Goal: Information Seeking & Learning: Find specific fact

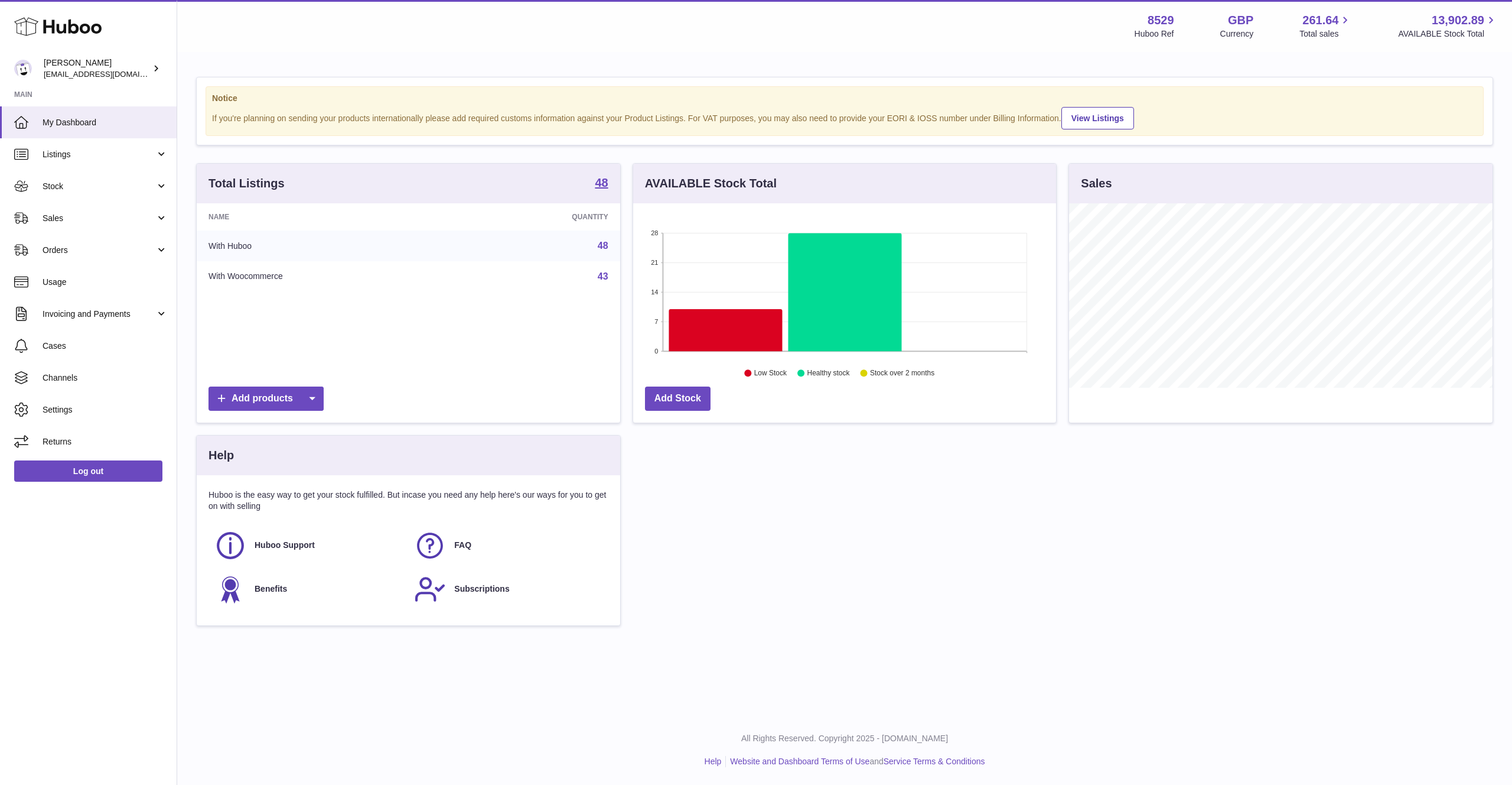
scroll to position [184, 424]
click at [79, 255] on span "Orders" at bounding box center [99, 250] width 113 height 11
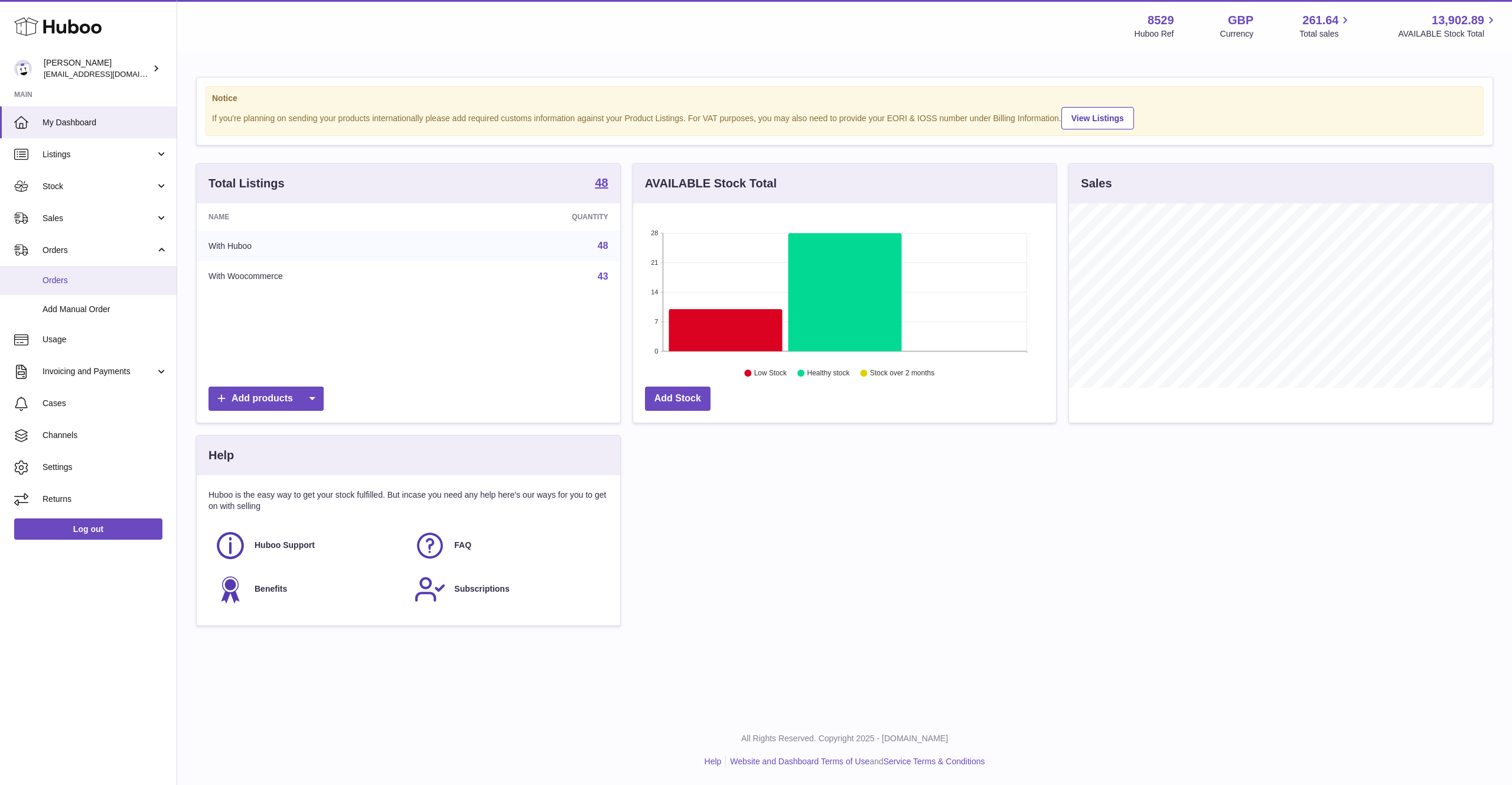
click at [108, 292] on link "Orders" at bounding box center [88, 280] width 177 height 29
click at [76, 221] on span "Sales" at bounding box center [99, 218] width 113 height 11
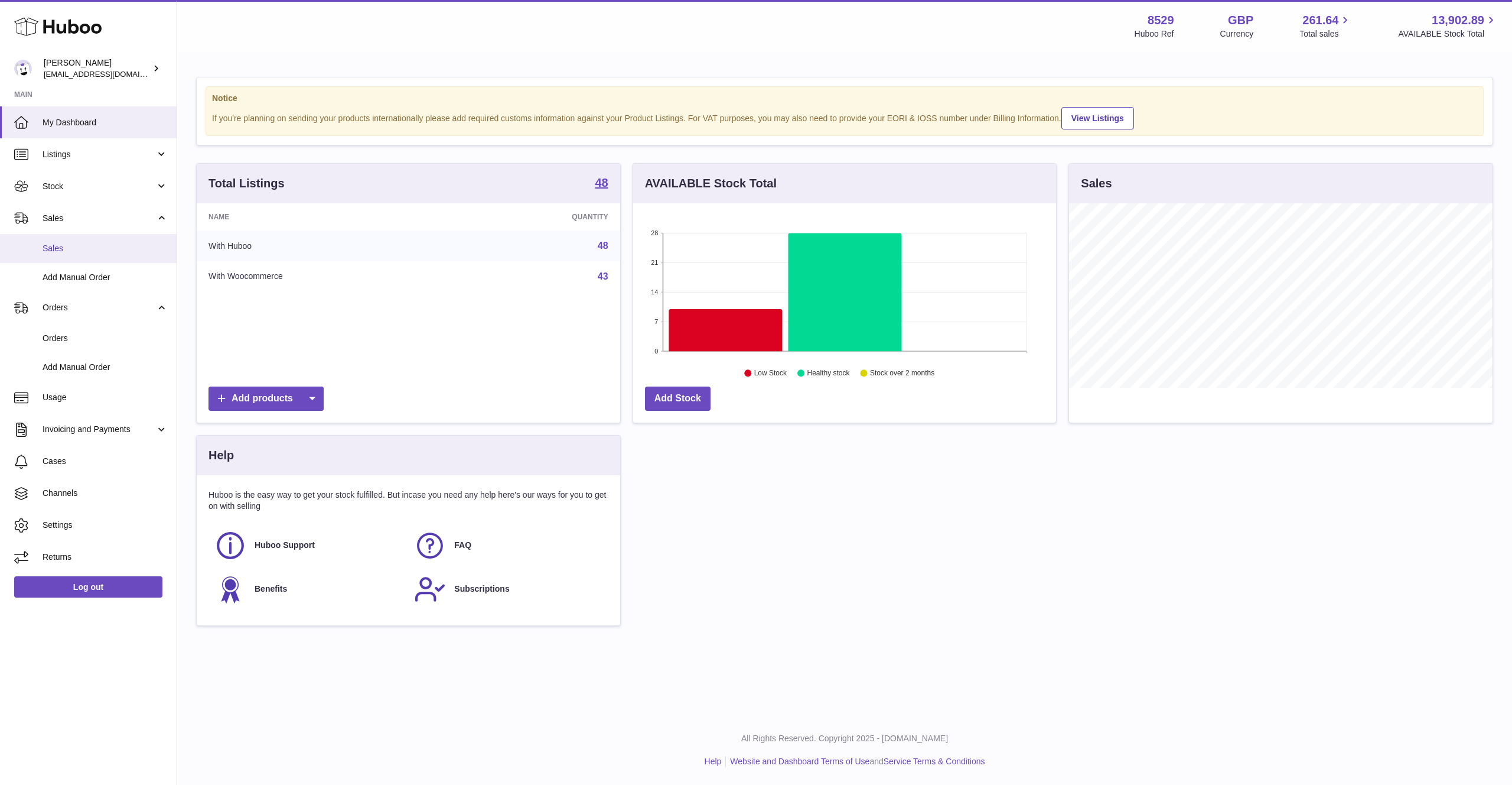
click at [71, 241] on link "Sales" at bounding box center [88, 248] width 177 height 29
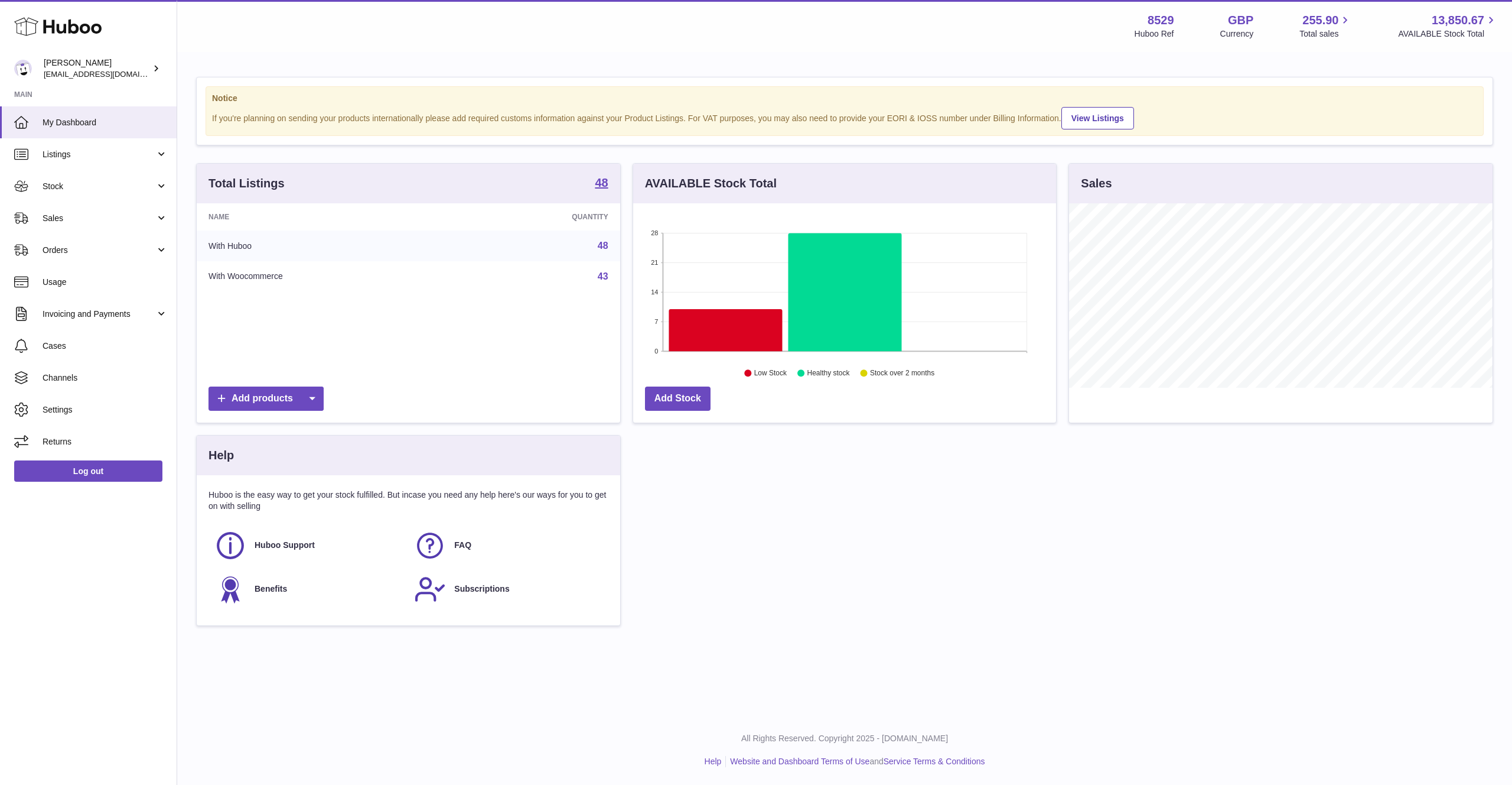
scroll to position [184, 424]
click at [102, 229] on link "Sales" at bounding box center [88, 218] width 177 height 32
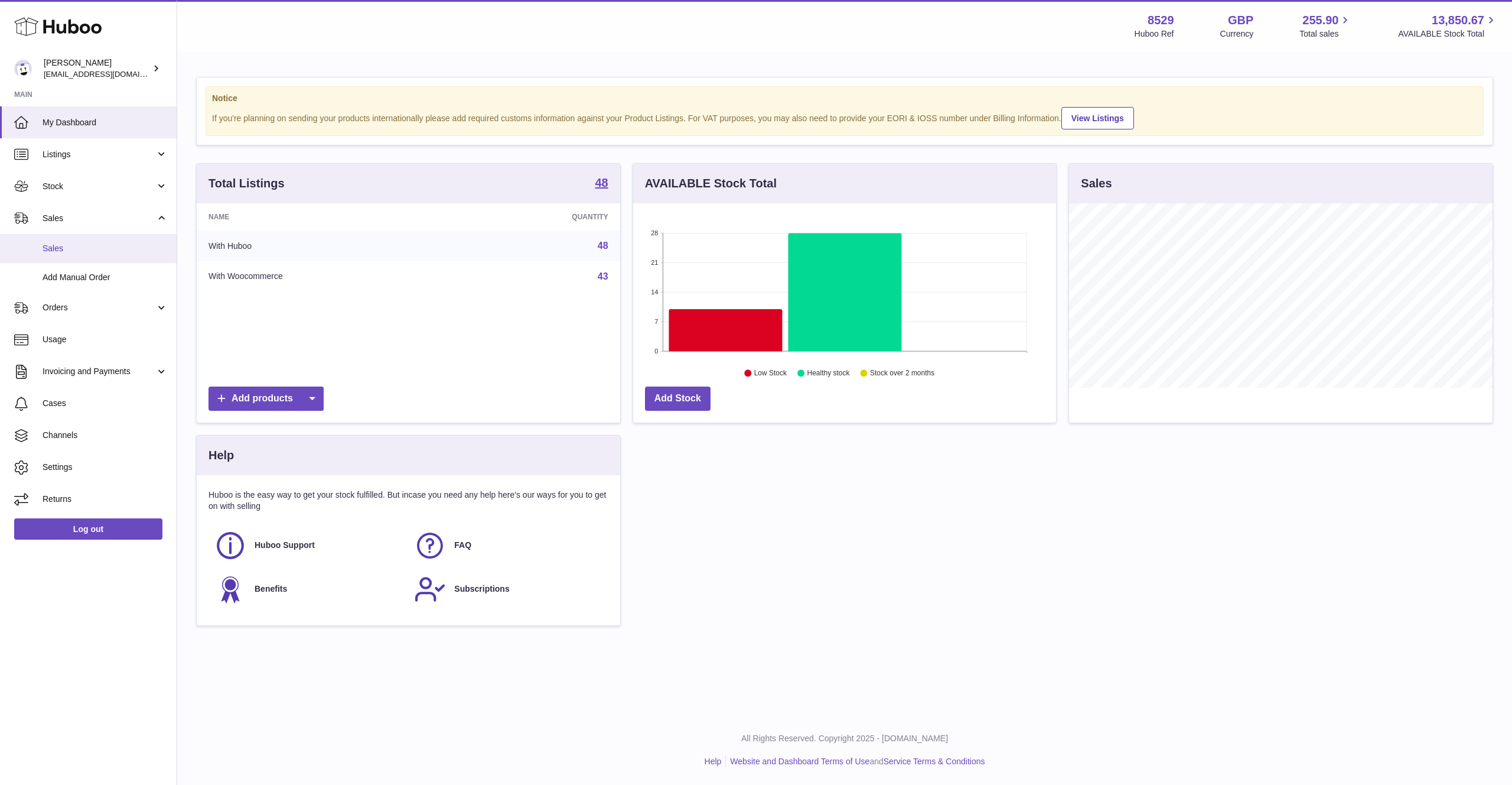
click at [95, 255] on link "Sales" at bounding box center [88, 248] width 177 height 29
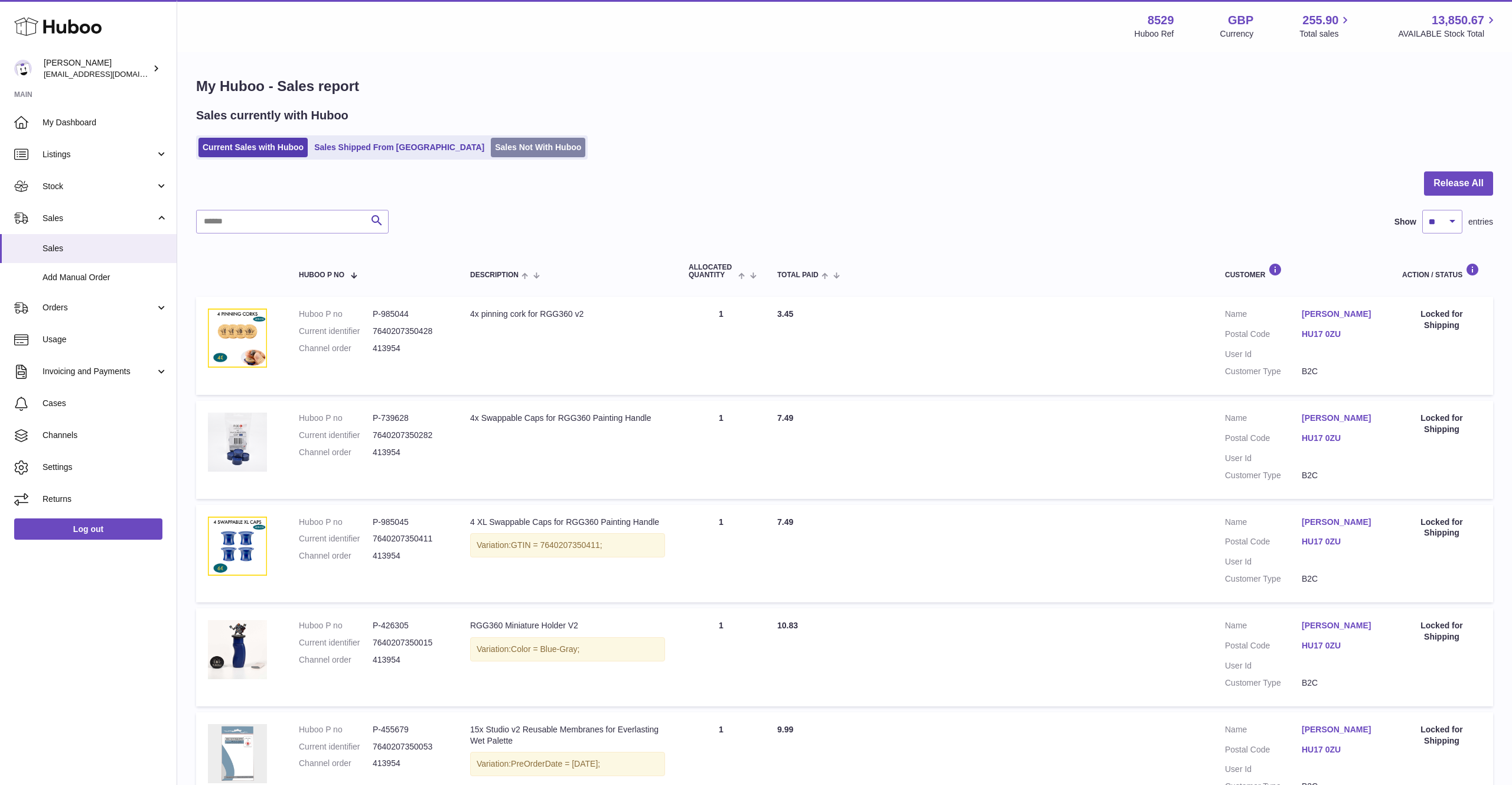
click at [491, 149] on link "Sales Not With Huboo" at bounding box center [538, 147] width 94 height 20
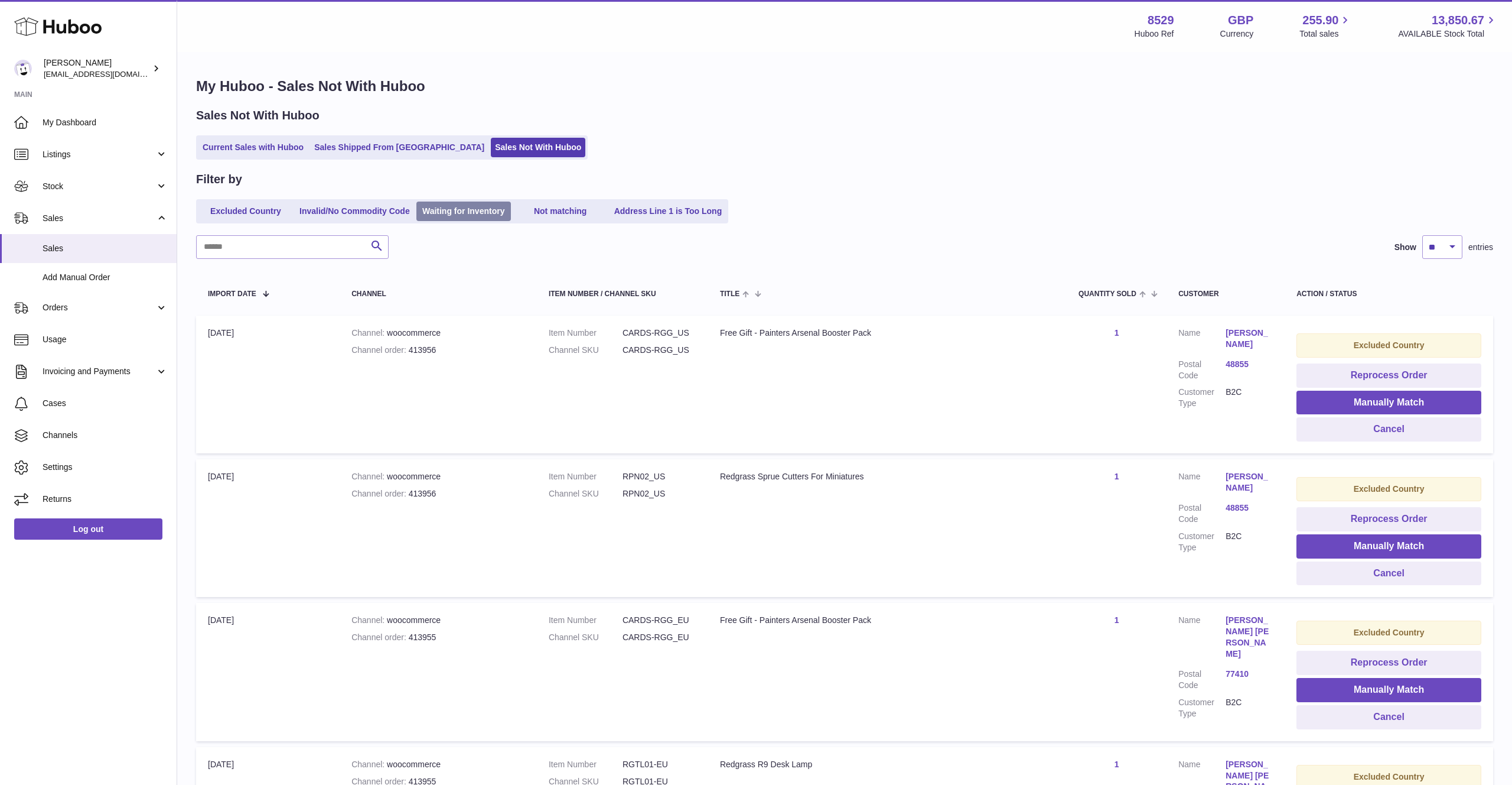
click at [437, 215] on link "Waiting for Inventory" at bounding box center [463, 211] width 94 height 20
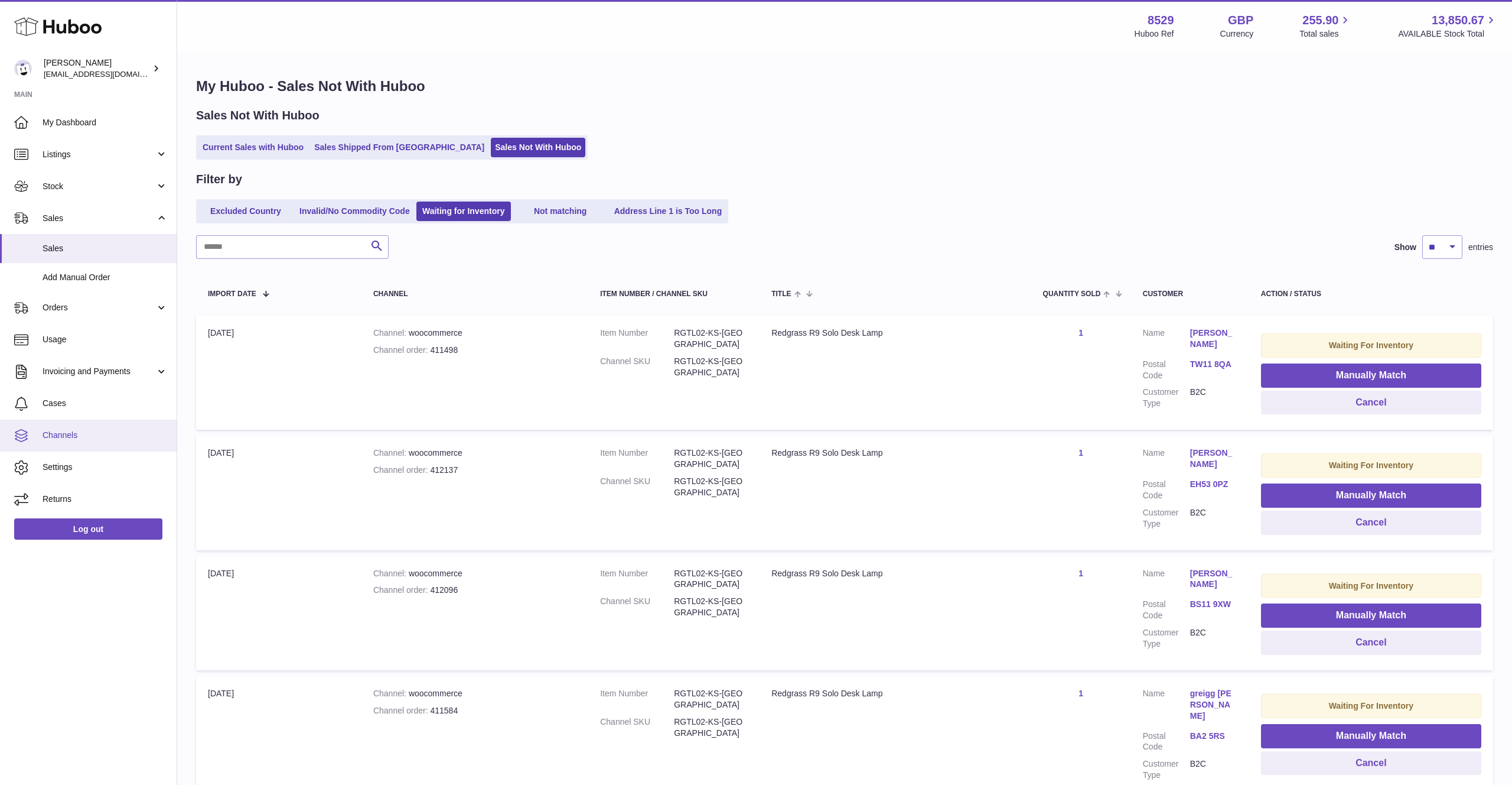
click at [87, 428] on link "Channels" at bounding box center [88, 436] width 177 height 32
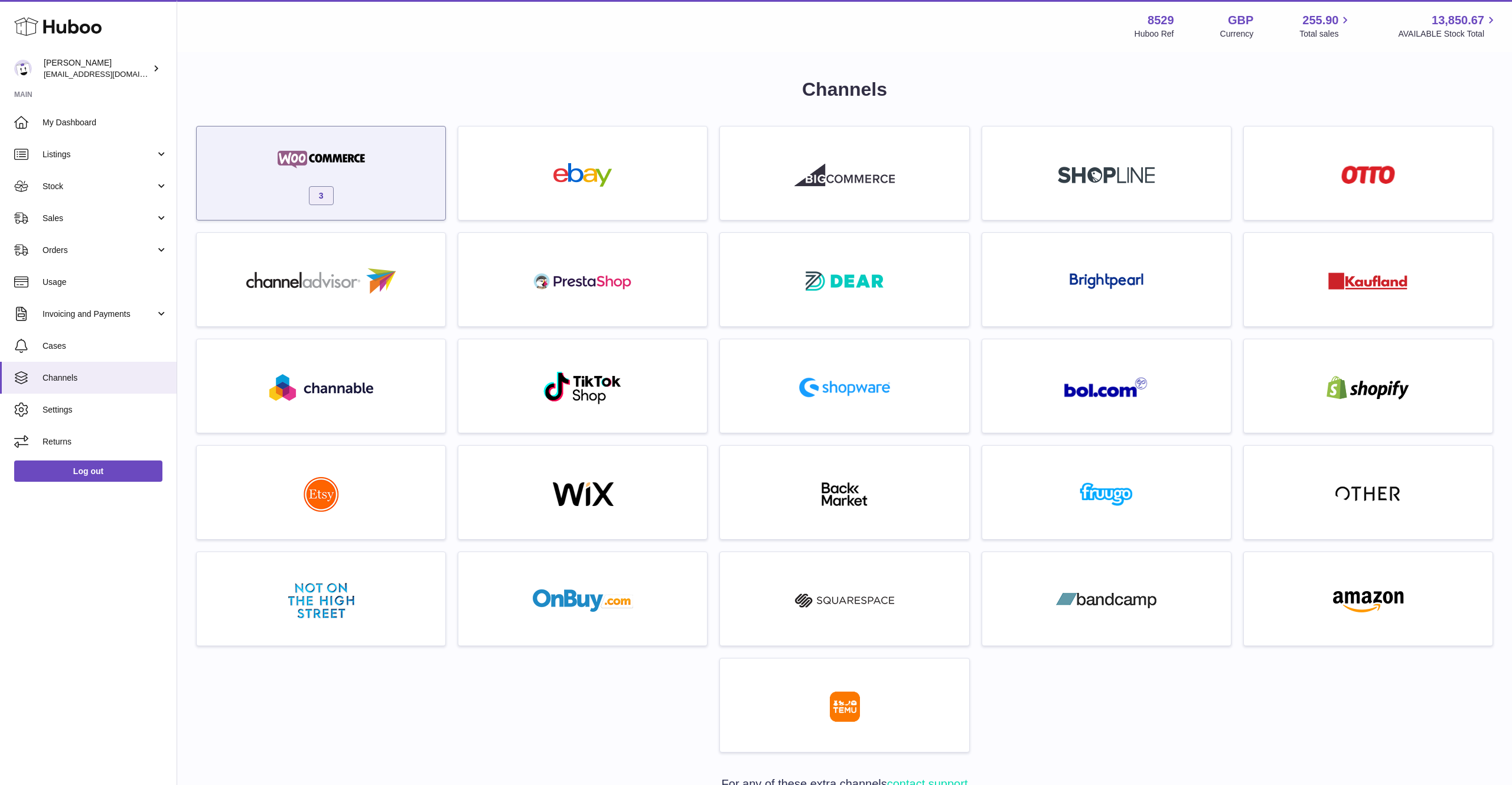
click at [407, 195] on div "3" at bounding box center [321, 176] width 237 height 76
click at [0, 195] on div at bounding box center [0, 392] width 0 height 785
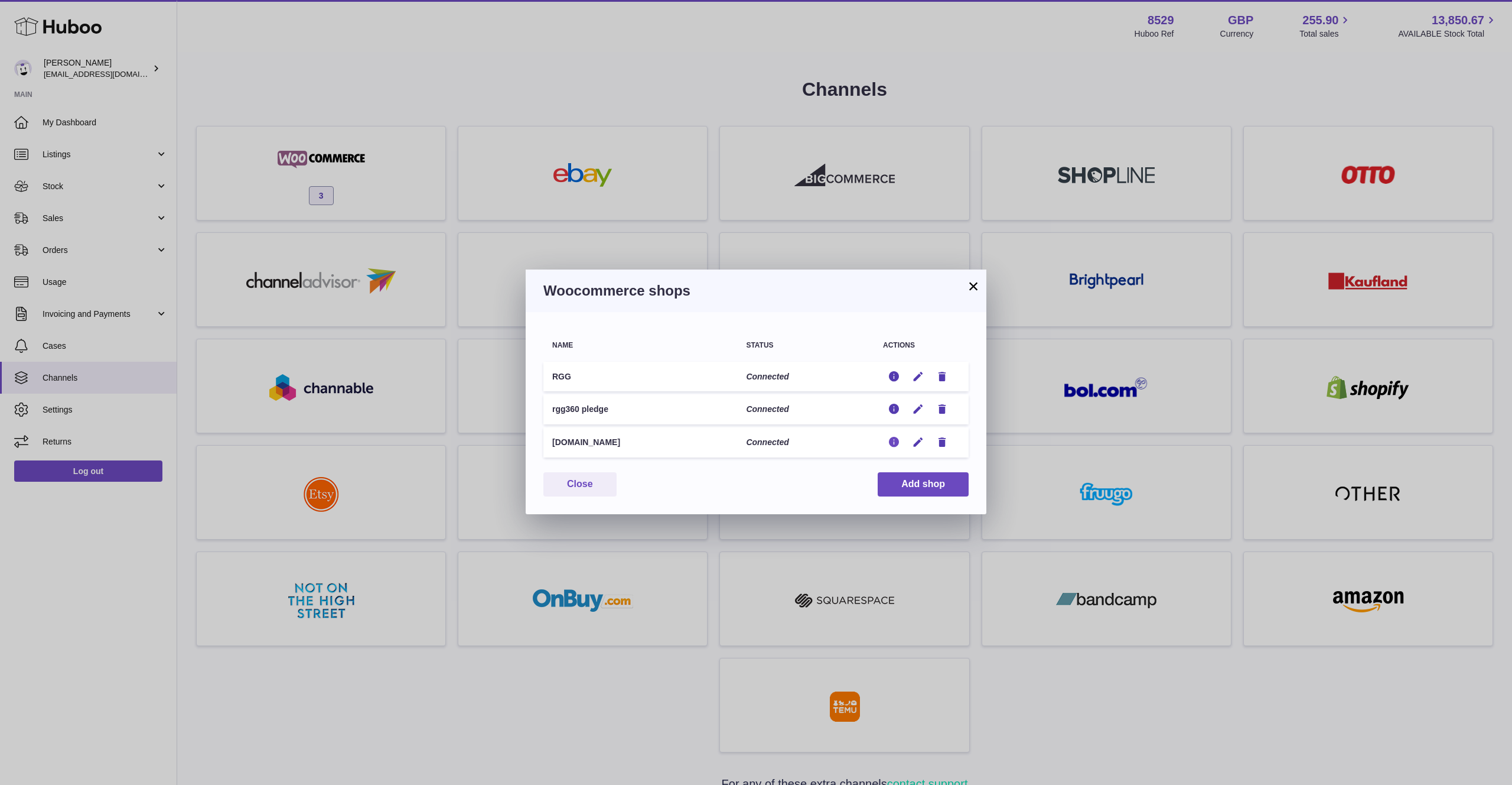
click at [893, 442] on icon "button" at bounding box center [894, 442] width 12 height 12
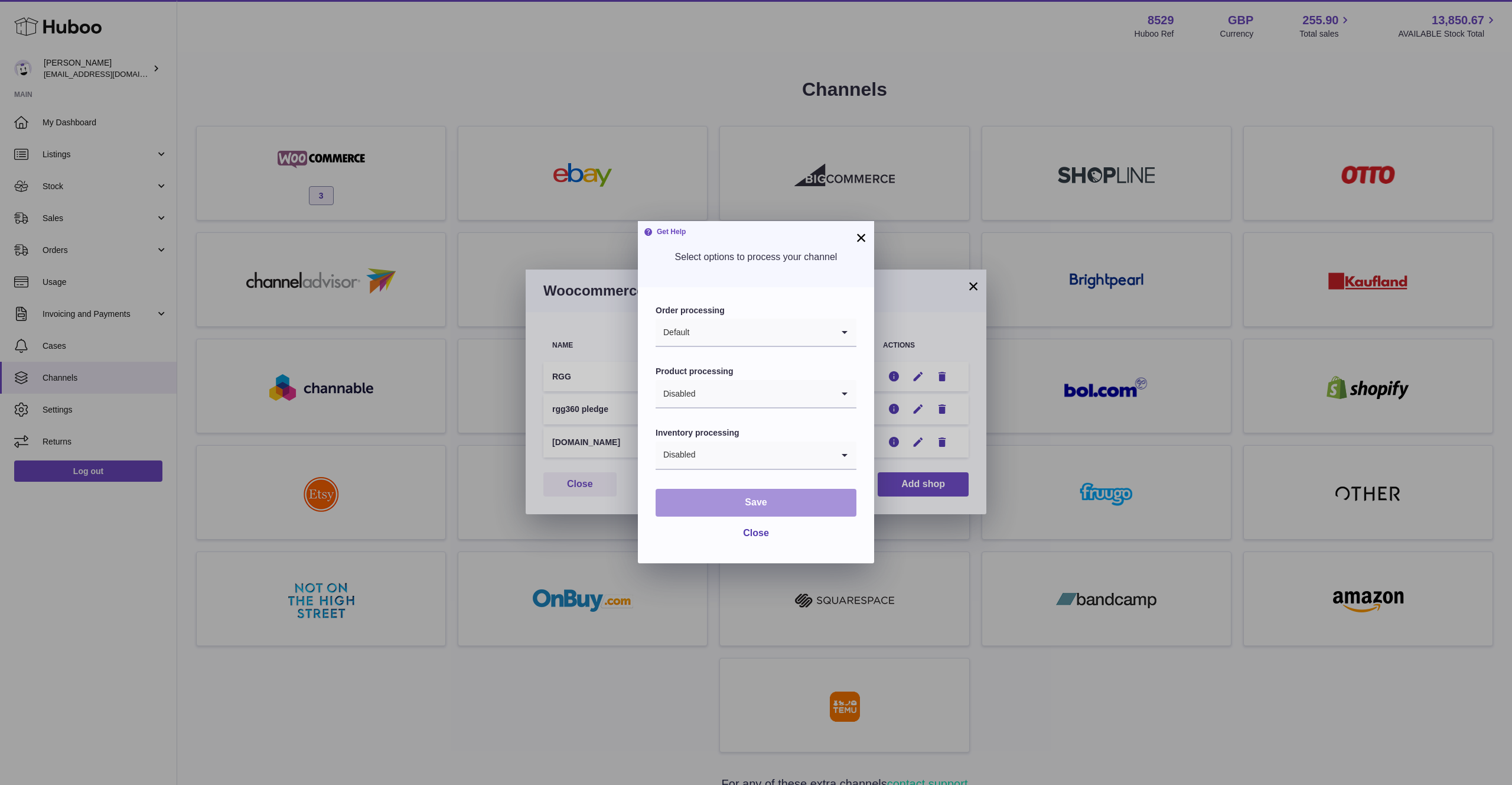
click at [805, 497] on button "Save" at bounding box center [756, 502] width 201 height 28
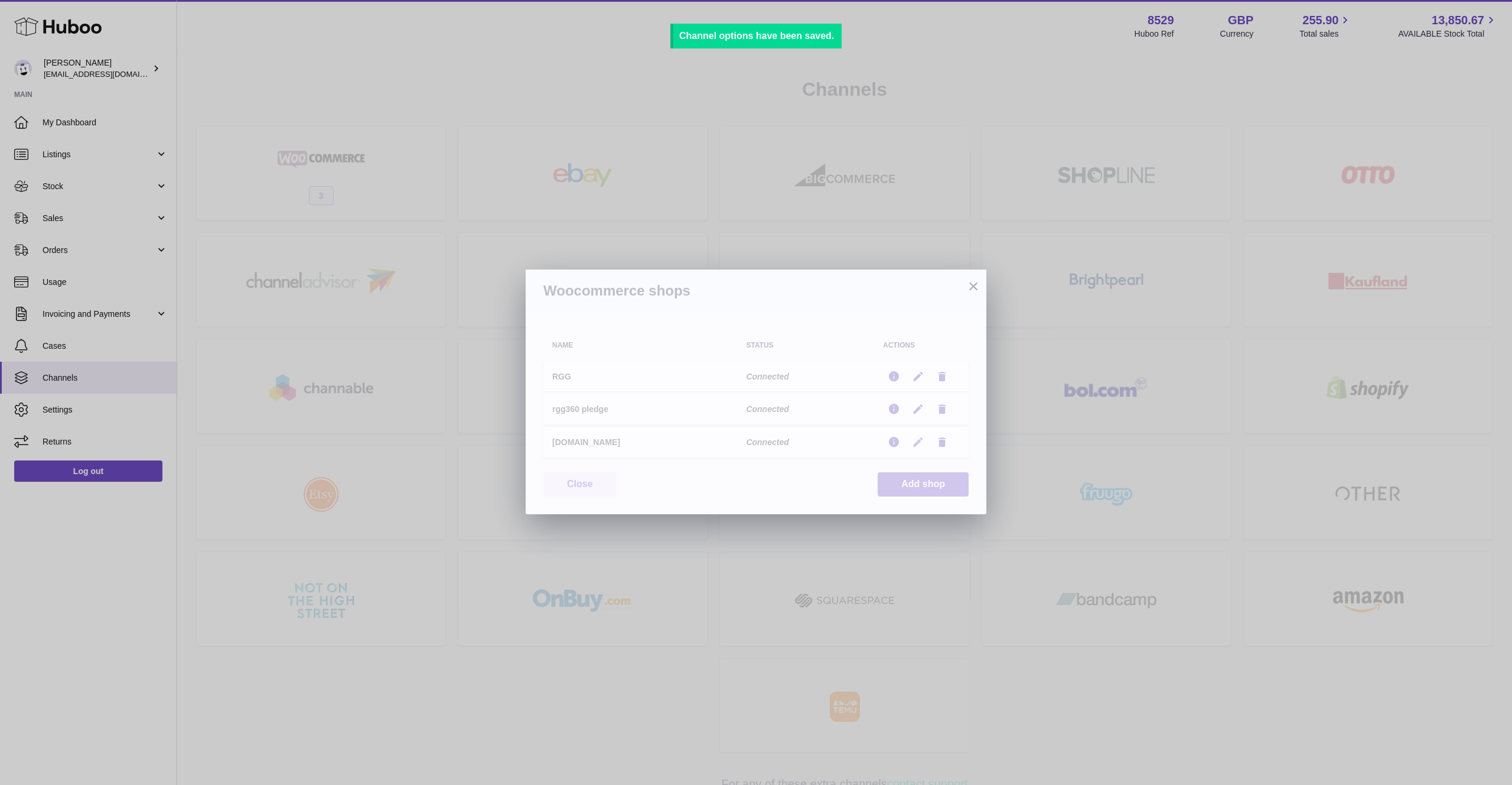
click at [920, 443] on icon "button" at bounding box center [918, 442] width 12 height 12
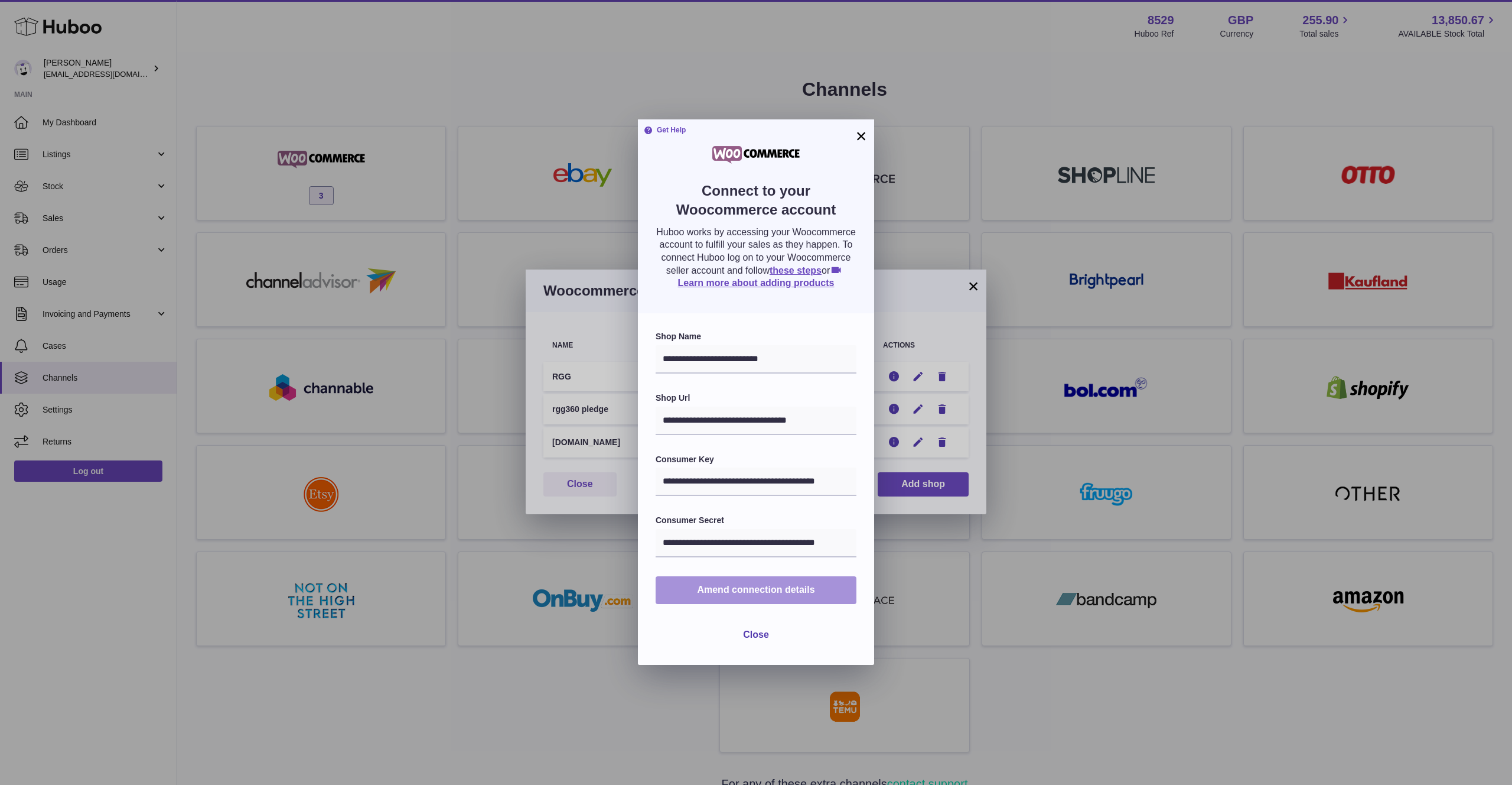
click at [764, 589] on span "Amend connection details" at bounding box center [756, 590] width 118 height 10
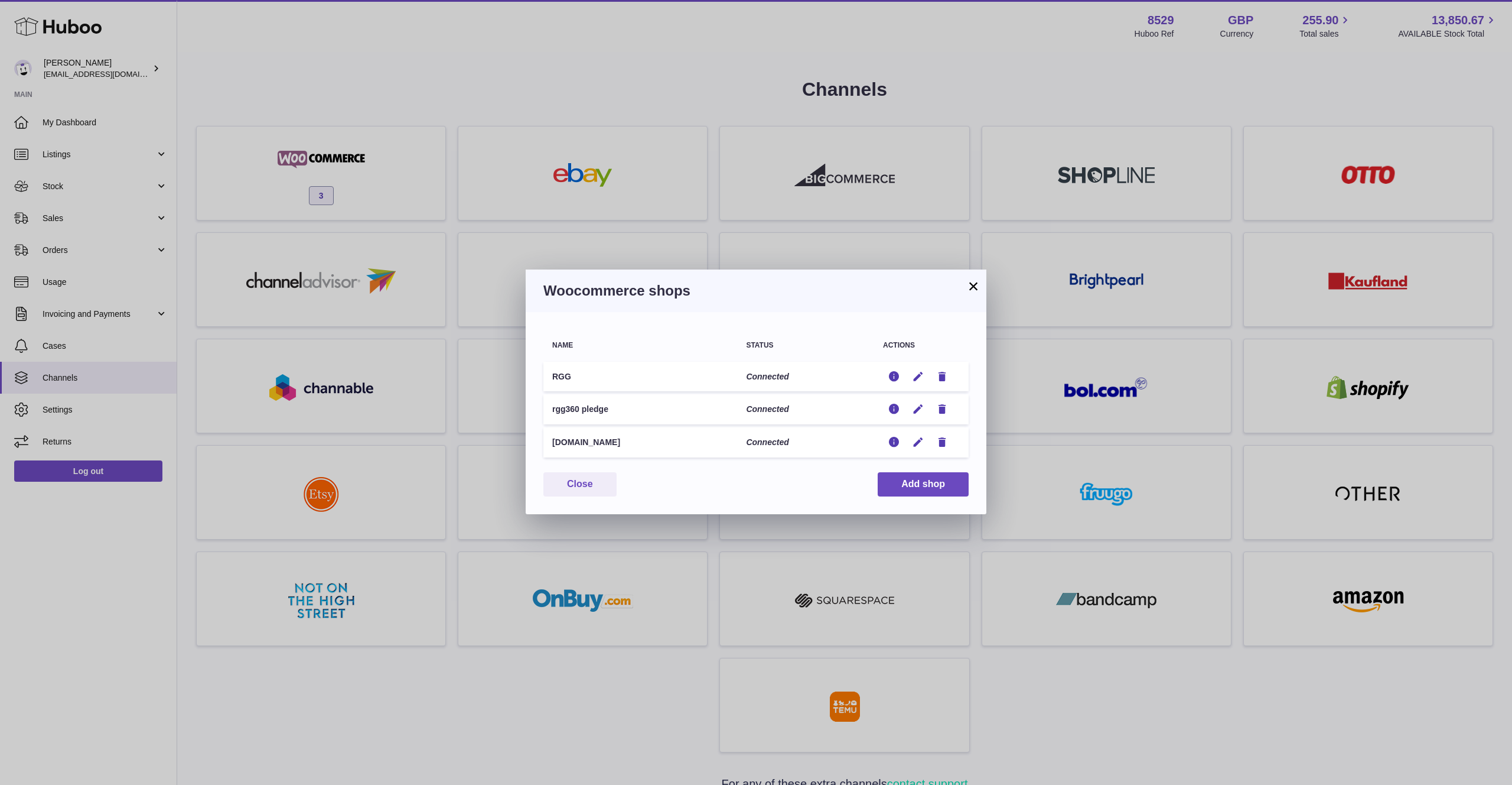
click at [976, 287] on button "×" at bounding box center [973, 286] width 14 height 14
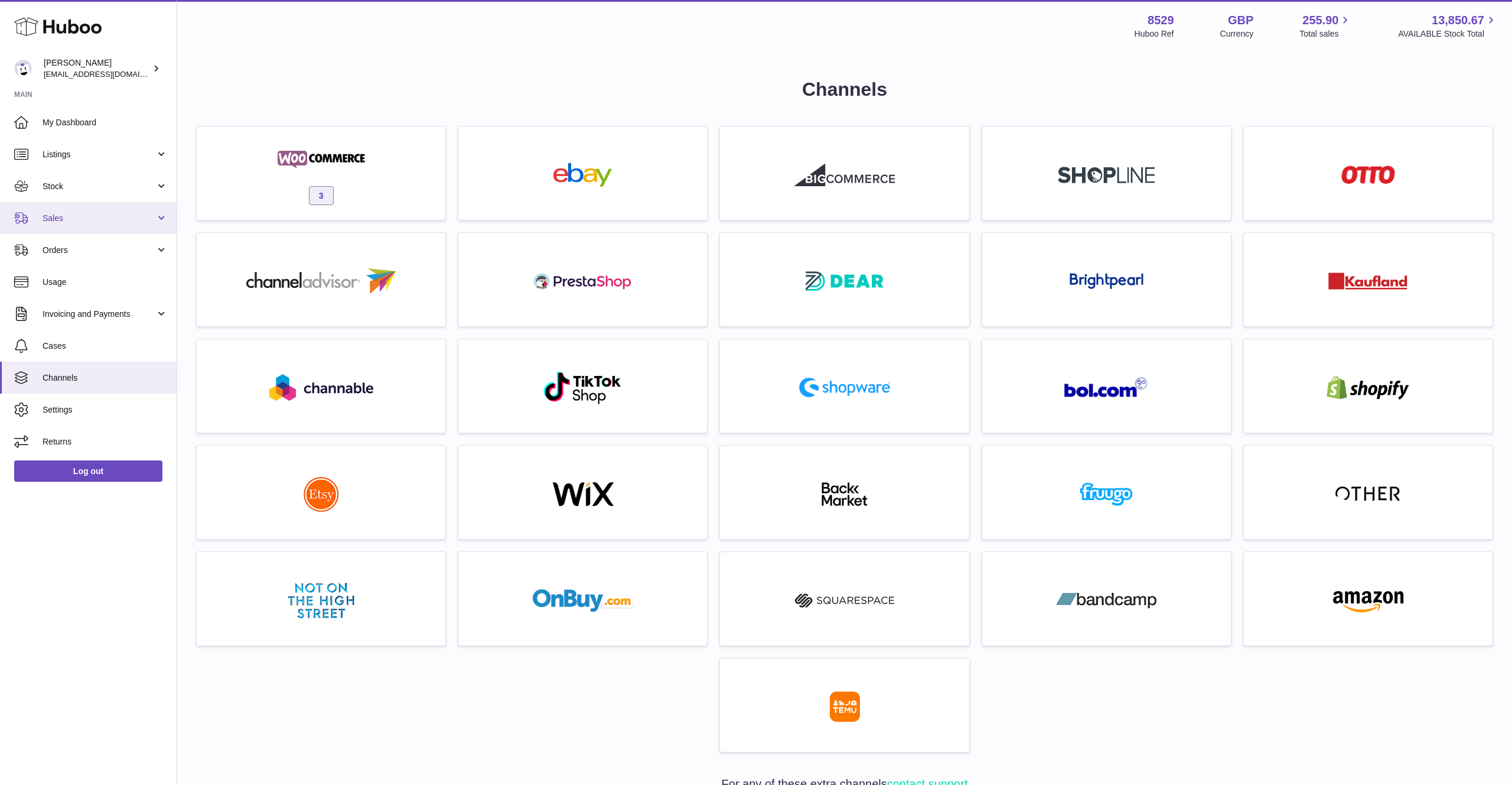
click at [42, 226] on link "Sales" at bounding box center [88, 218] width 177 height 32
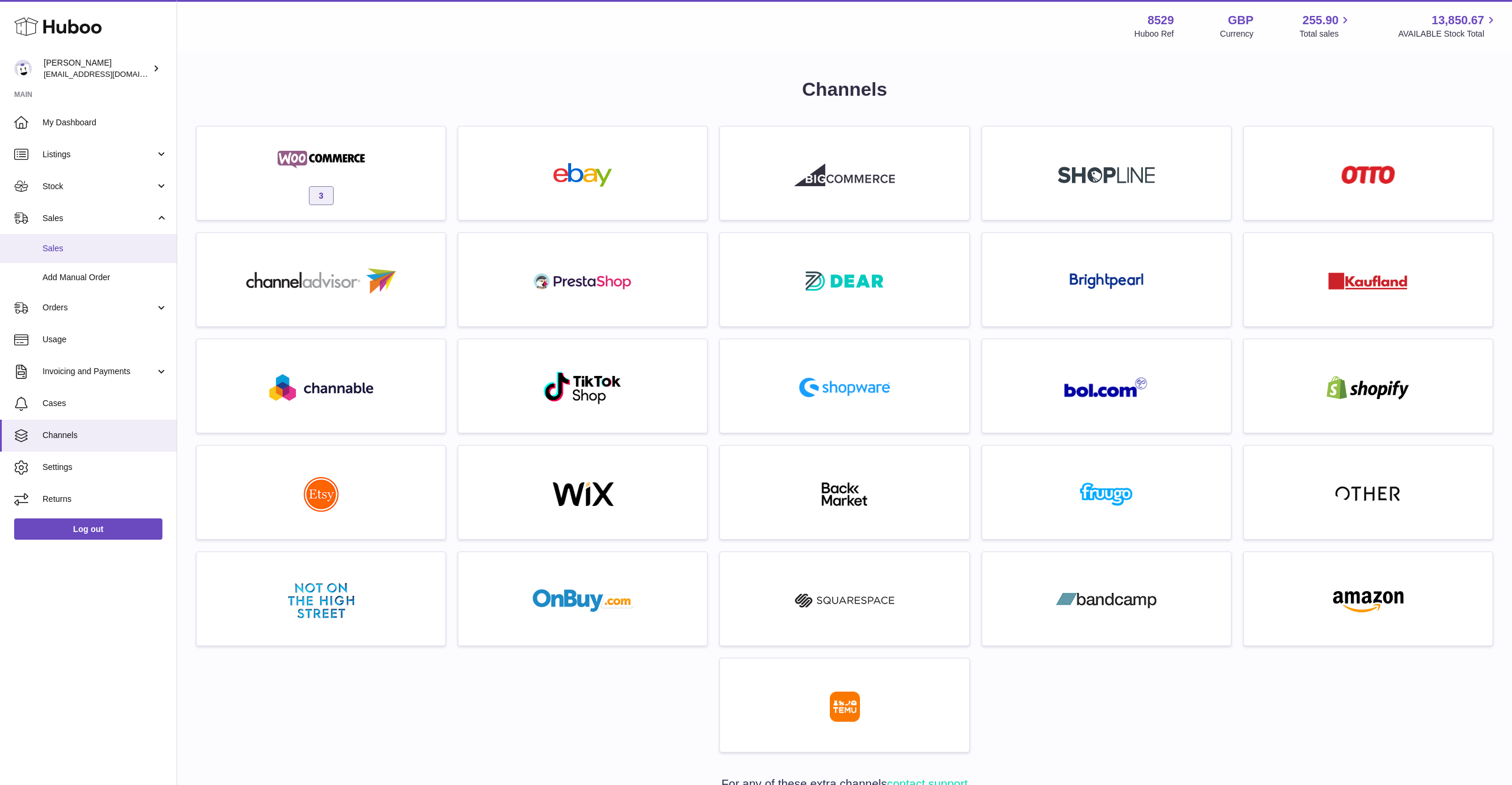
click at [69, 254] on link "Sales" at bounding box center [88, 248] width 177 height 29
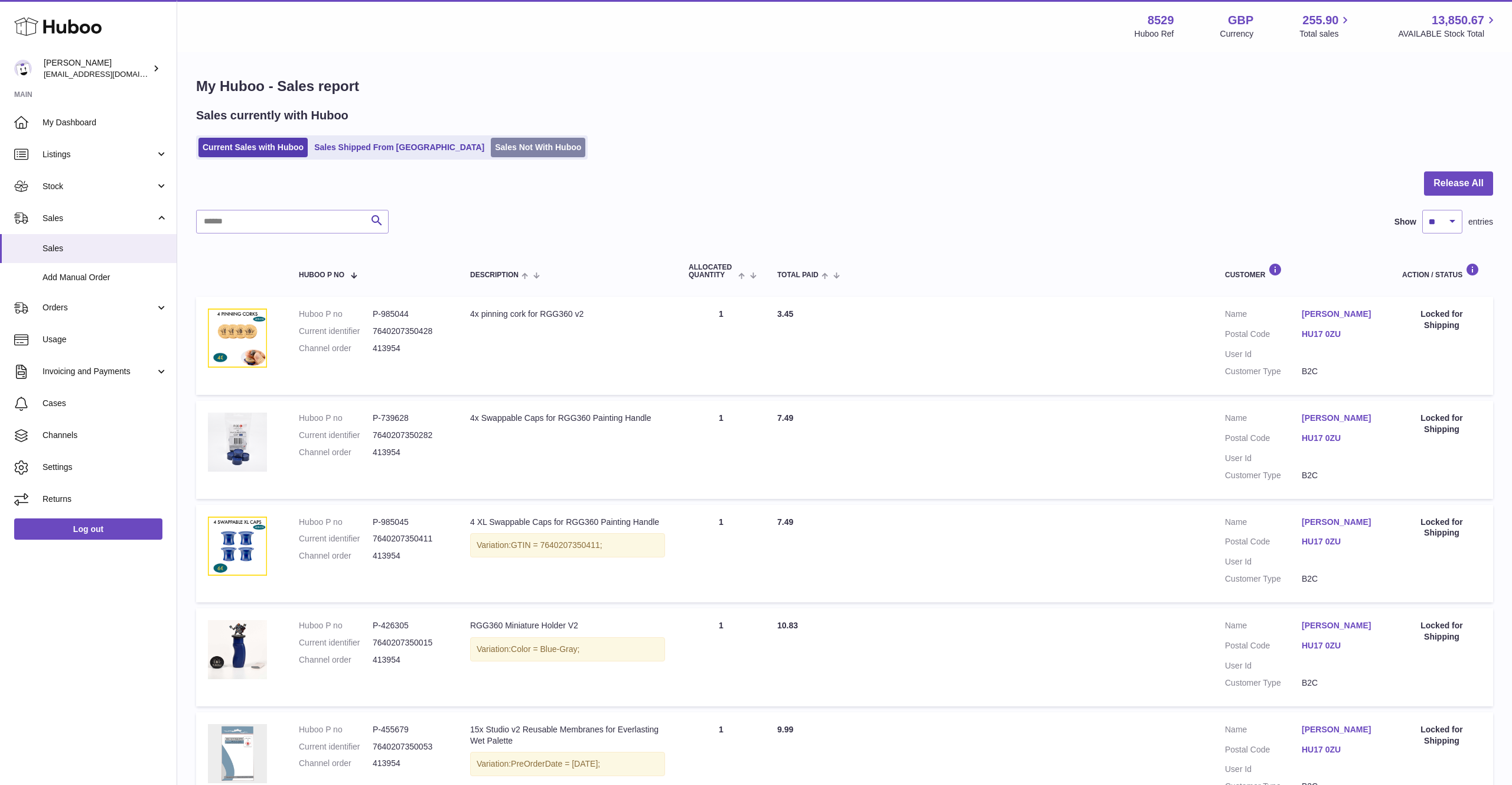
click at [491, 148] on link "Sales Not With Huboo" at bounding box center [538, 147] width 94 height 20
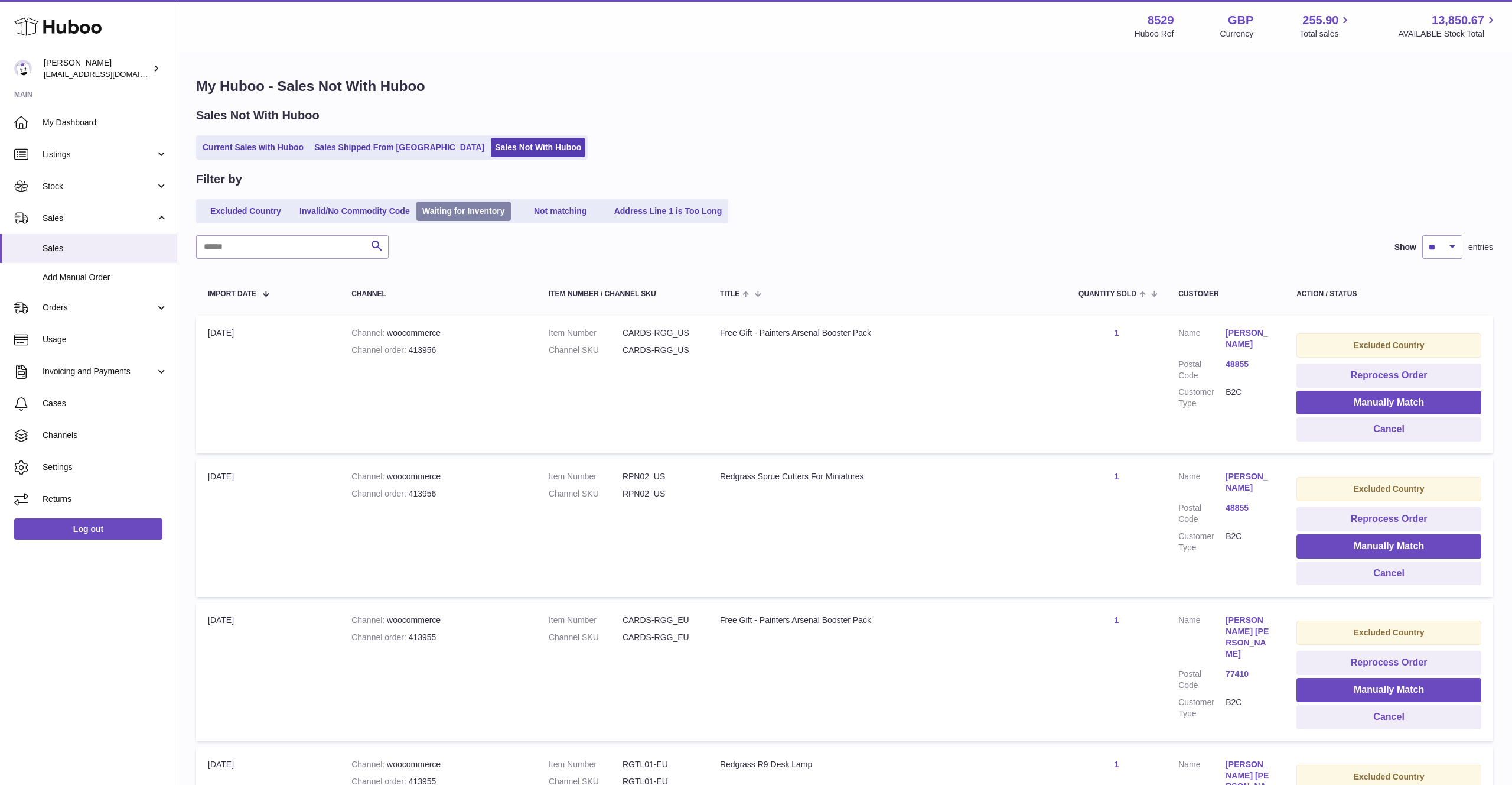
click at [487, 218] on link "Waiting for Inventory" at bounding box center [463, 211] width 94 height 20
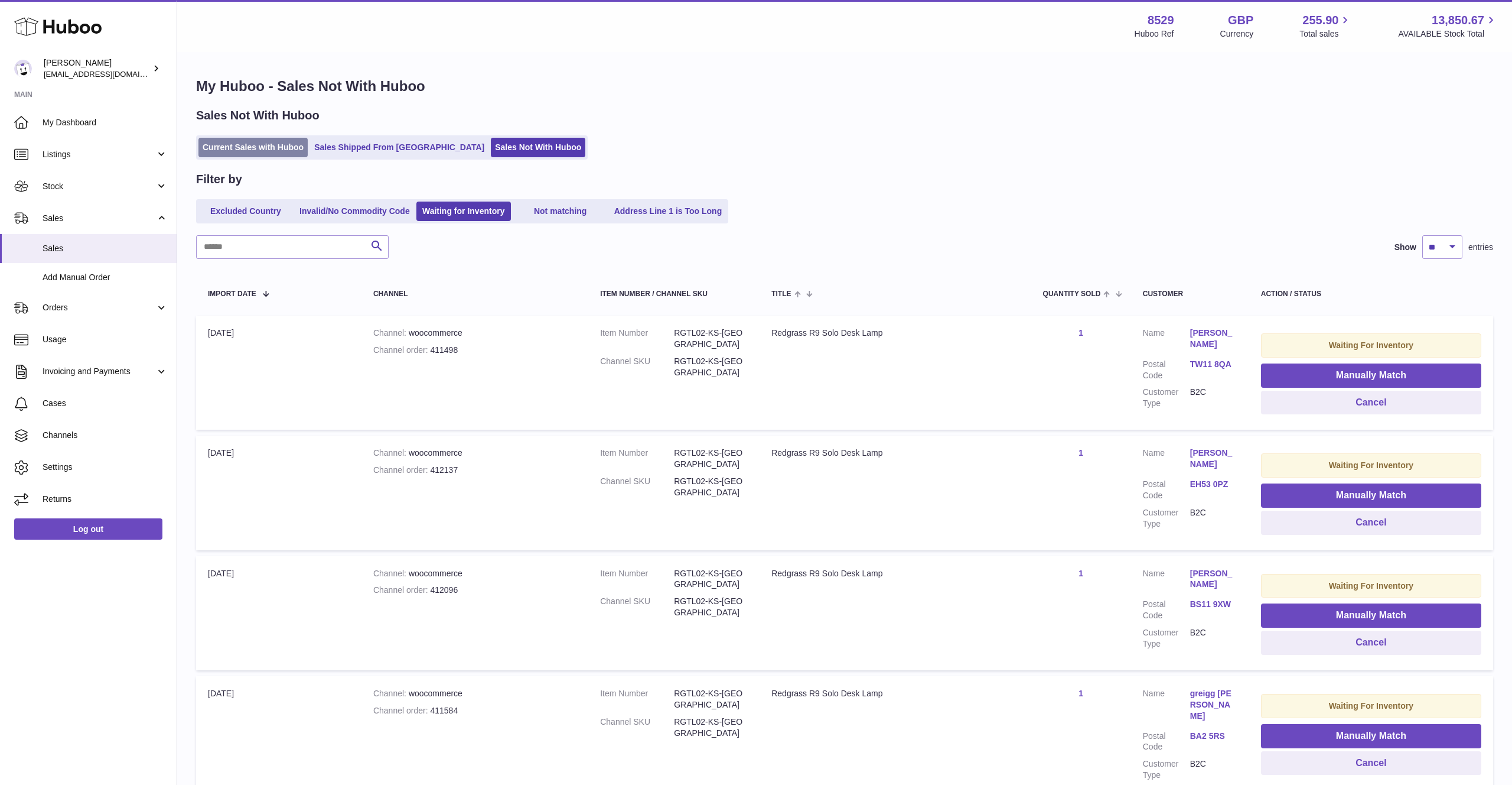
click at [271, 142] on link "Current Sales with Huboo" at bounding box center [253, 147] width 109 height 20
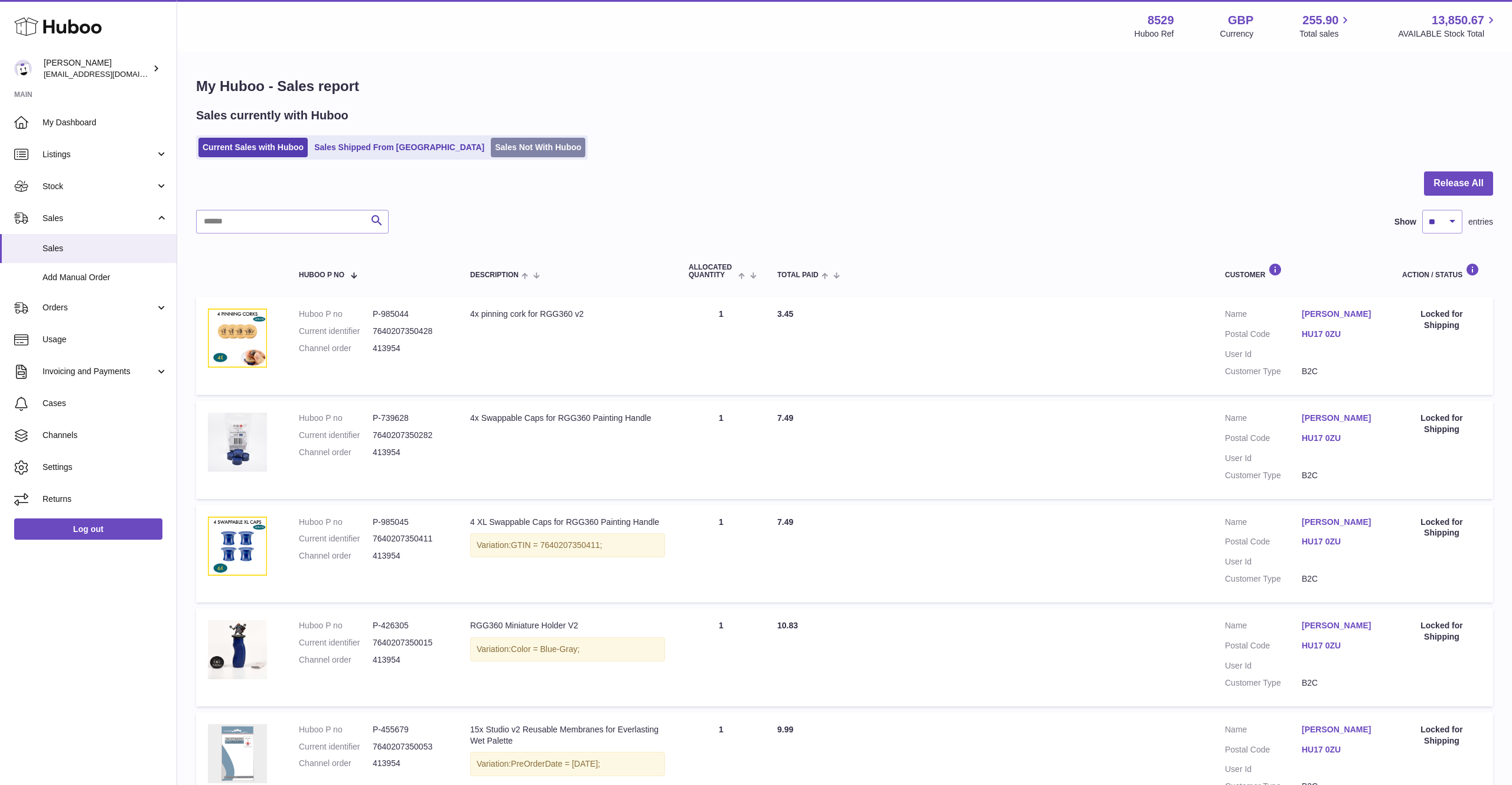
click at [491, 144] on link "Sales Not With Huboo" at bounding box center [538, 147] width 94 height 20
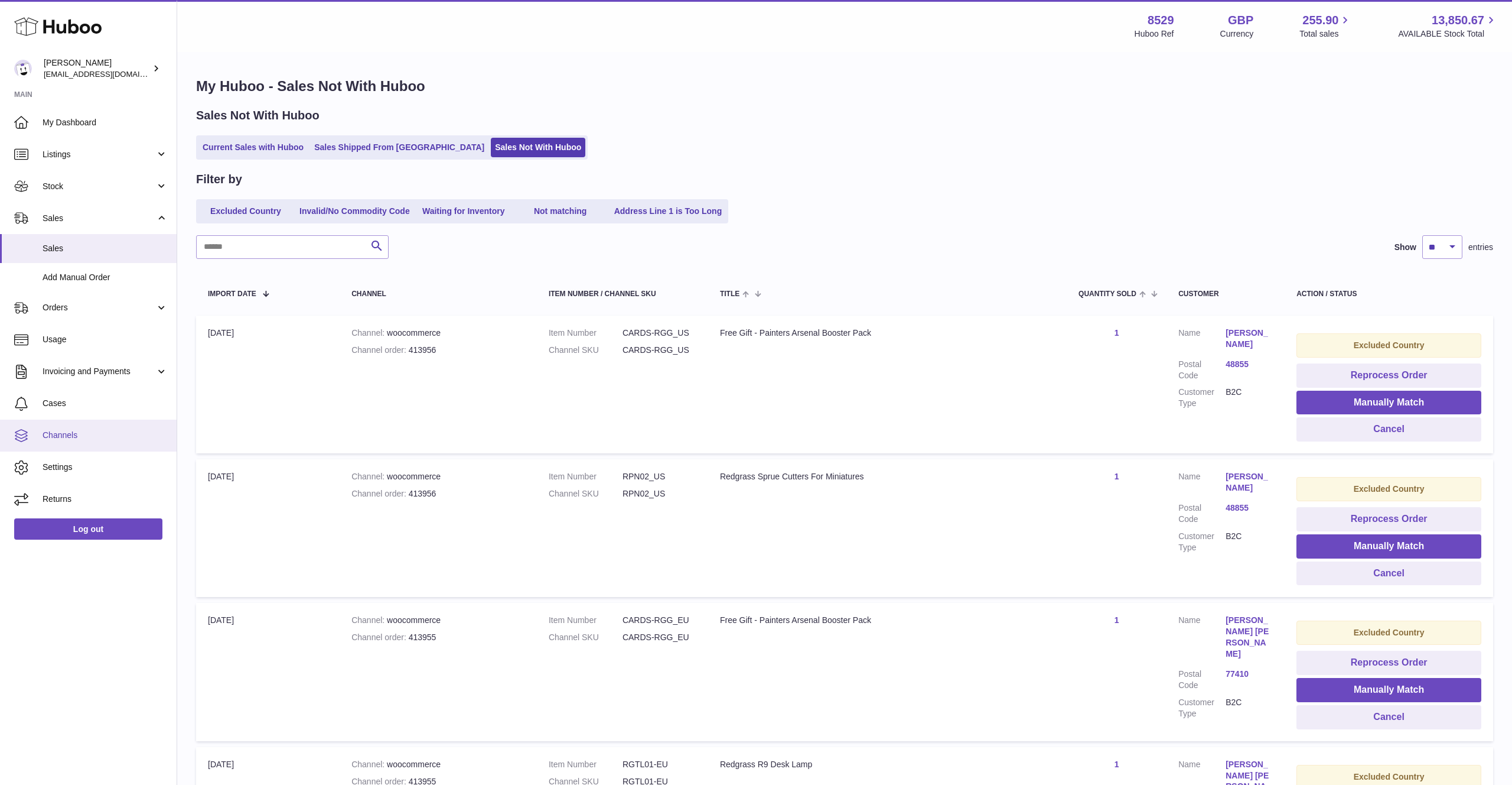
click at [89, 433] on span "Channels" at bounding box center [105, 435] width 125 height 11
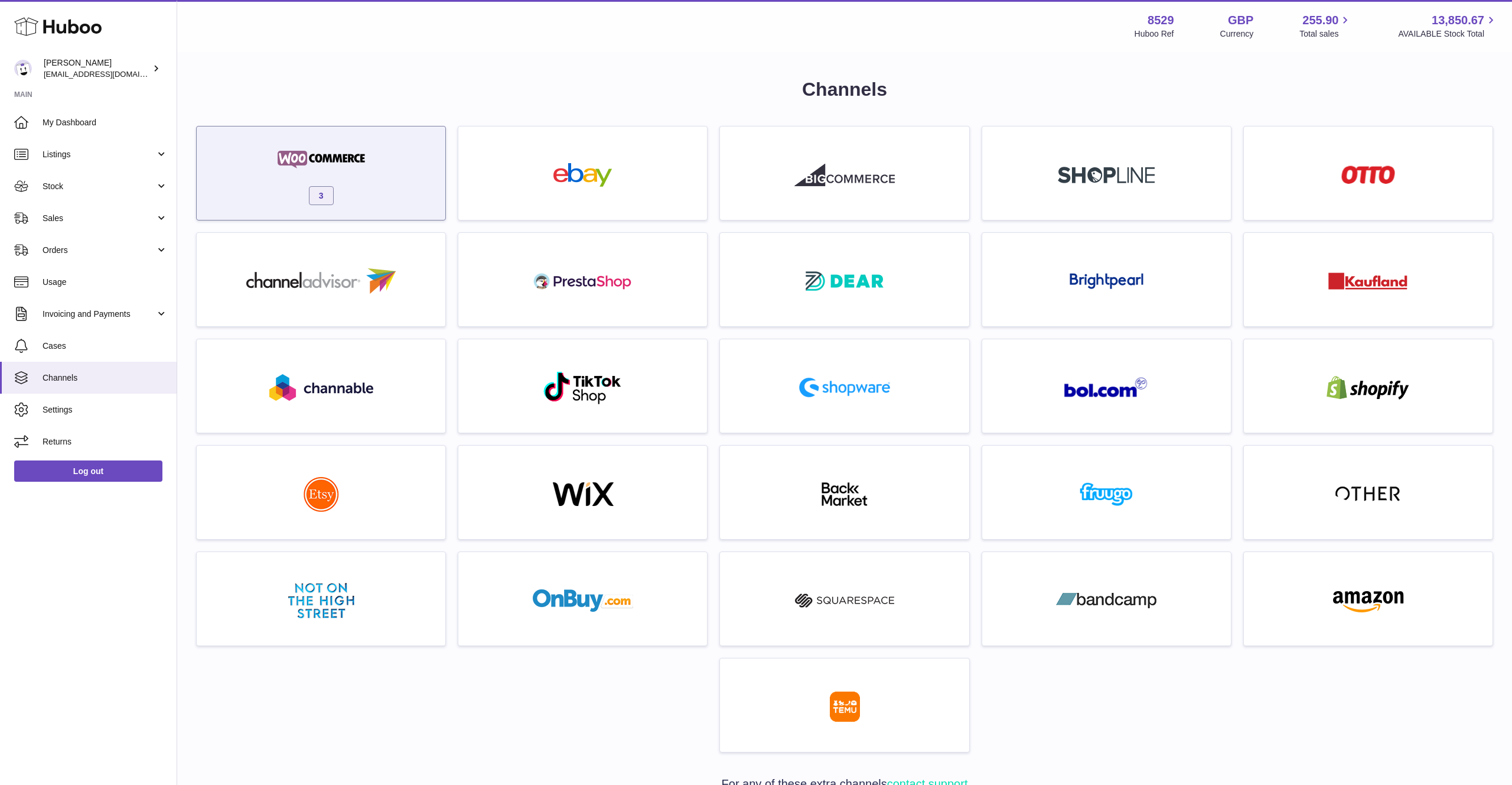
click at [394, 171] on div "3" at bounding box center [321, 176] width 237 height 76
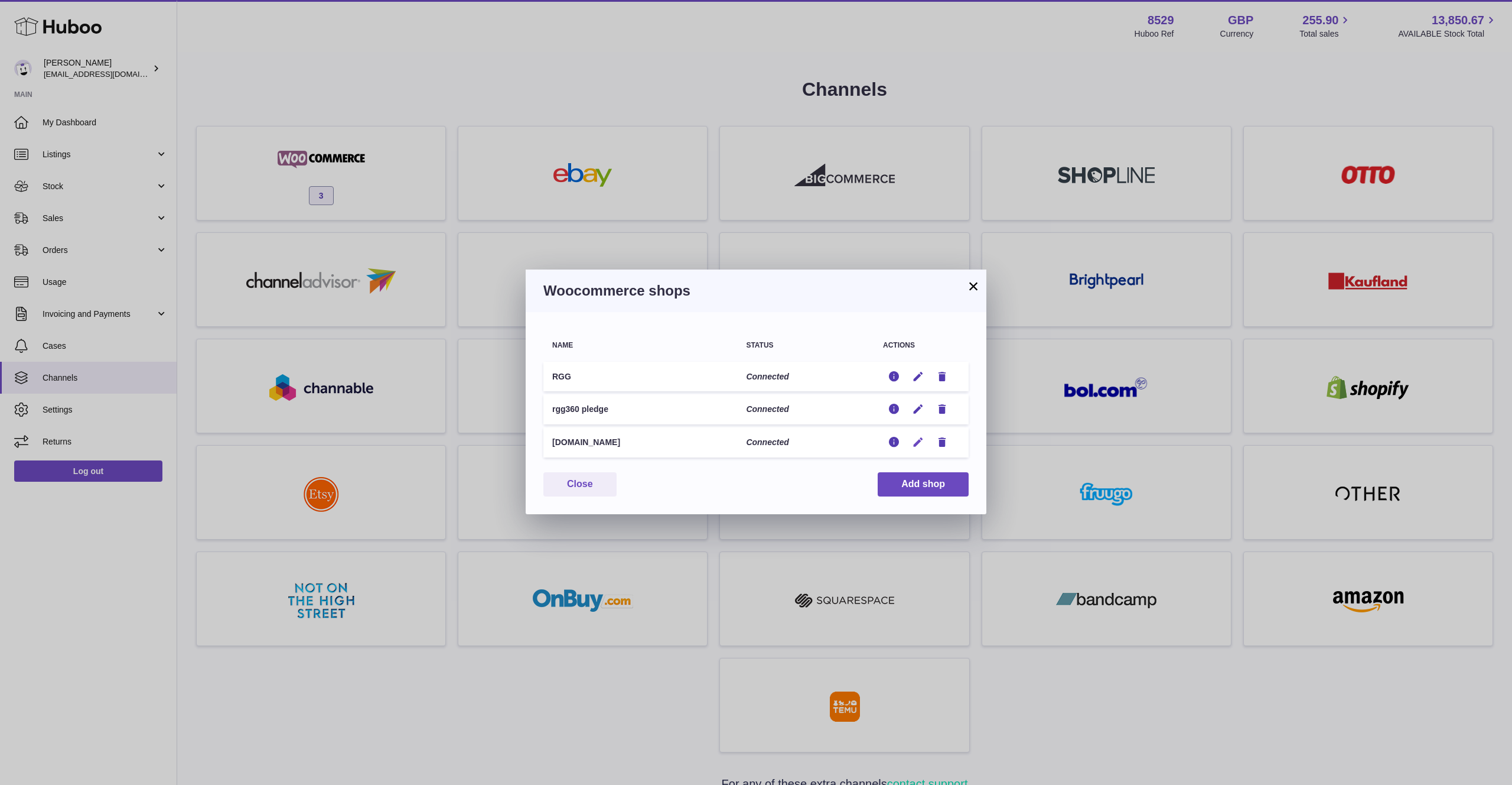
click at [919, 441] on icon "button" at bounding box center [918, 442] width 12 height 12
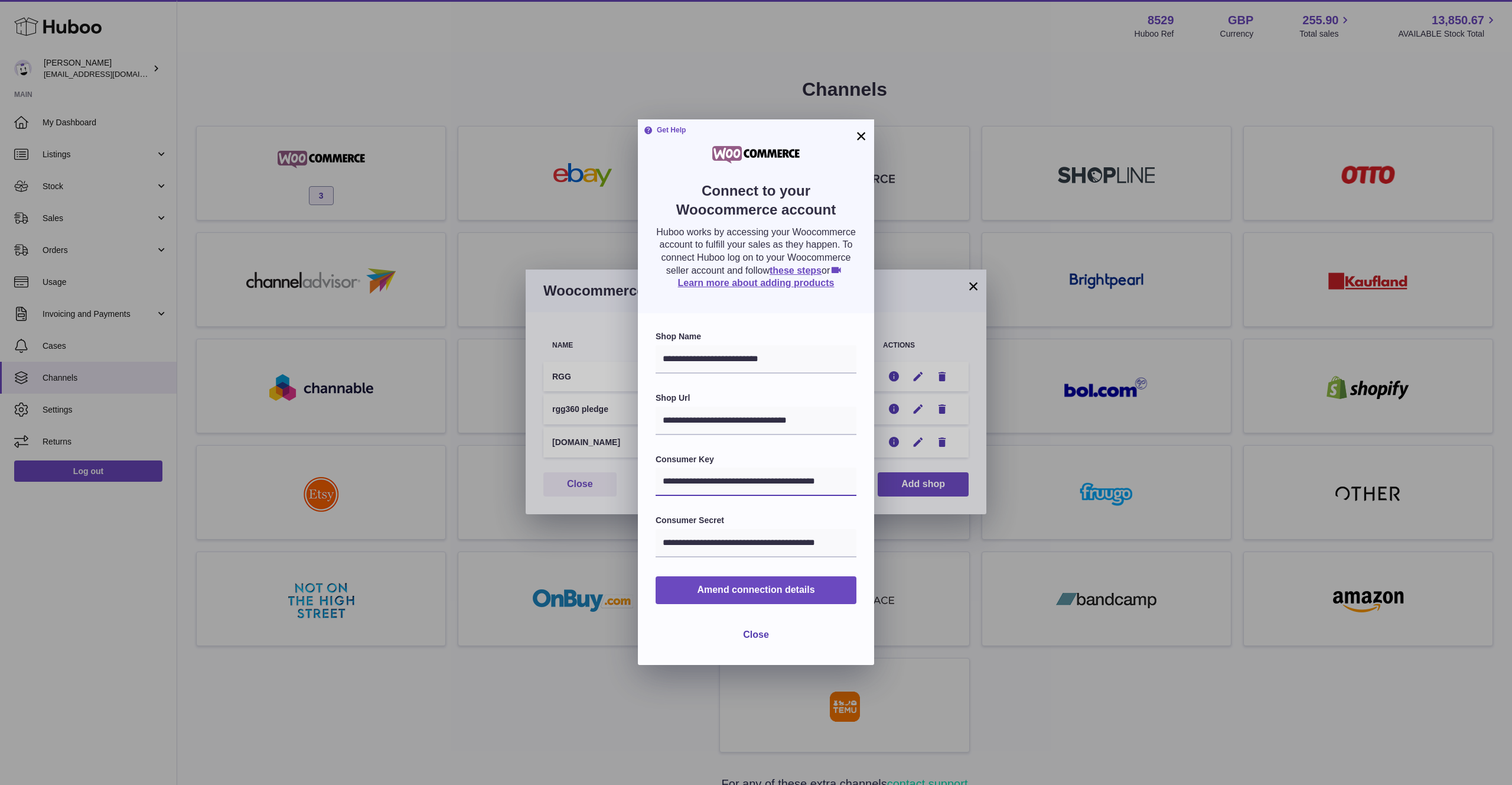
click at [705, 487] on input "**********" at bounding box center [756, 482] width 201 height 28
click at [860, 137] on button "×" at bounding box center [861, 136] width 14 height 14
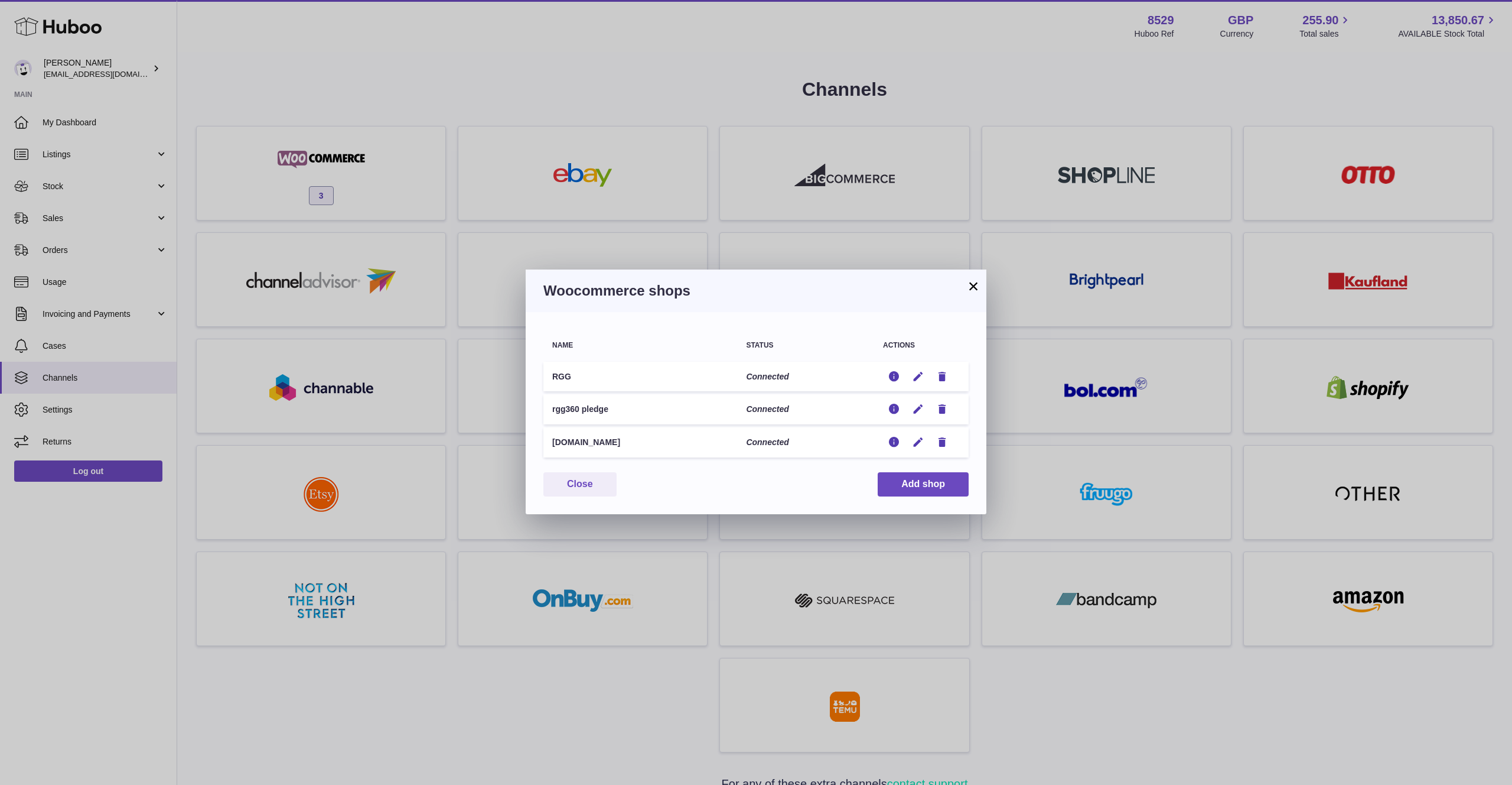
click at [971, 286] on button "×" at bounding box center [973, 286] width 14 height 14
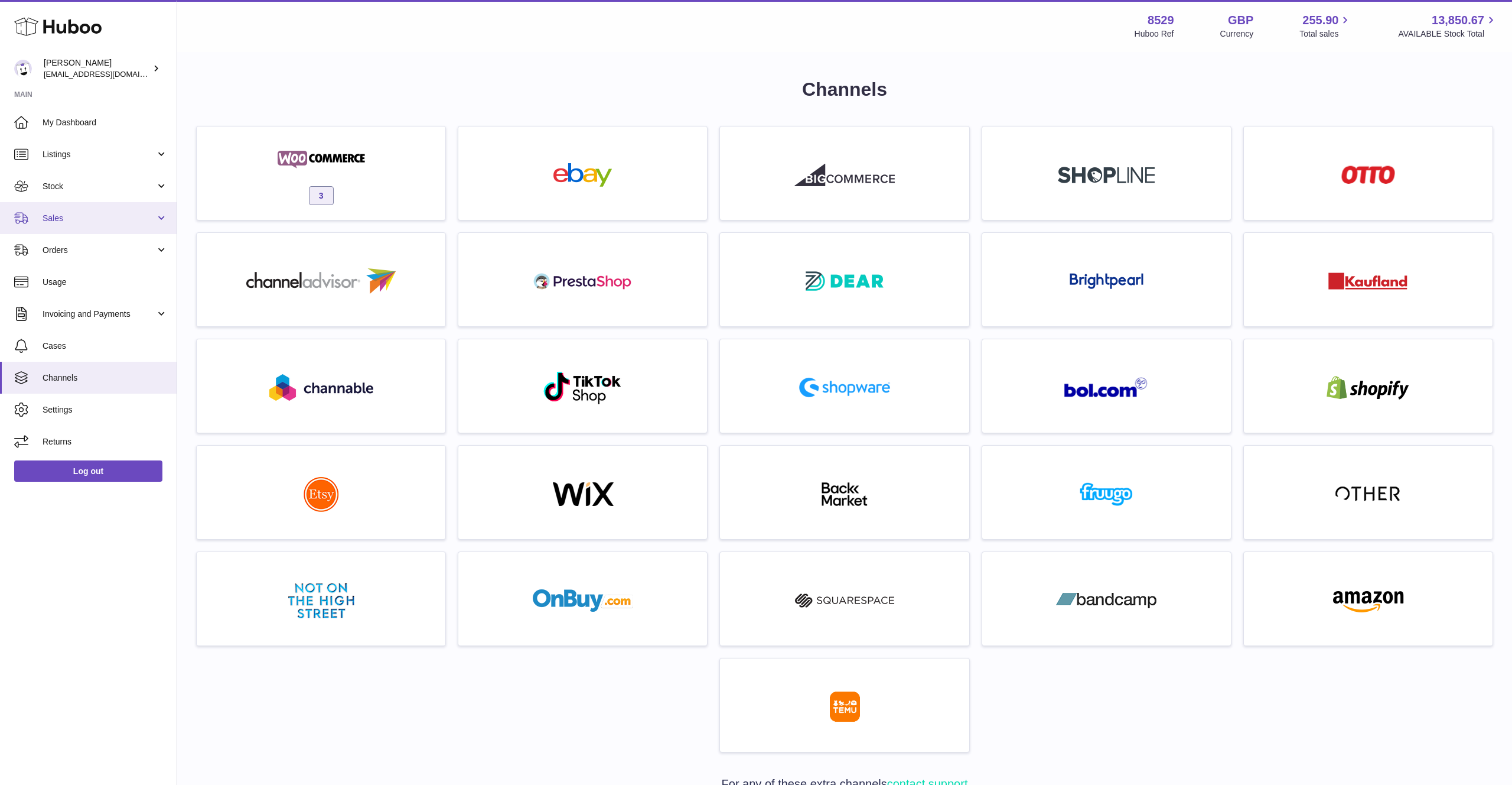
click at [94, 214] on span "Sales" at bounding box center [99, 218] width 113 height 11
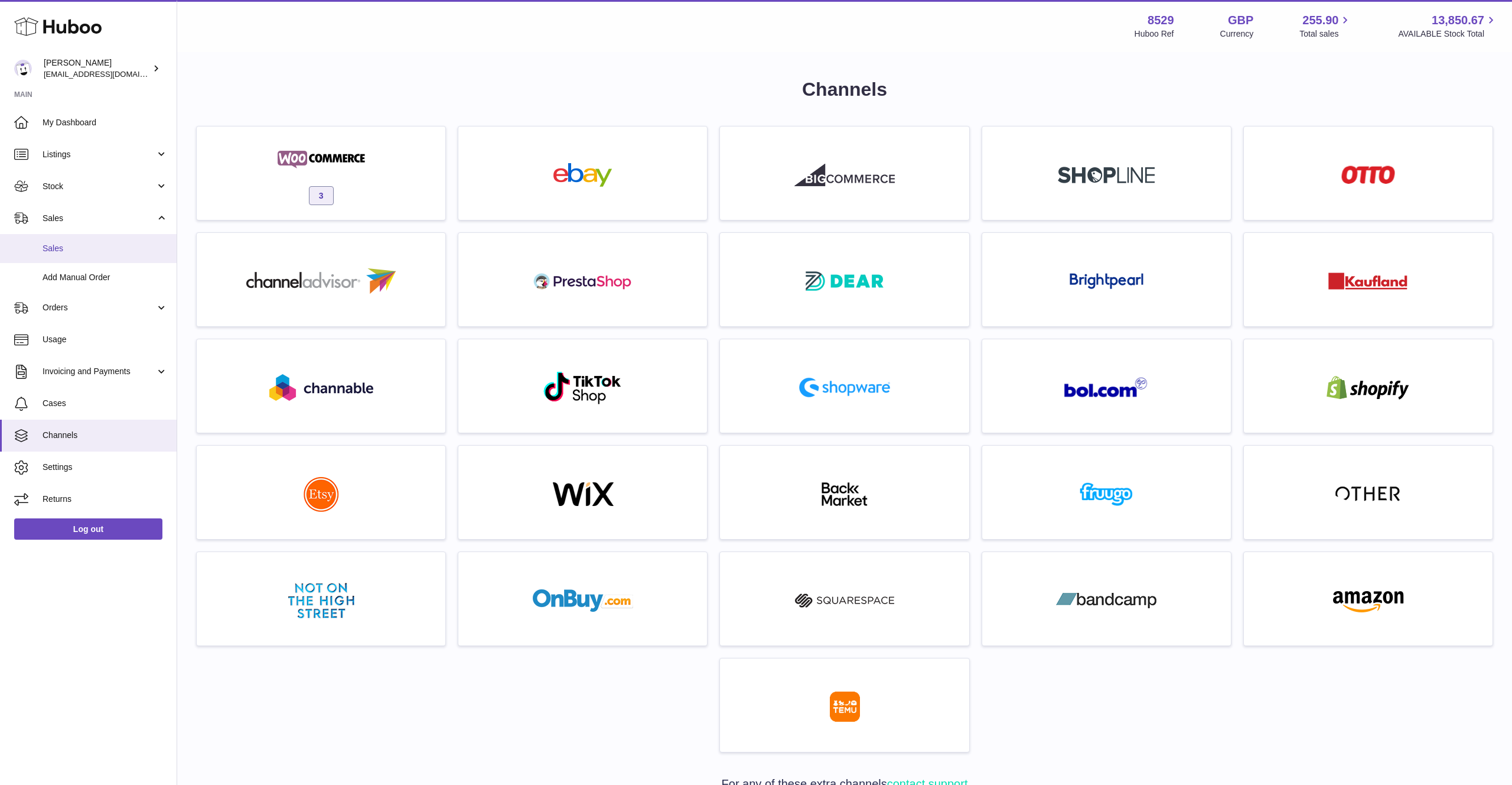
click at [75, 243] on span "Sales" at bounding box center [105, 248] width 125 height 11
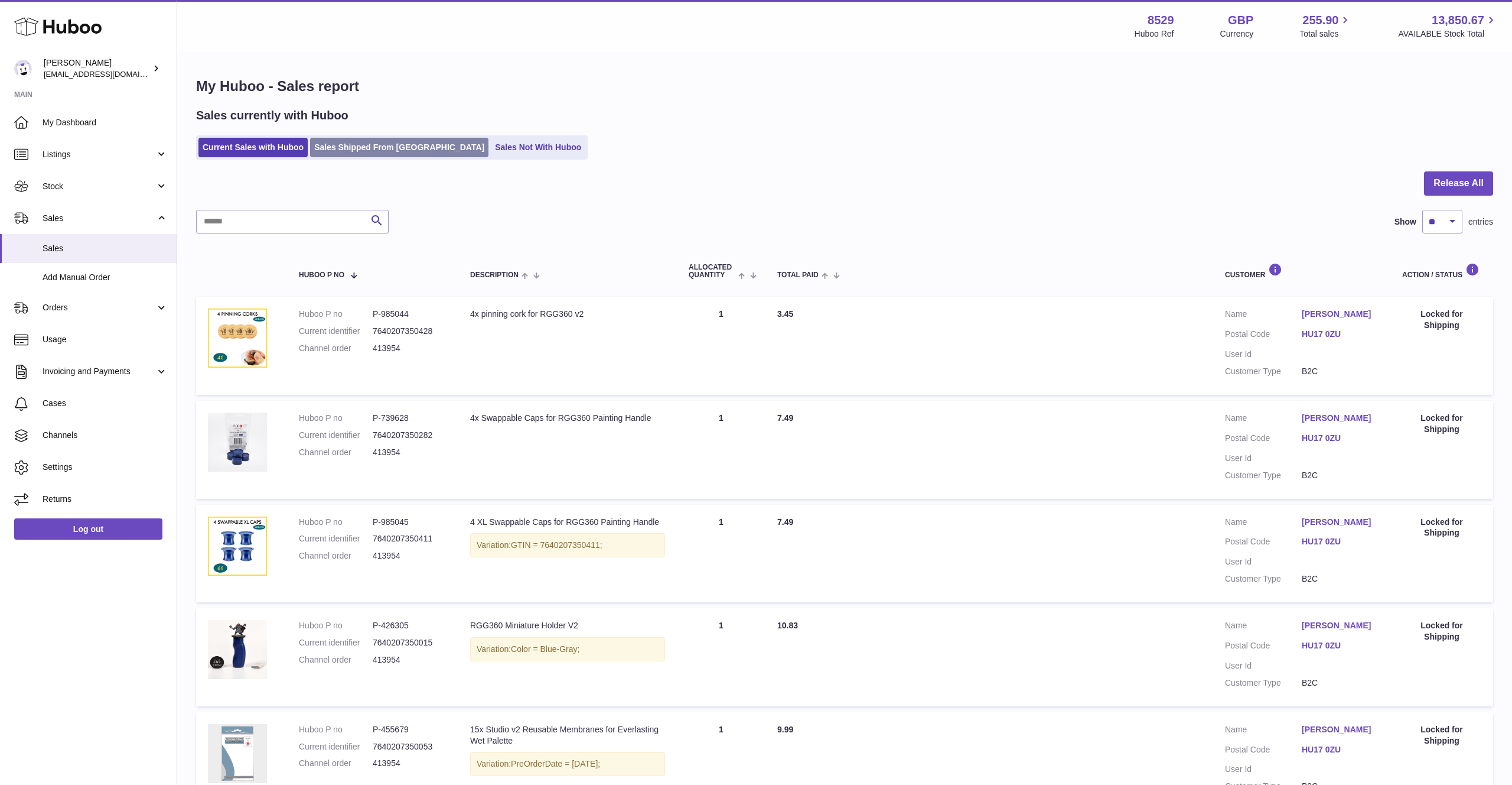
click at [395, 145] on link "Sales Shipped From [GEOGRAPHIC_DATA]" at bounding box center [400, 147] width 179 height 20
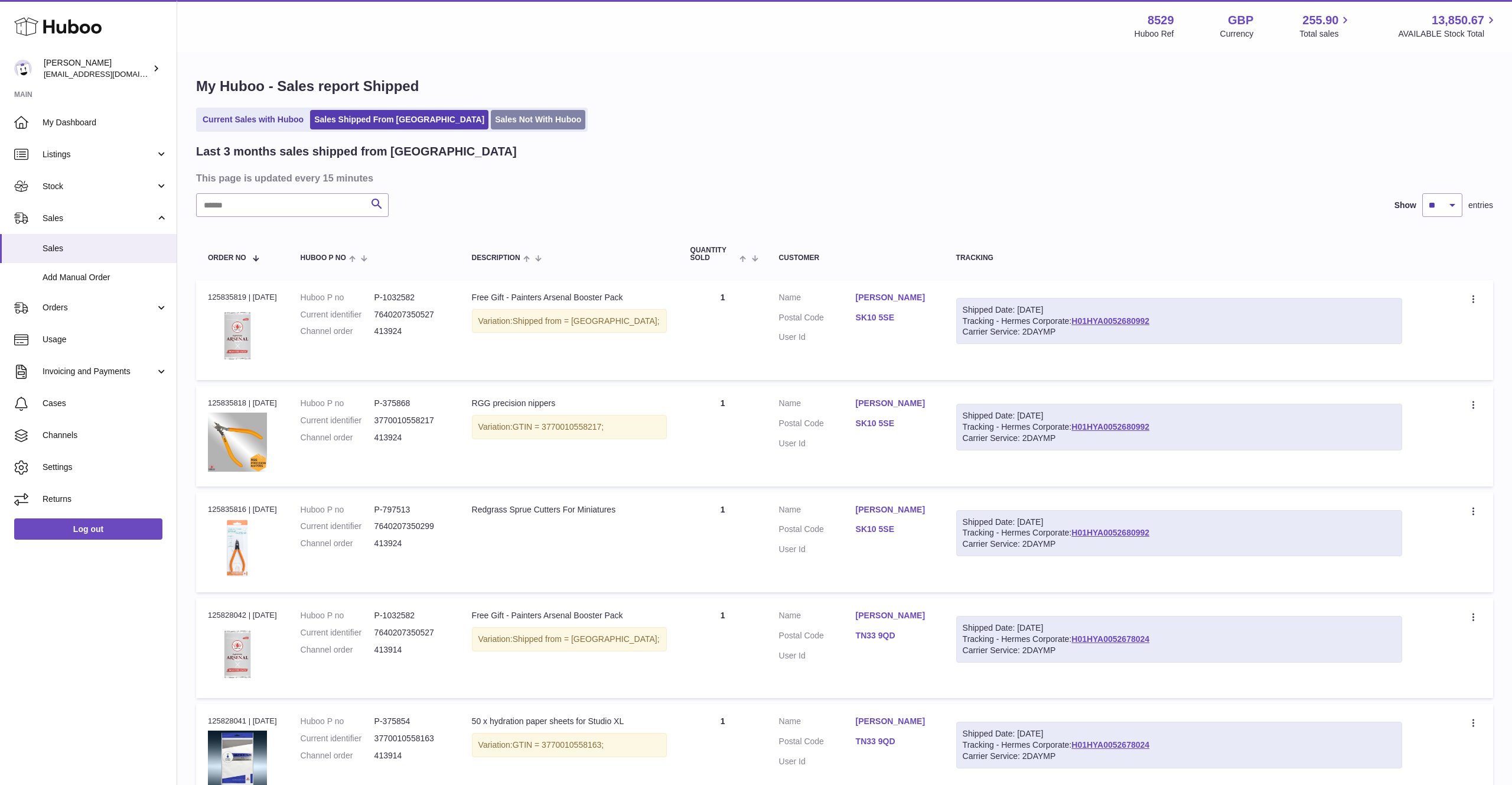
click at [492, 124] on link "Sales Not With Huboo" at bounding box center [538, 120] width 94 height 20
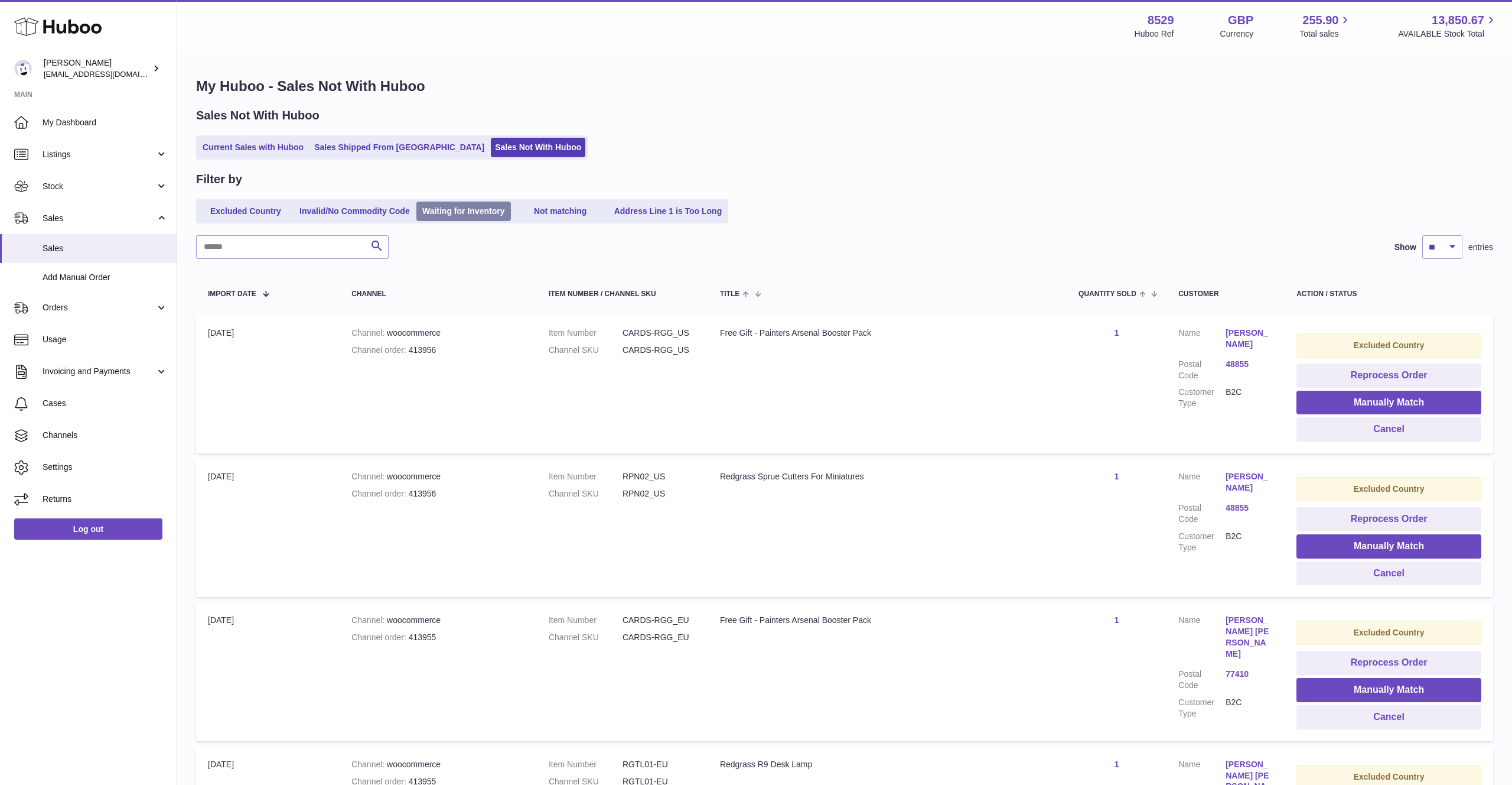
click at [474, 211] on link "Waiting for Inventory" at bounding box center [463, 211] width 94 height 20
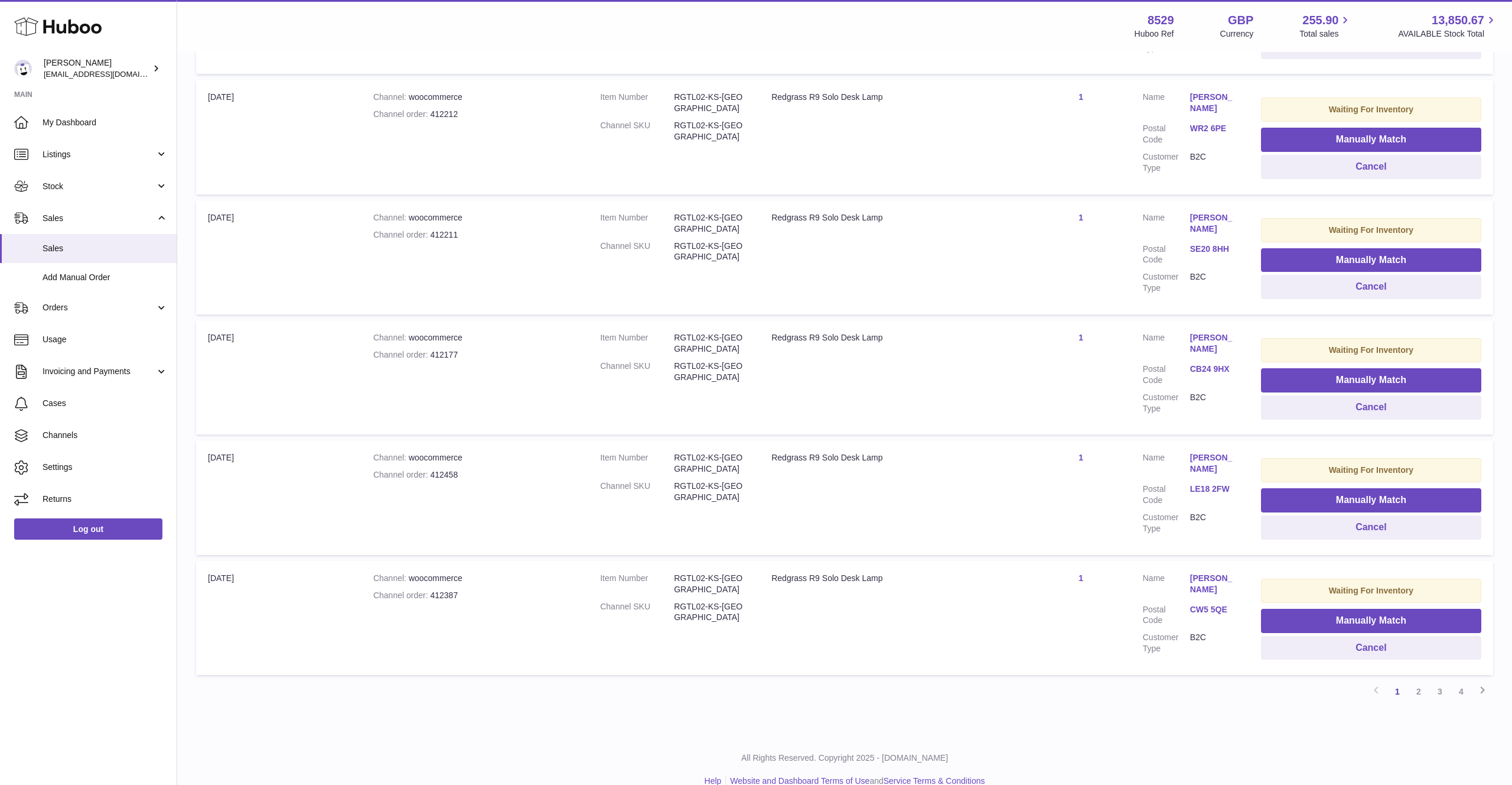
scroll to position [856, 0]
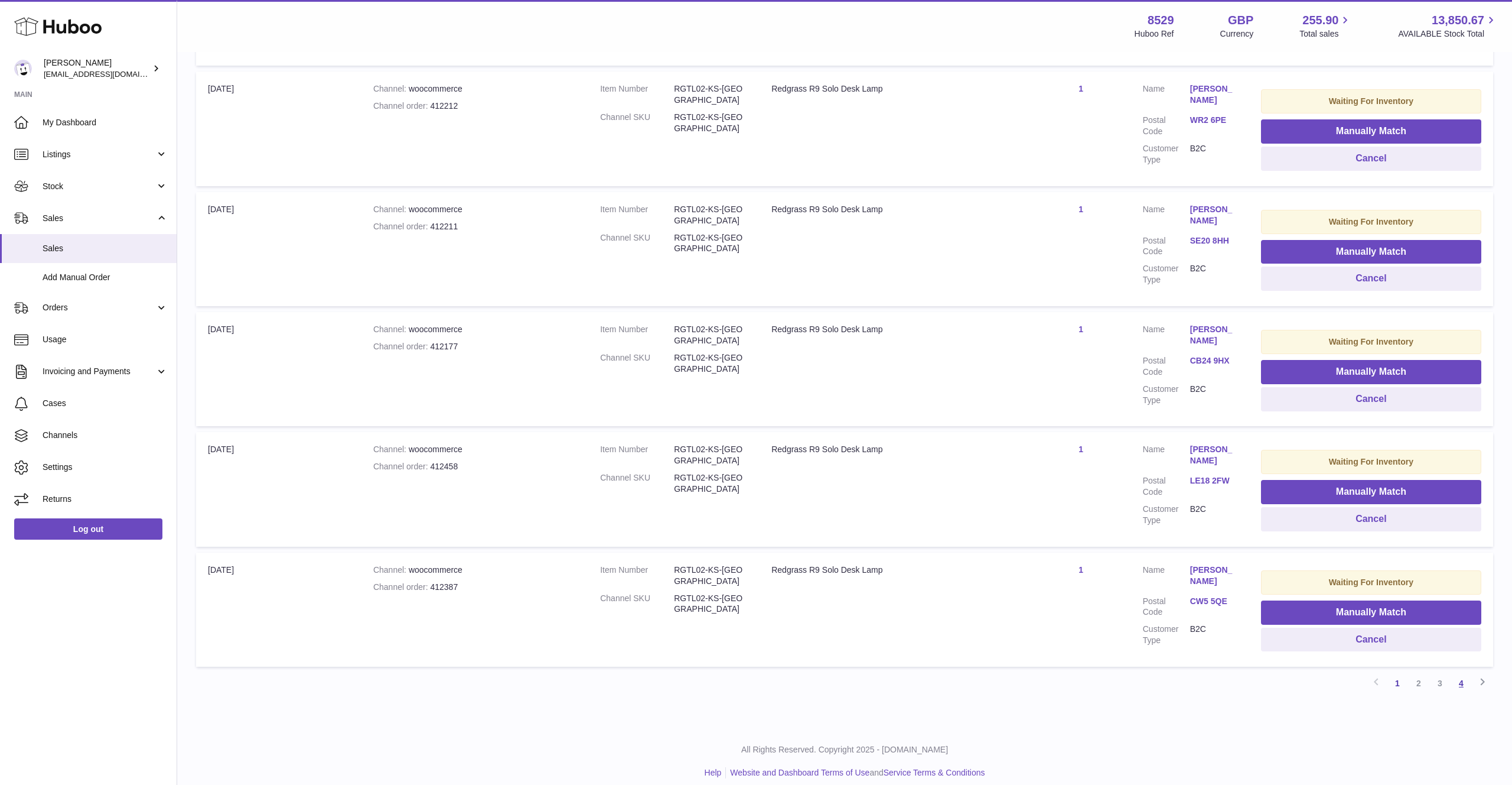
click at [1465, 672] on link "4" at bounding box center [1461, 683] width 22 height 22
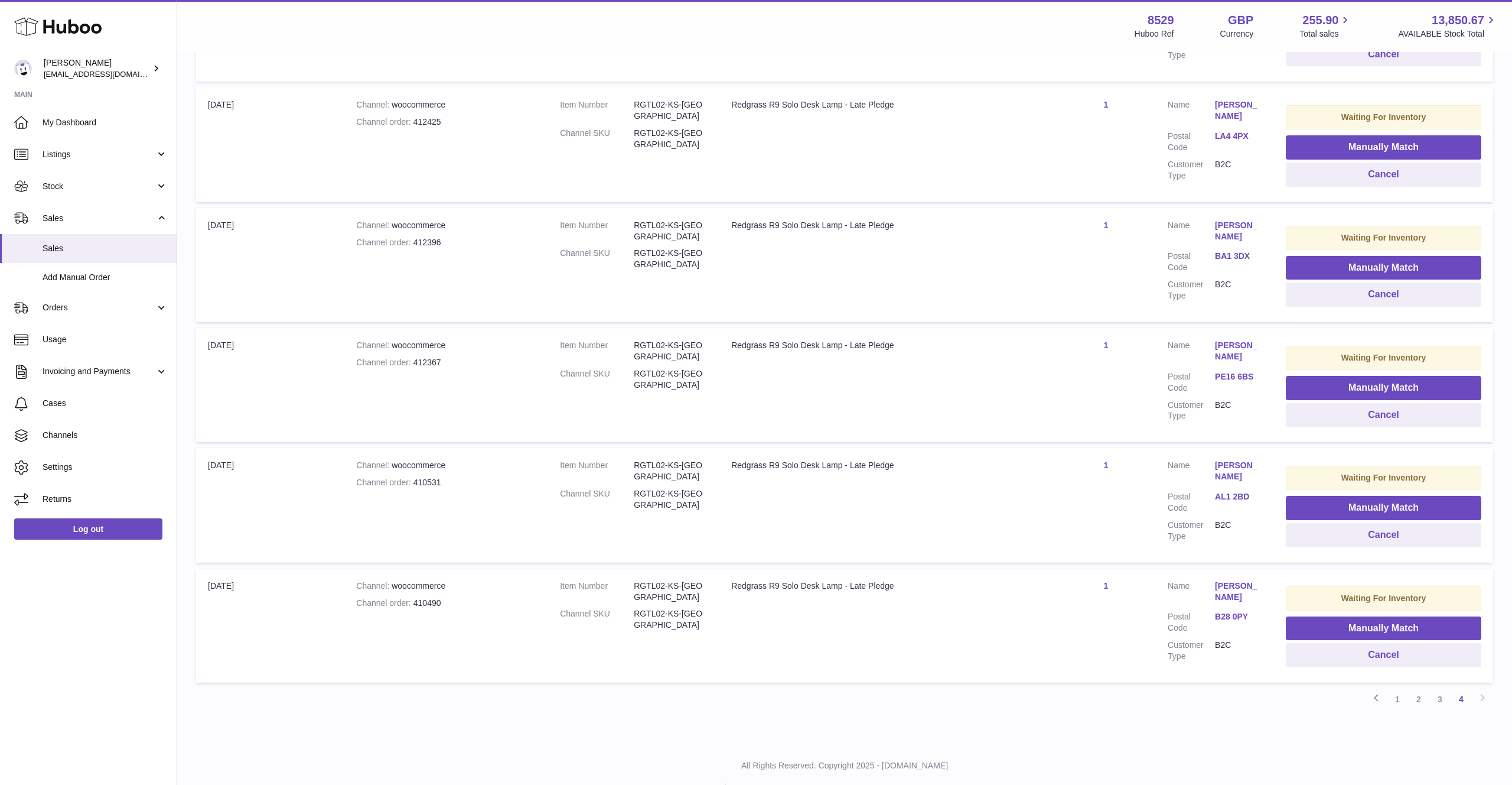
scroll to position [856, 0]
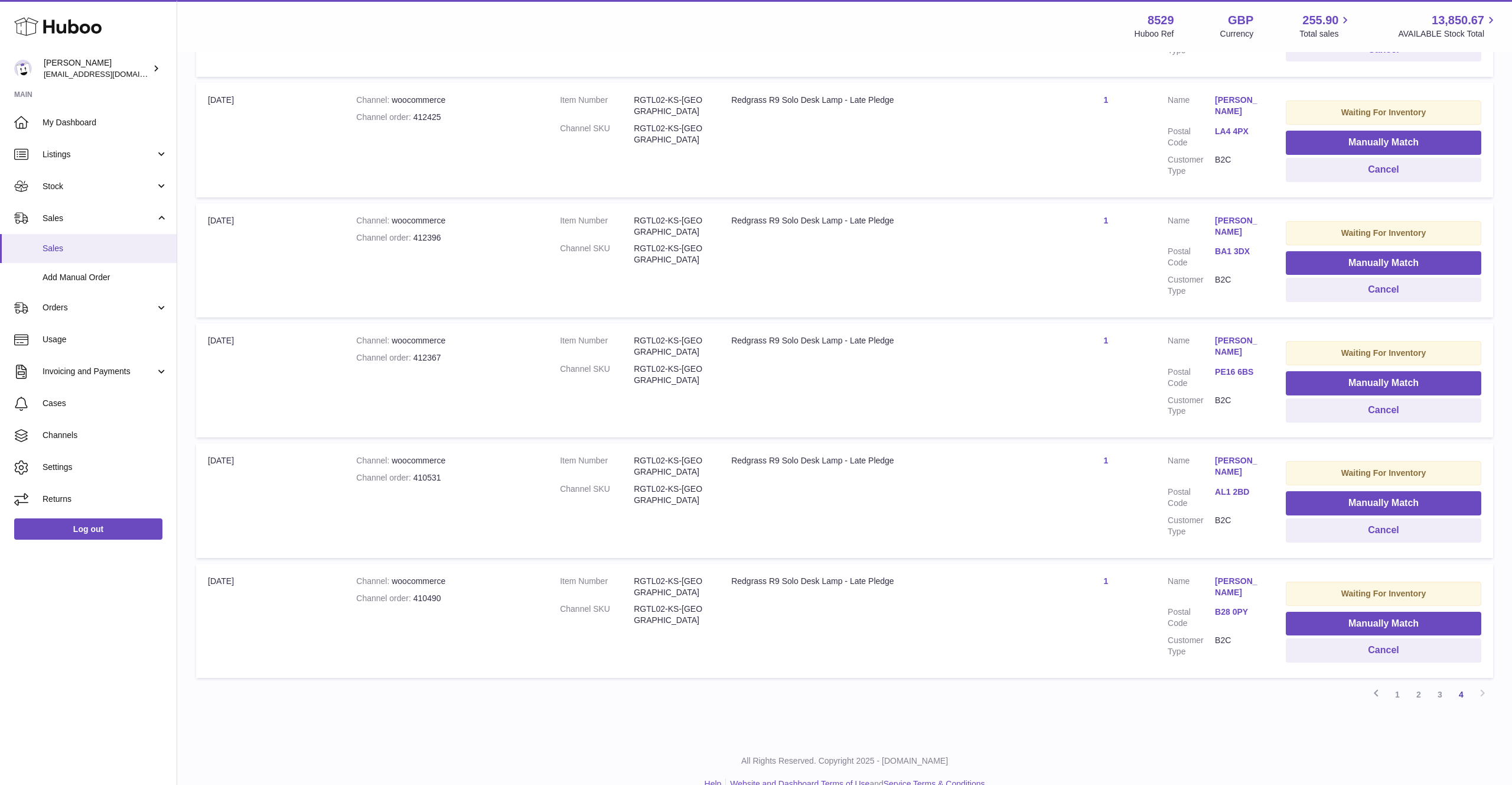
click at [107, 248] on span "Sales" at bounding box center [105, 248] width 125 height 11
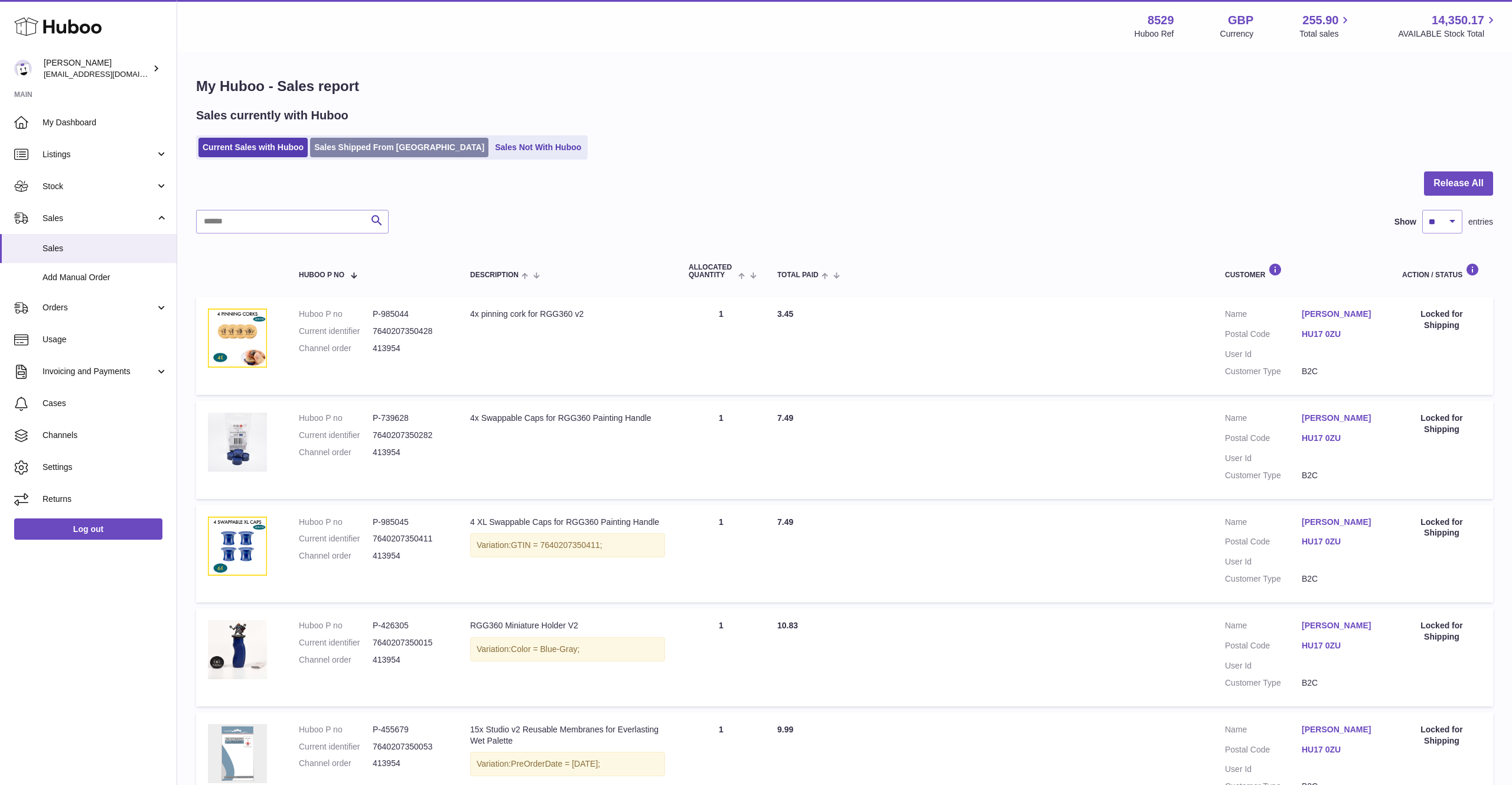
click at [416, 138] on link "Sales Shipped From [GEOGRAPHIC_DATA]" at bounding box center [400, 147] width 179 height 20
click at [491, 145] on link "Sales Not With Huboo" at bounding box center [538, 147] width 94 height 20
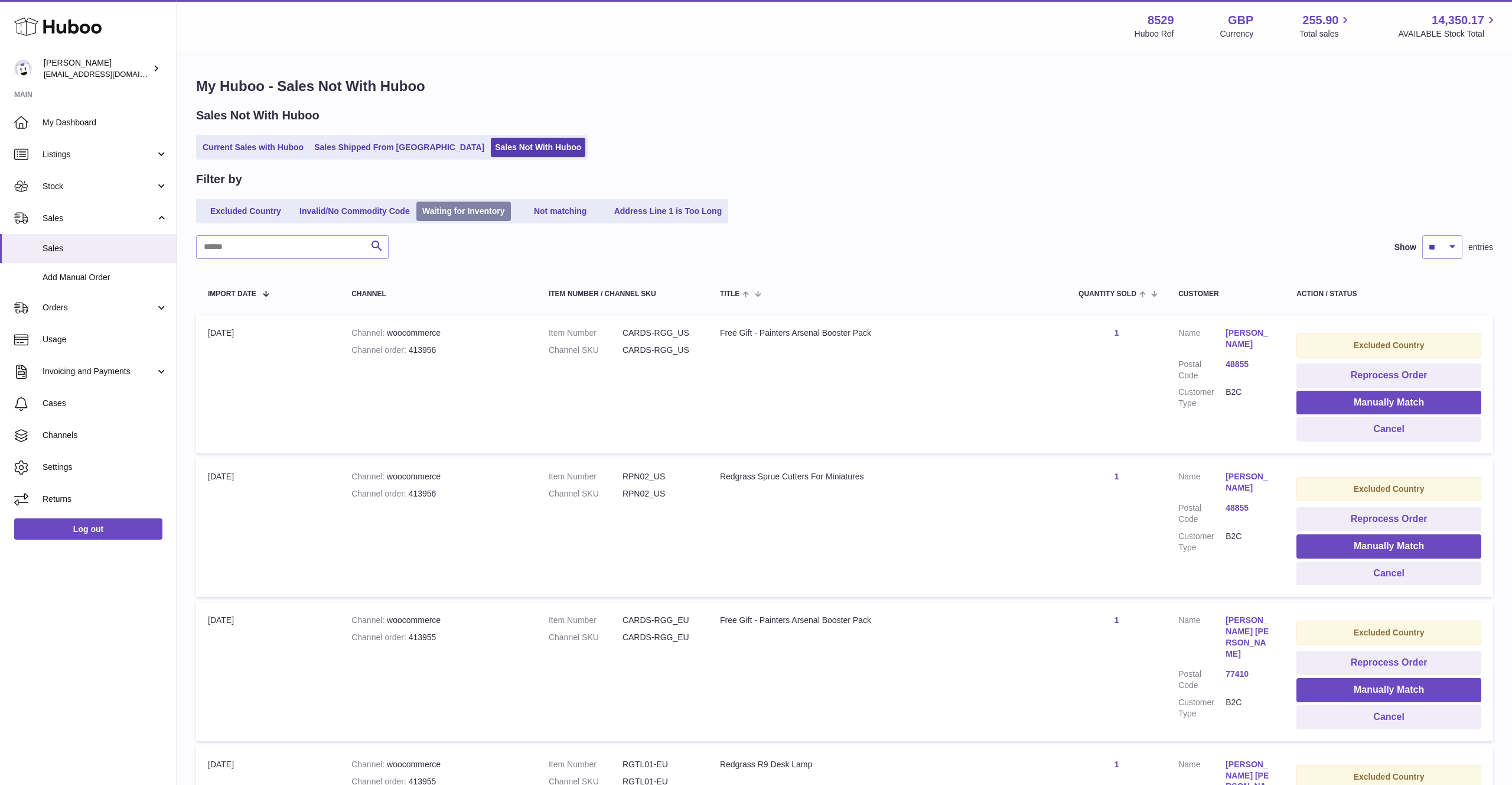
click at [475, 211] on link "Waiting for Inventory" at bounding box center [463, 211] width 94 height 20
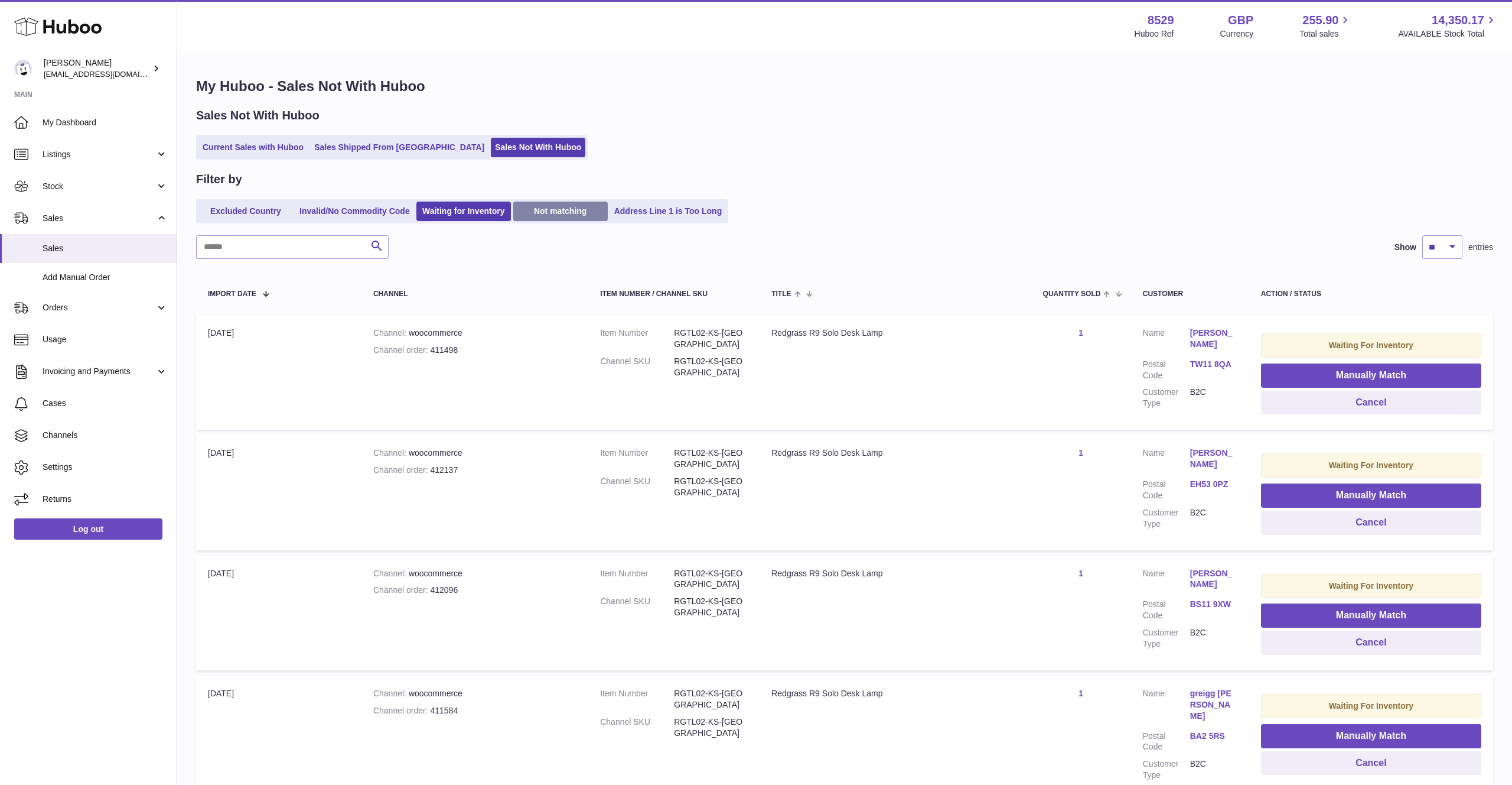
click at [594, 209] on link "Not matching" at bounding box center [560, 211] width 94 height 20
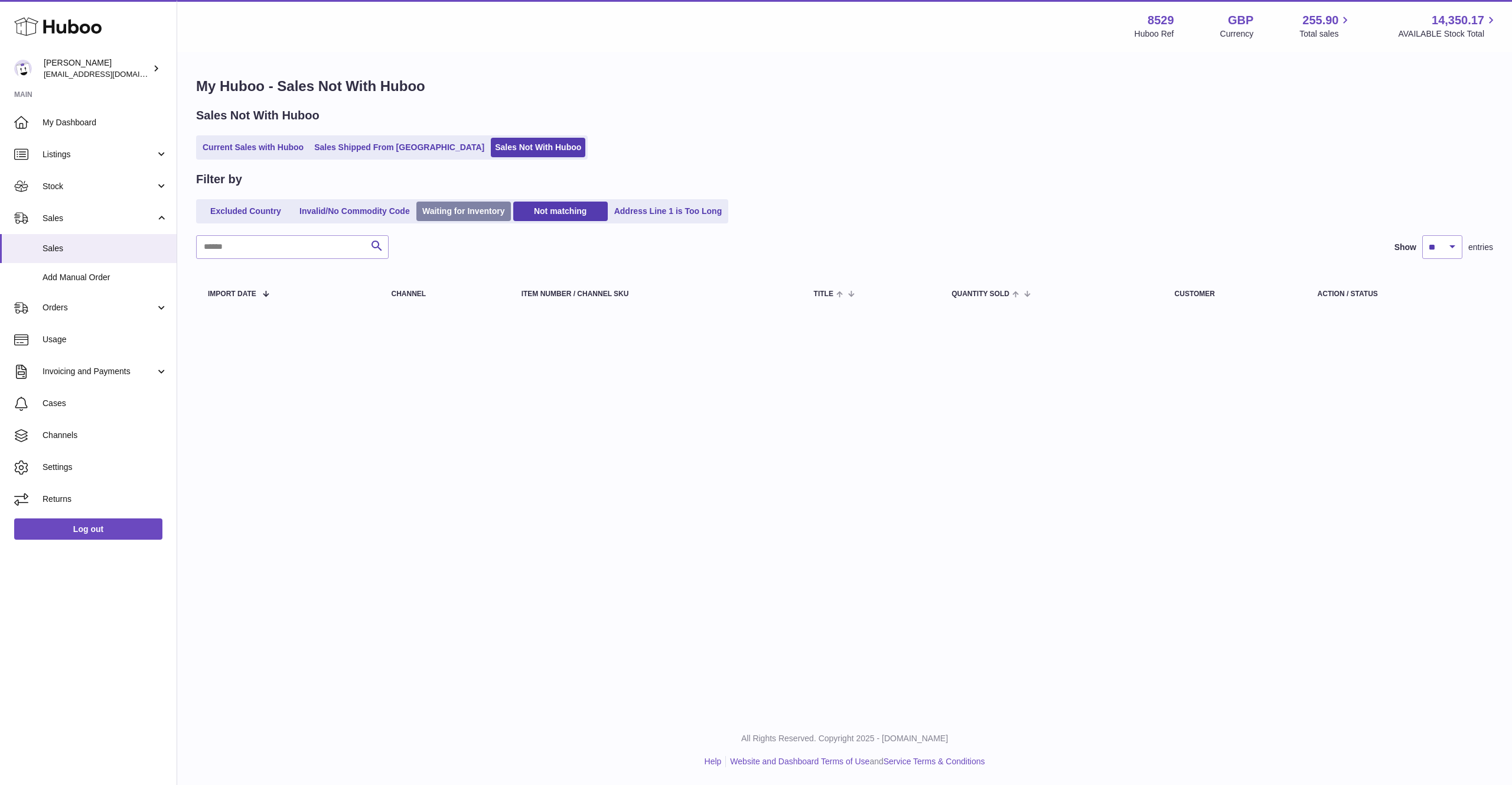
click at [488, 211] on link "Waiting for Inventory" at bounding box center [463, 211] width 94 height 20
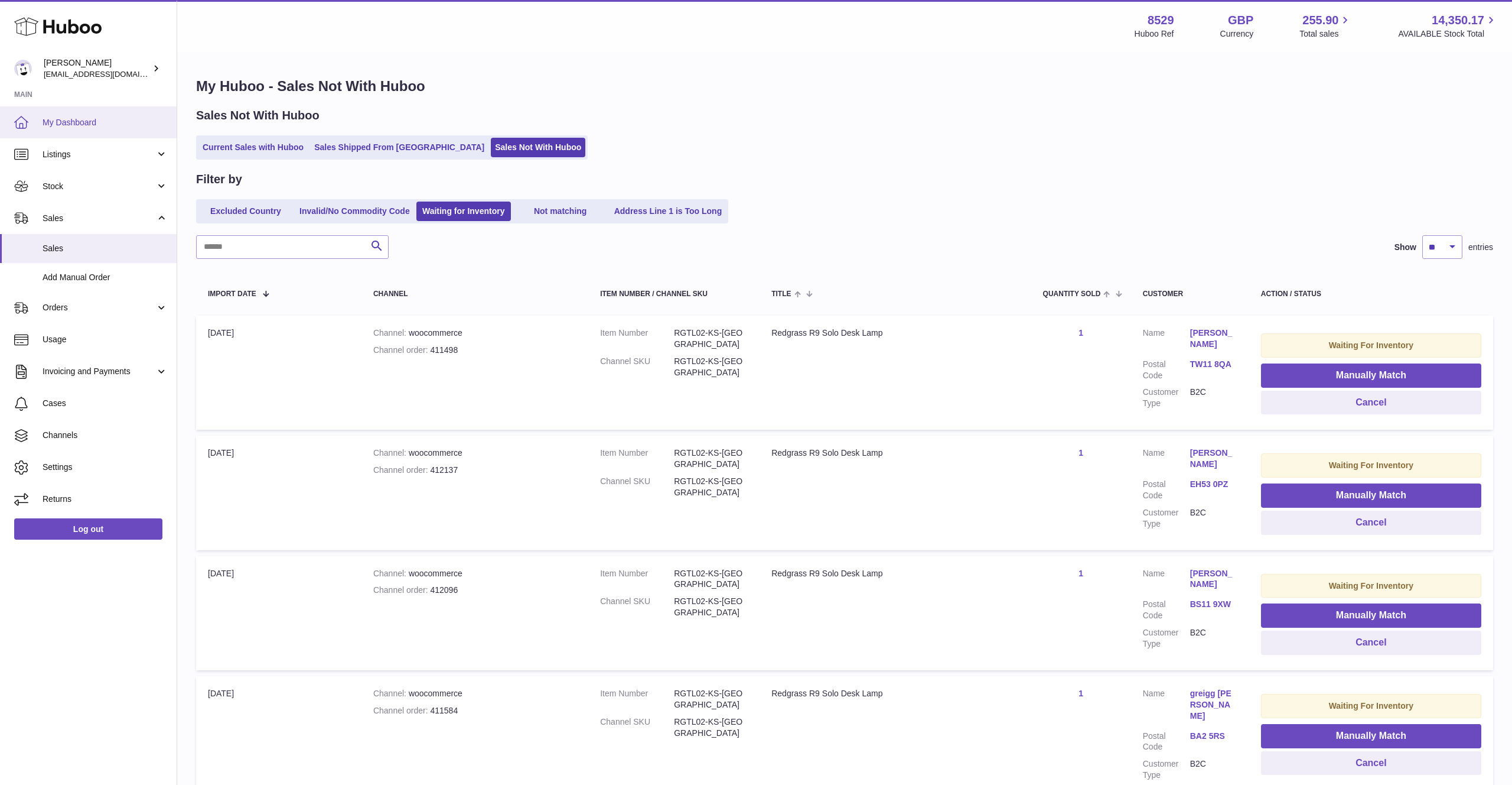
click at [124, 127] on span "My Dashboard" at bounding box center [105, 123] width 125 height 11
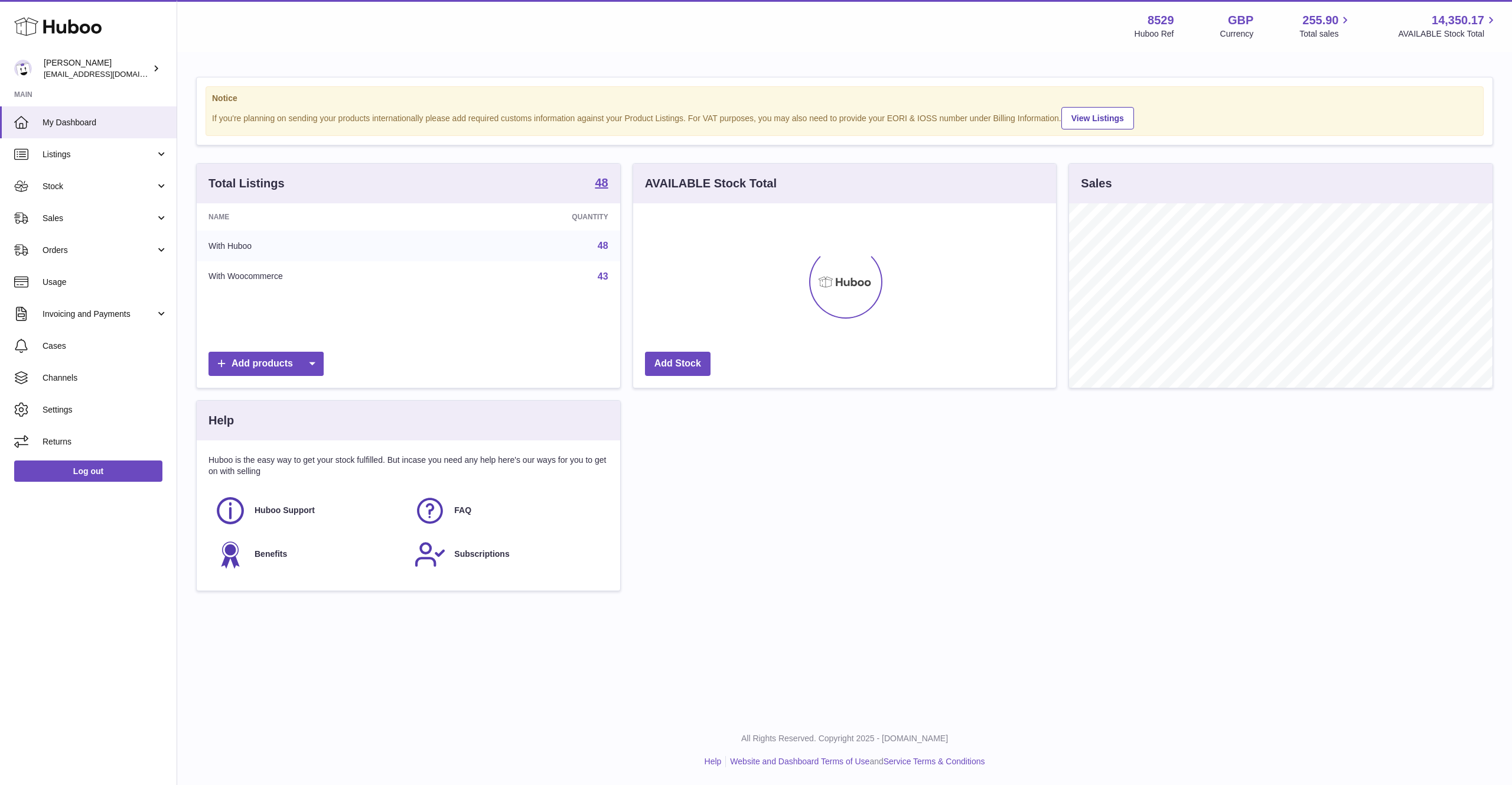
scroll to position [184, 424]
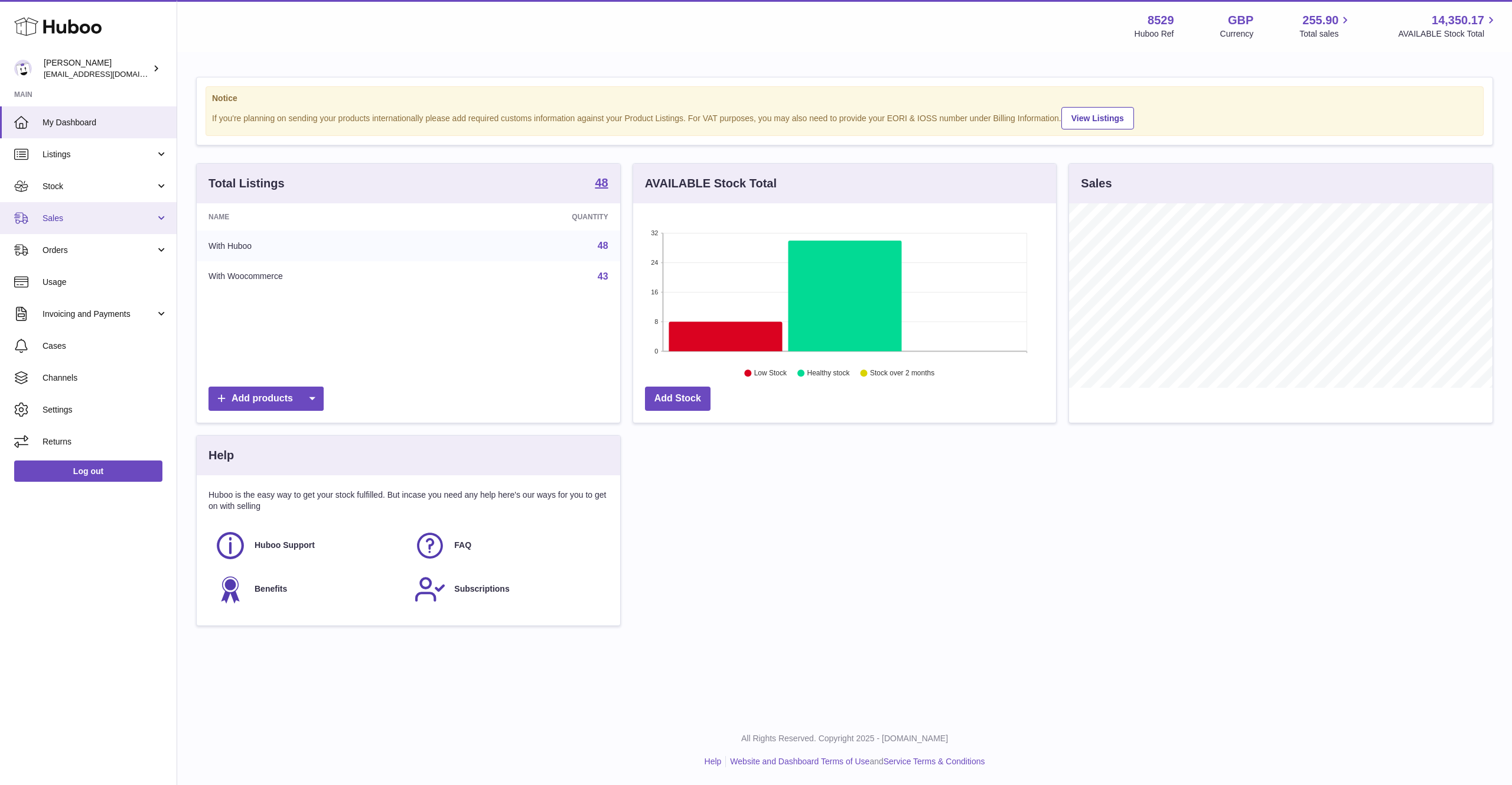
click at [71, 210] on link "Sales" at bounding box center [88, 218] width 177 height 32
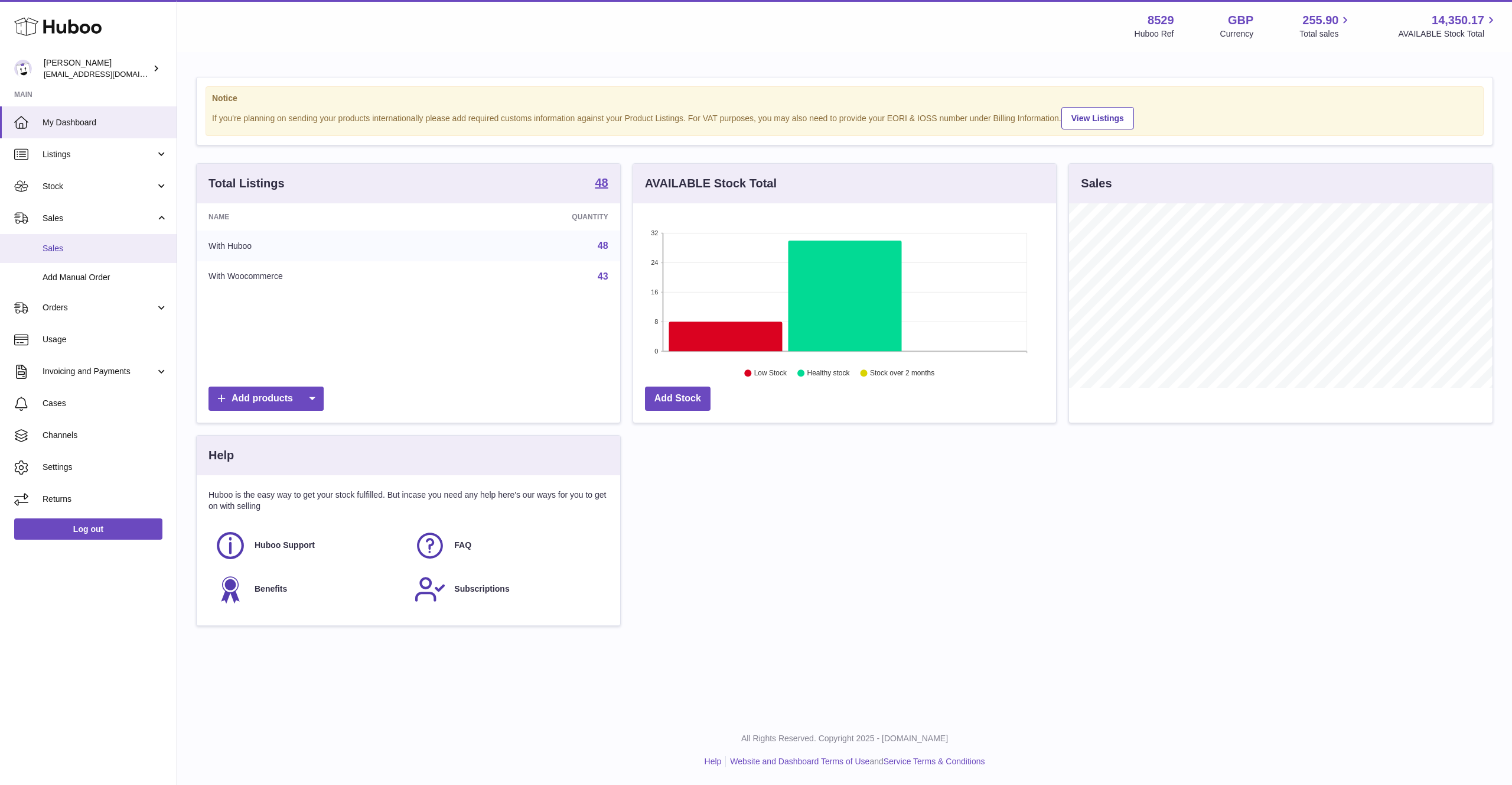
click at [82, 251] on span "Sales" at bounding box center [105, 248] width 125 height 11
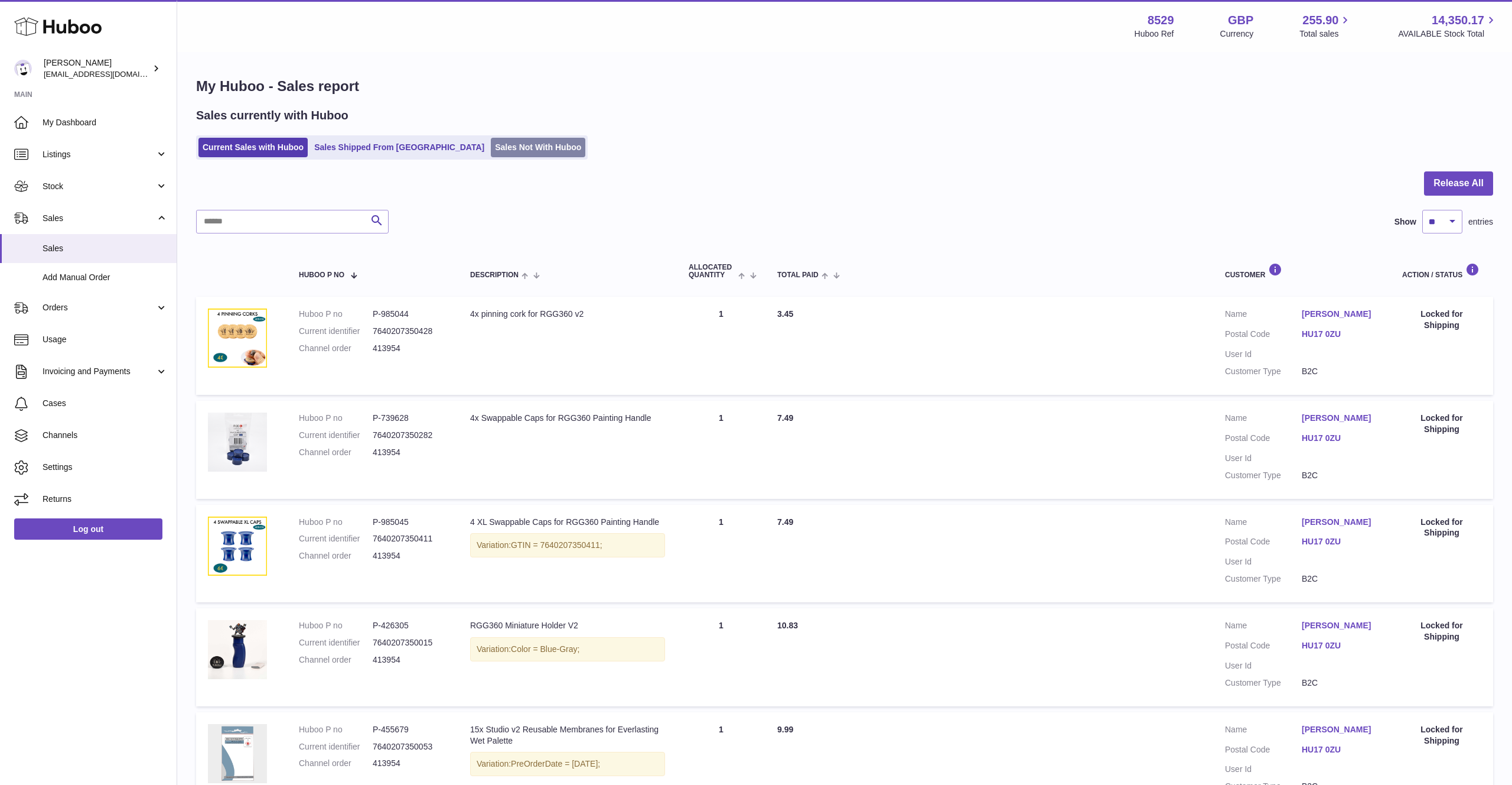
click at [491, 147] on link "Sales Not With Huboo" at bounding box center [538, 147] width 94 height 20
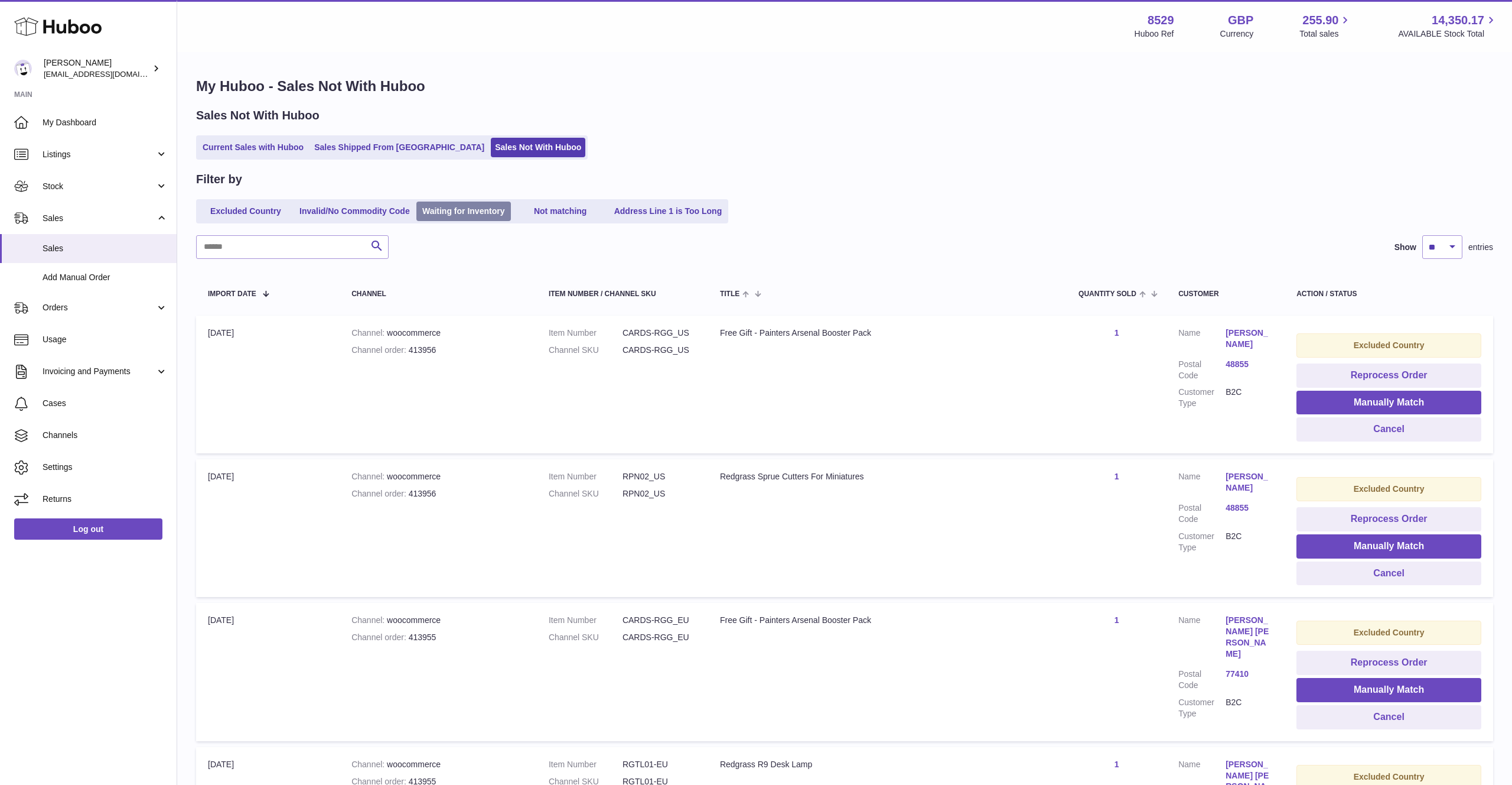
click at [426, 216] on link "Waiting for Inventory" at bounding box center [463, 211] width 94 height 20
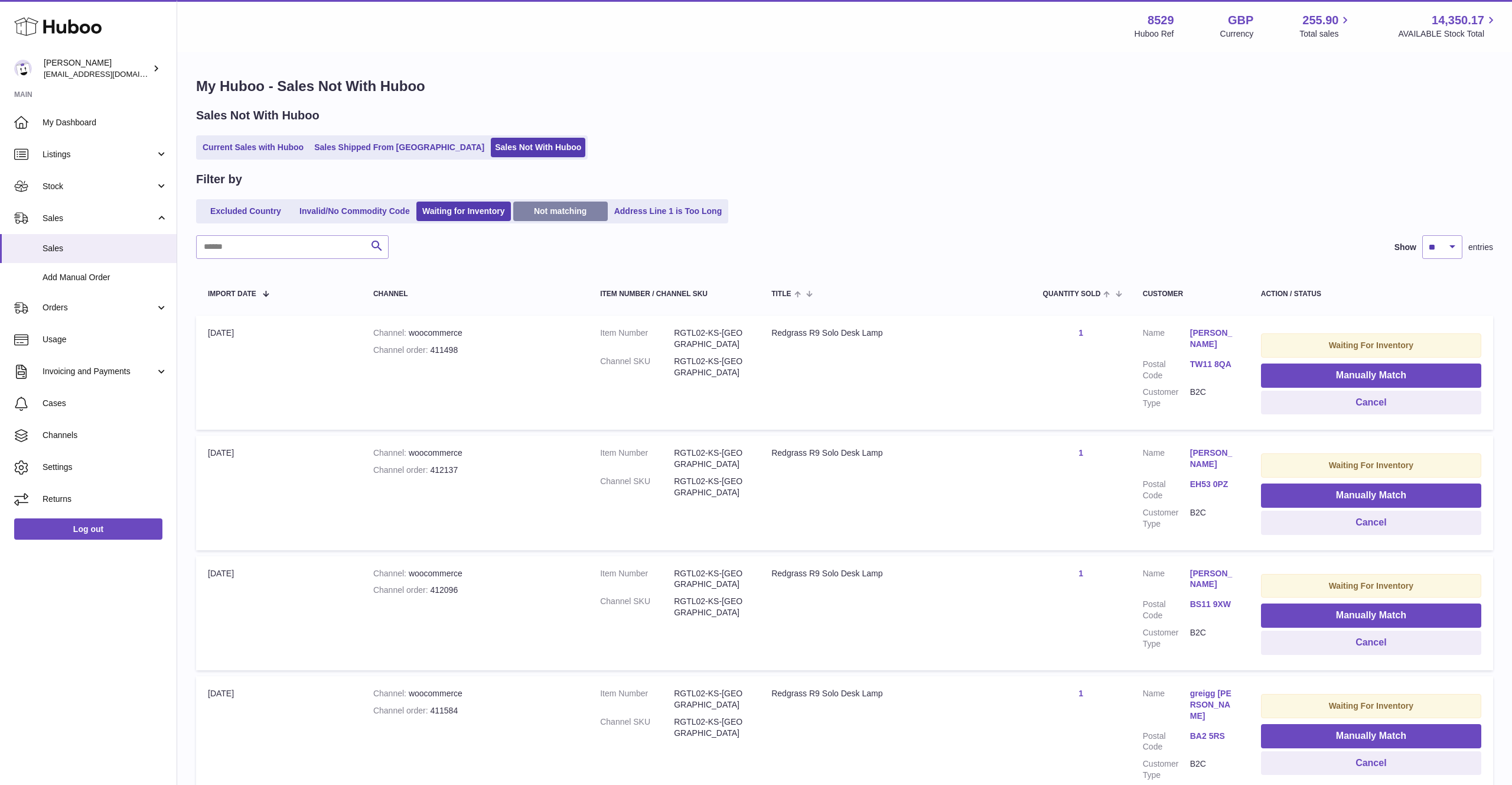
click at [550, 214] on link "Not matching" at bounding box center [560, 211] width 94 height 20
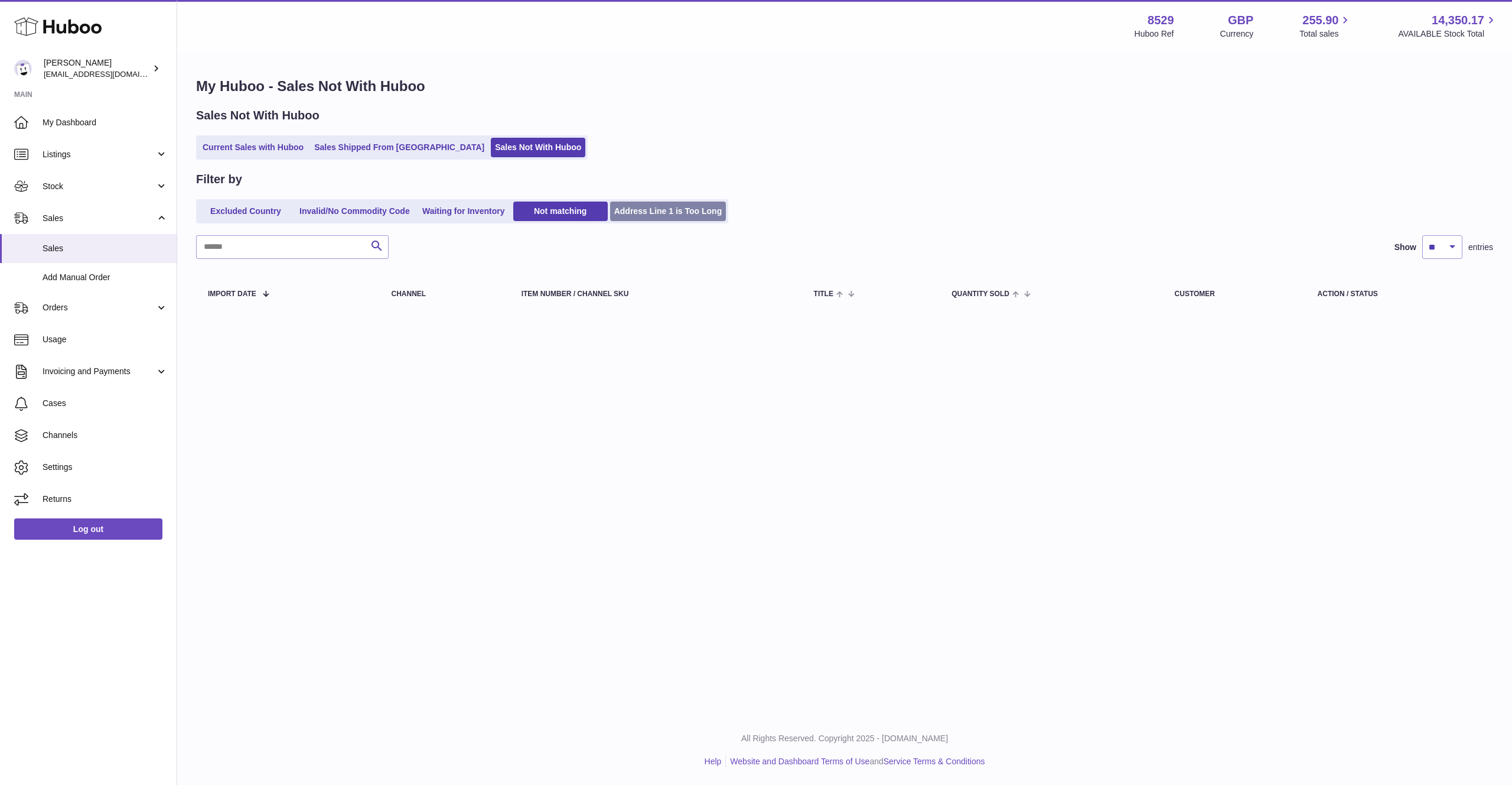
click at [638, 214] on link "Address Line 1 is Too Long" at bounding box center [668, 211] width 116 height 20
click at [253, 215] on link "Excluded Country" at bounding box center [245, 211] width 94 height 20
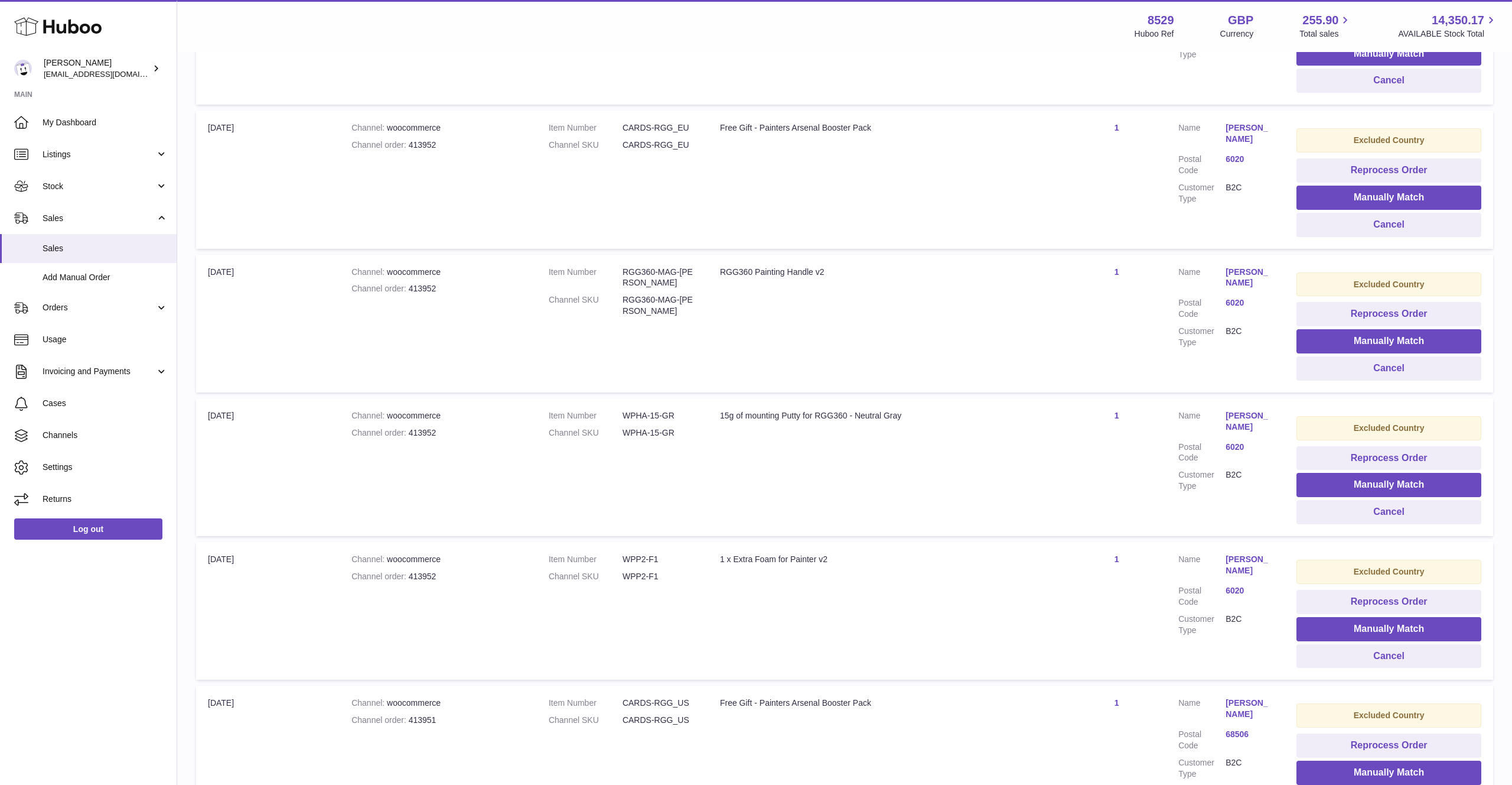
scroll to position [1091, 0]
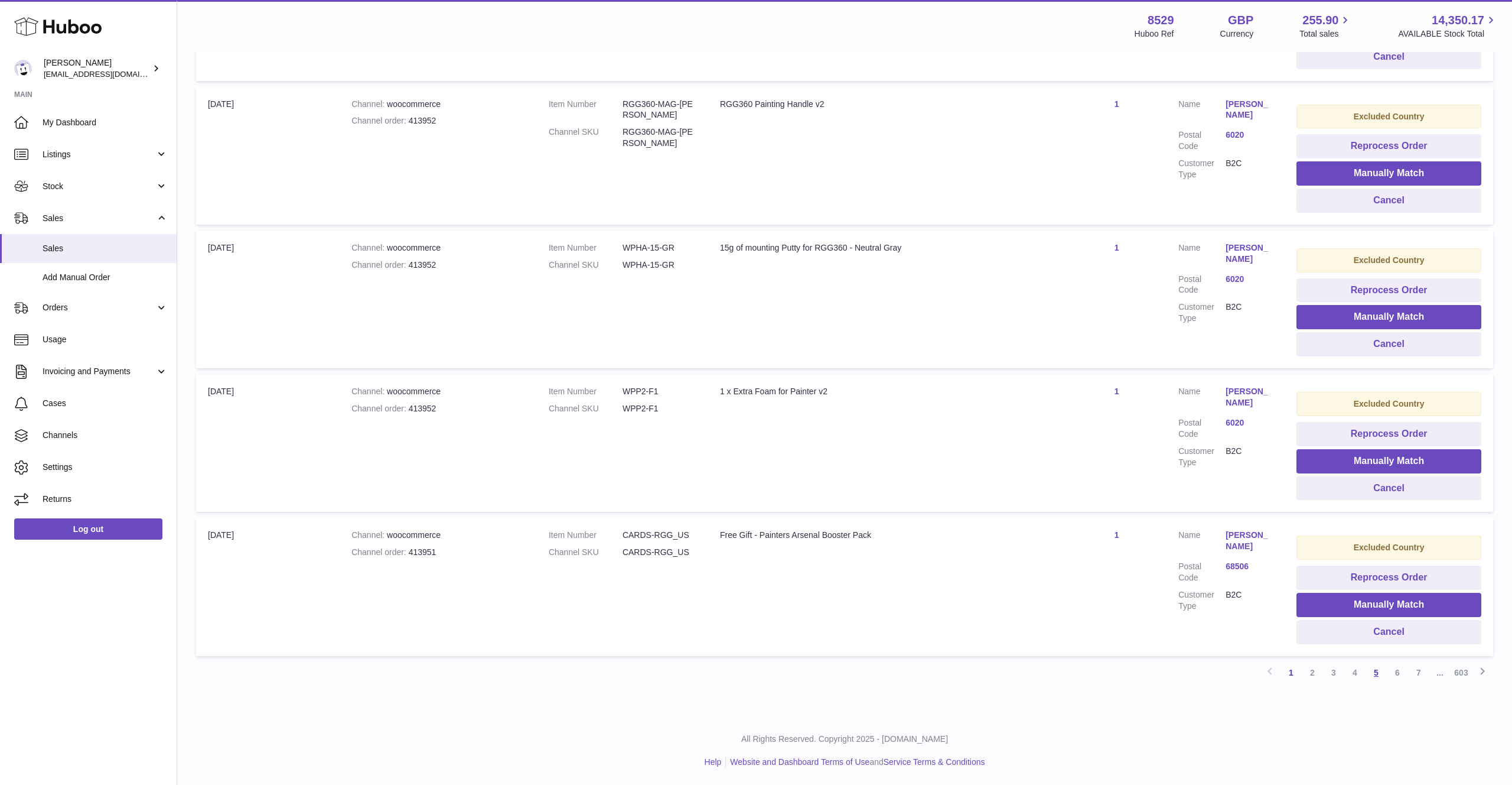
click at [1369, 671] on link "5" at bounding box center [1376, 672] width 22 height 22
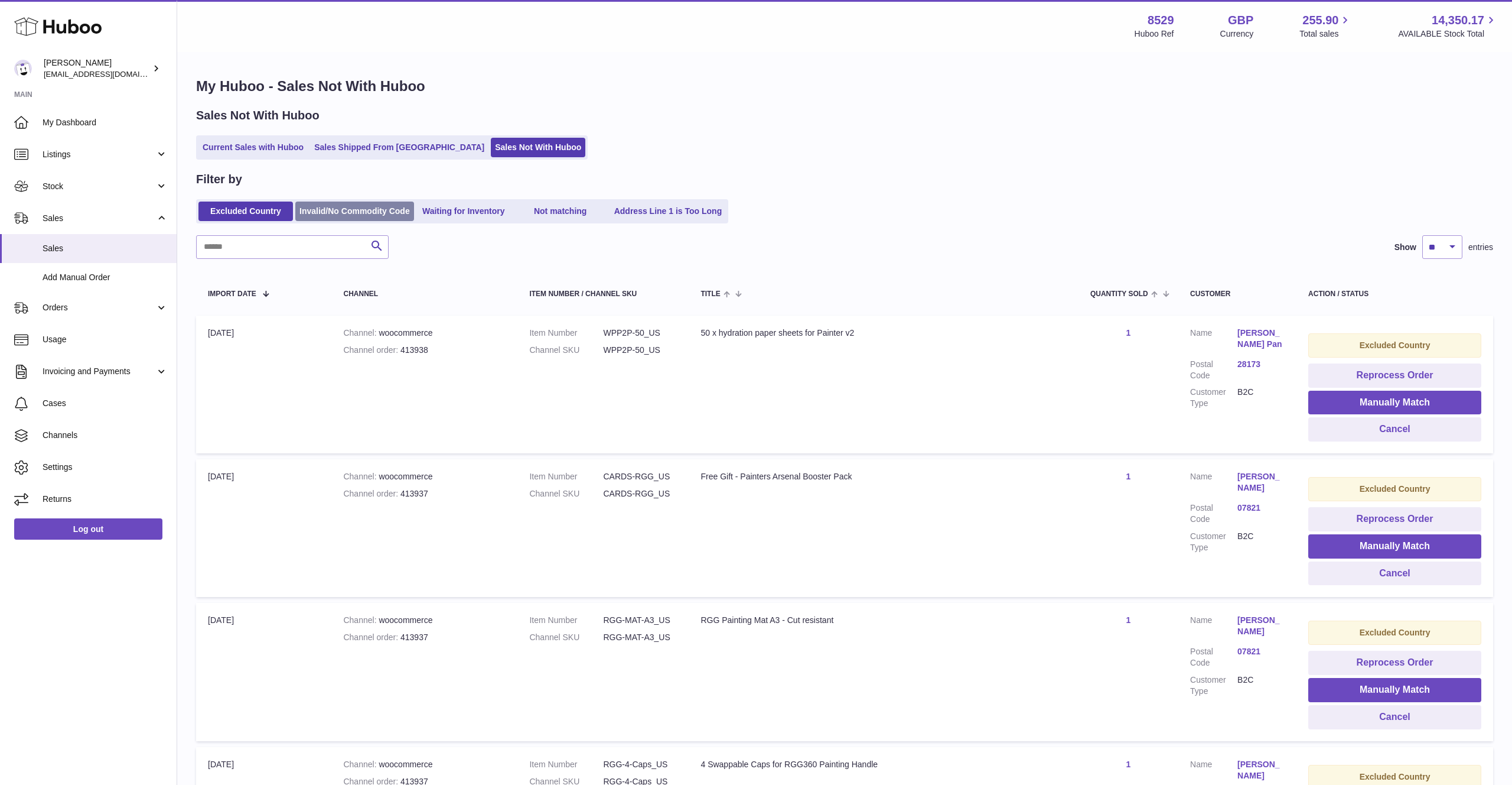
click at [397, 220] on link "Invalid/No Commodity Code" at bounding box center [355, 211] width 119 height 20
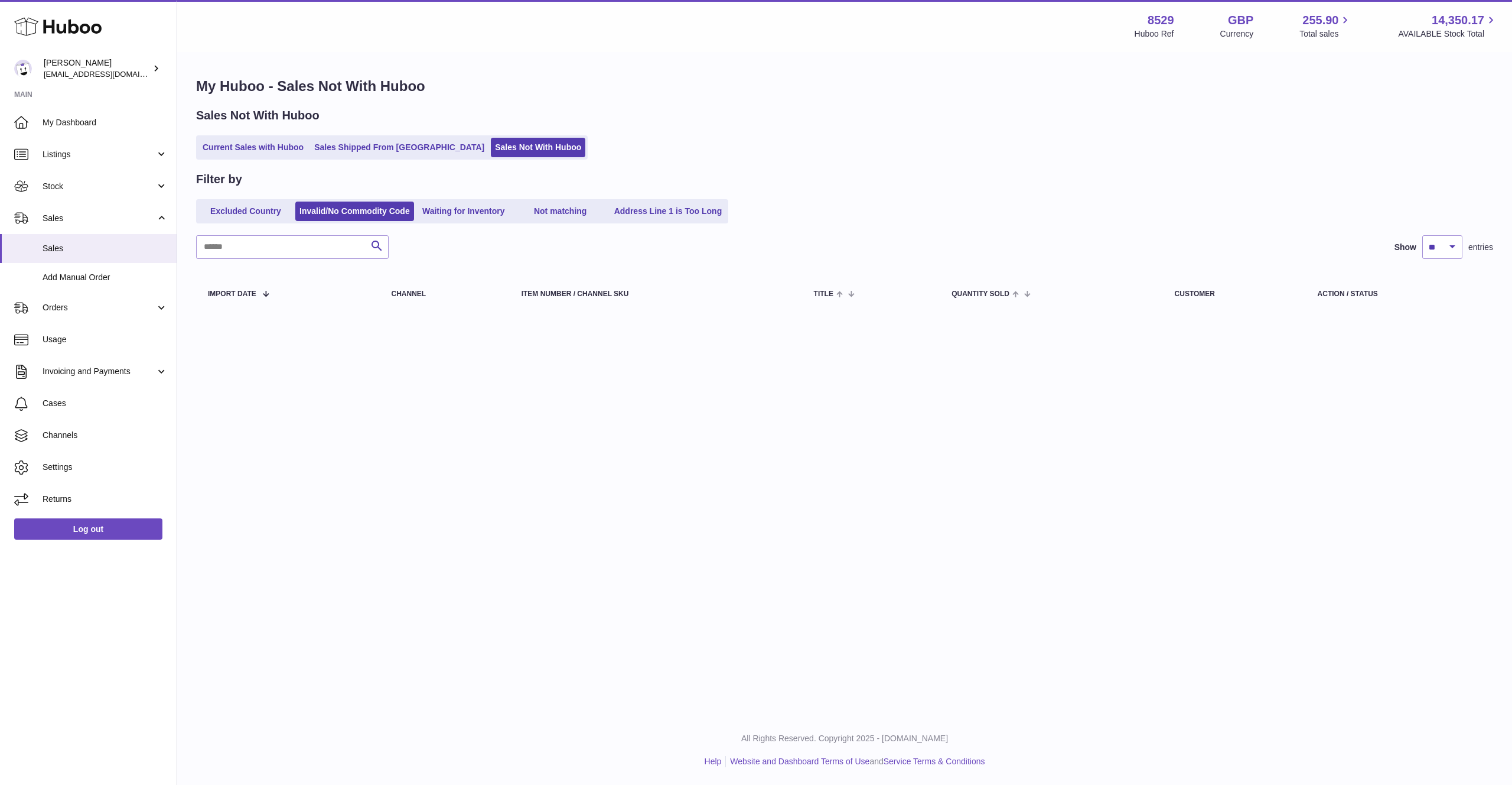
click at [465, 214] on link "Waiting for Inventory" at bounding box center [463, 211] width 94 height 20
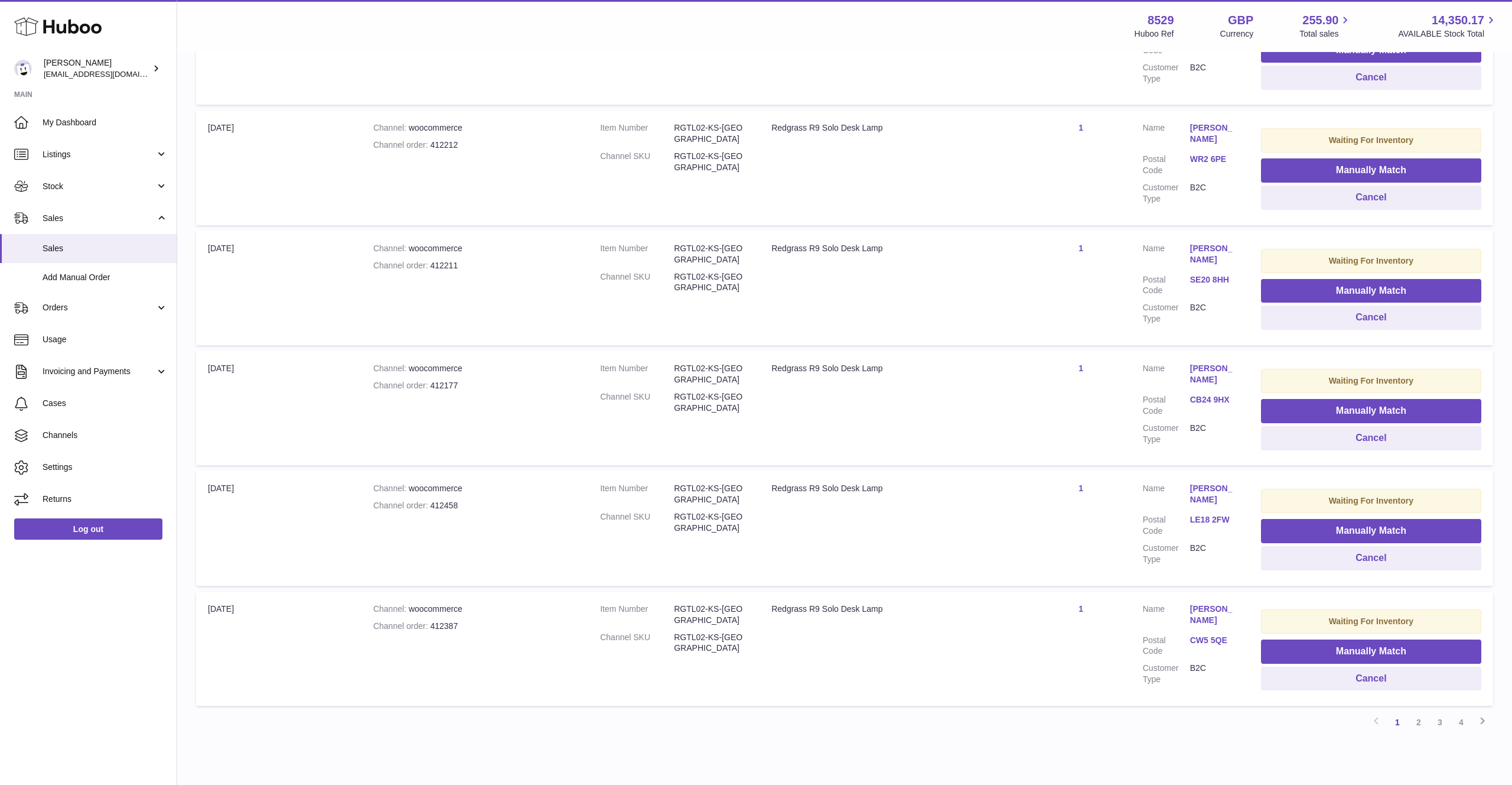
scroll to position [856, 0]
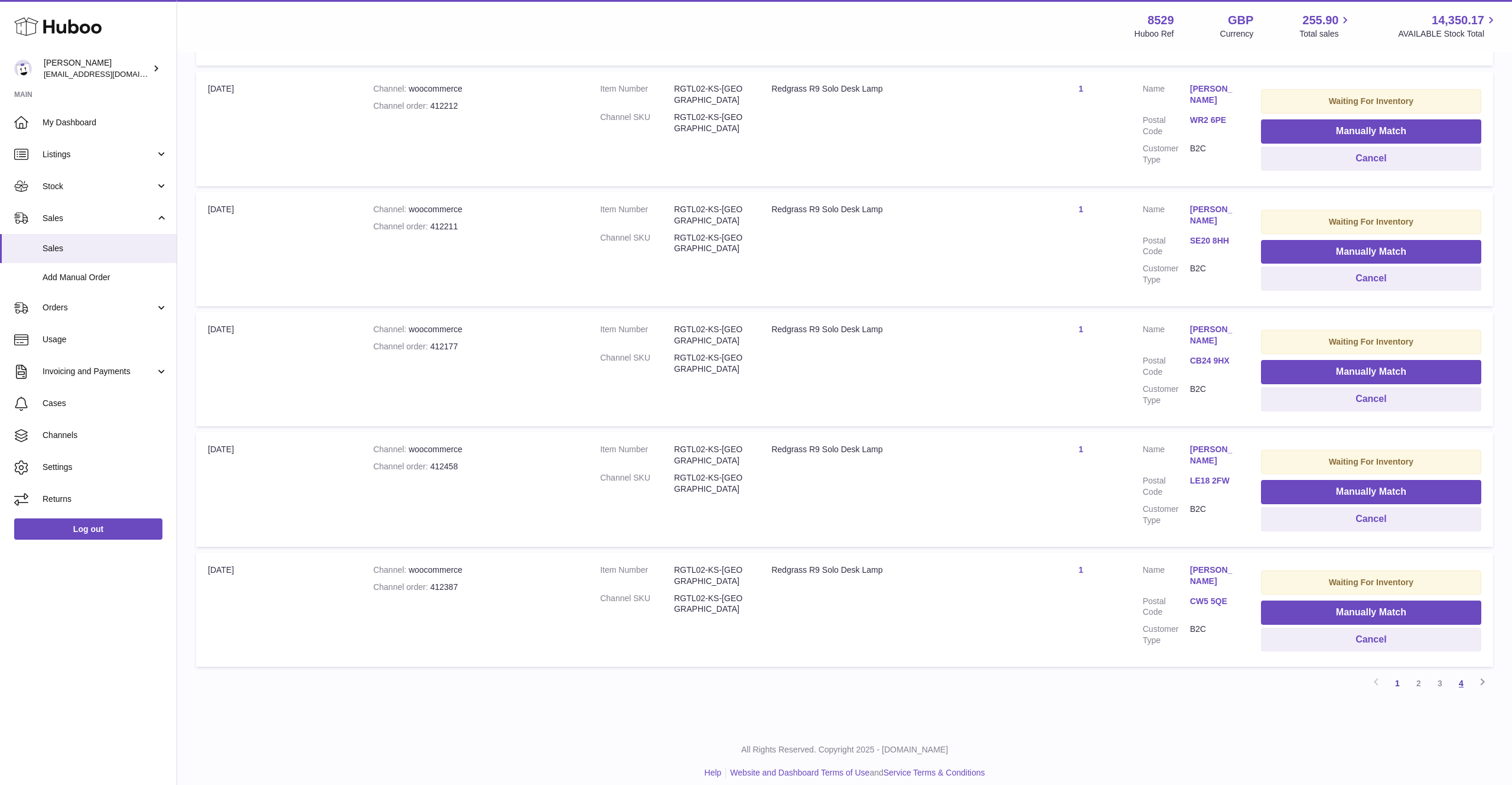
click at [1457, 672] on link "4" at bounding box center [1461, 683] width 22 height 22
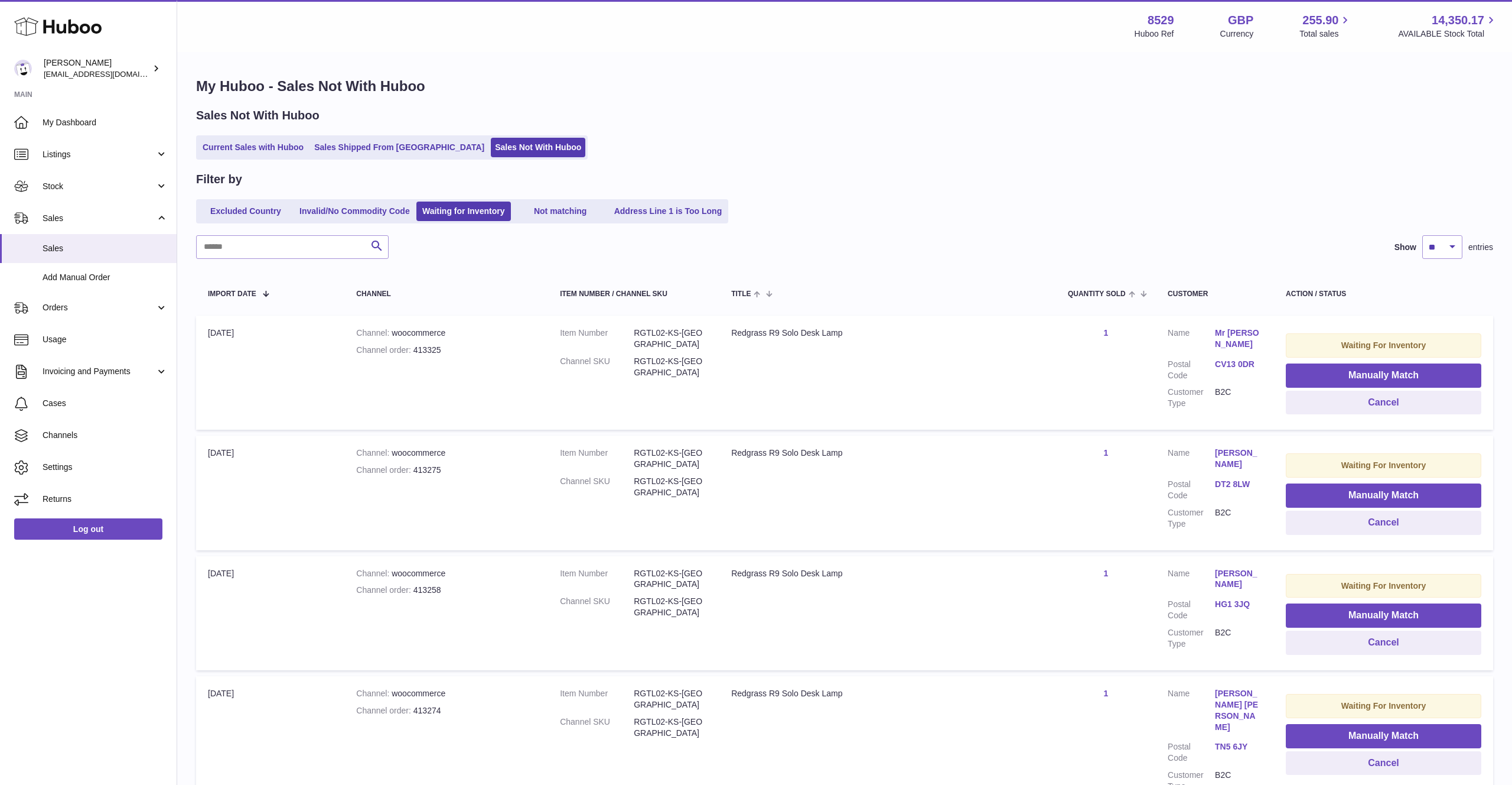
click at [577, 209] on link "Not matching" at bounding box center [560, 211] width 94 height 20
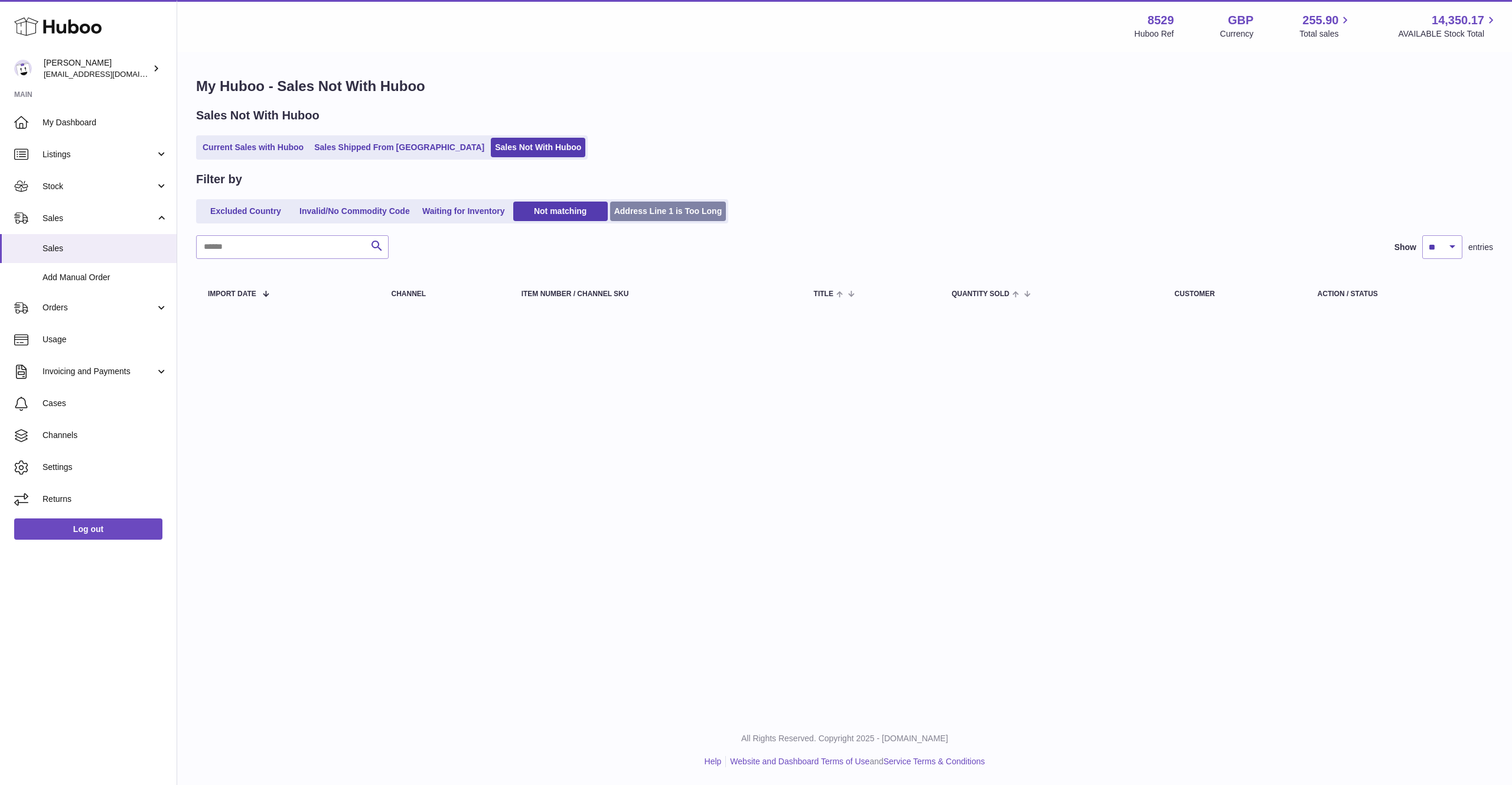
click at [687, 213] on link "Address Line 1 is Too Long" at bounding box center [668, 211] width 116 height 20
click at [66, 260] on link "Sales" at bounding box center [88, 248] width 177 height 29
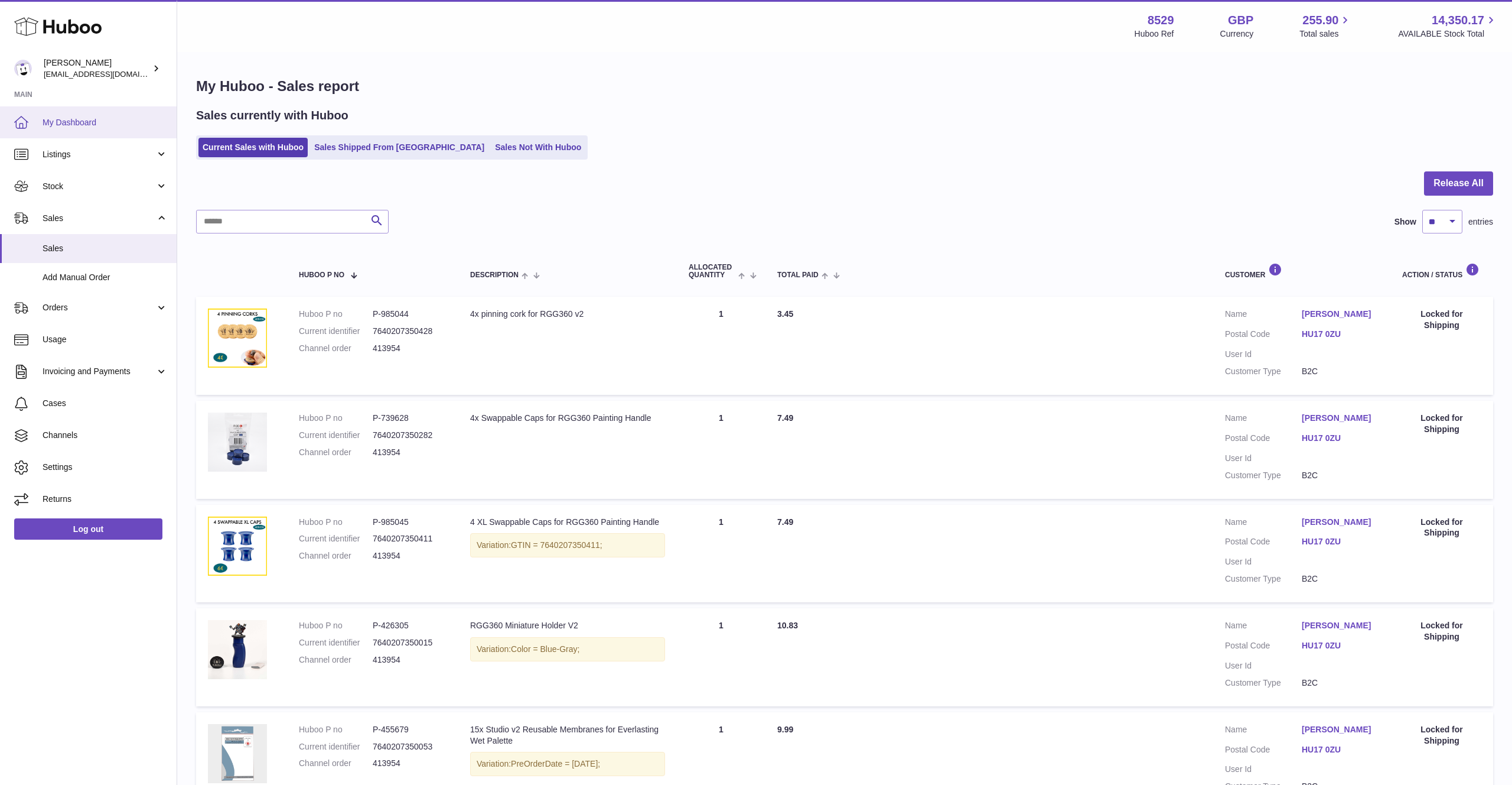
click at [87, 123] on span "My Dashboard" at bounding box center [105, 123] width 125 height 11
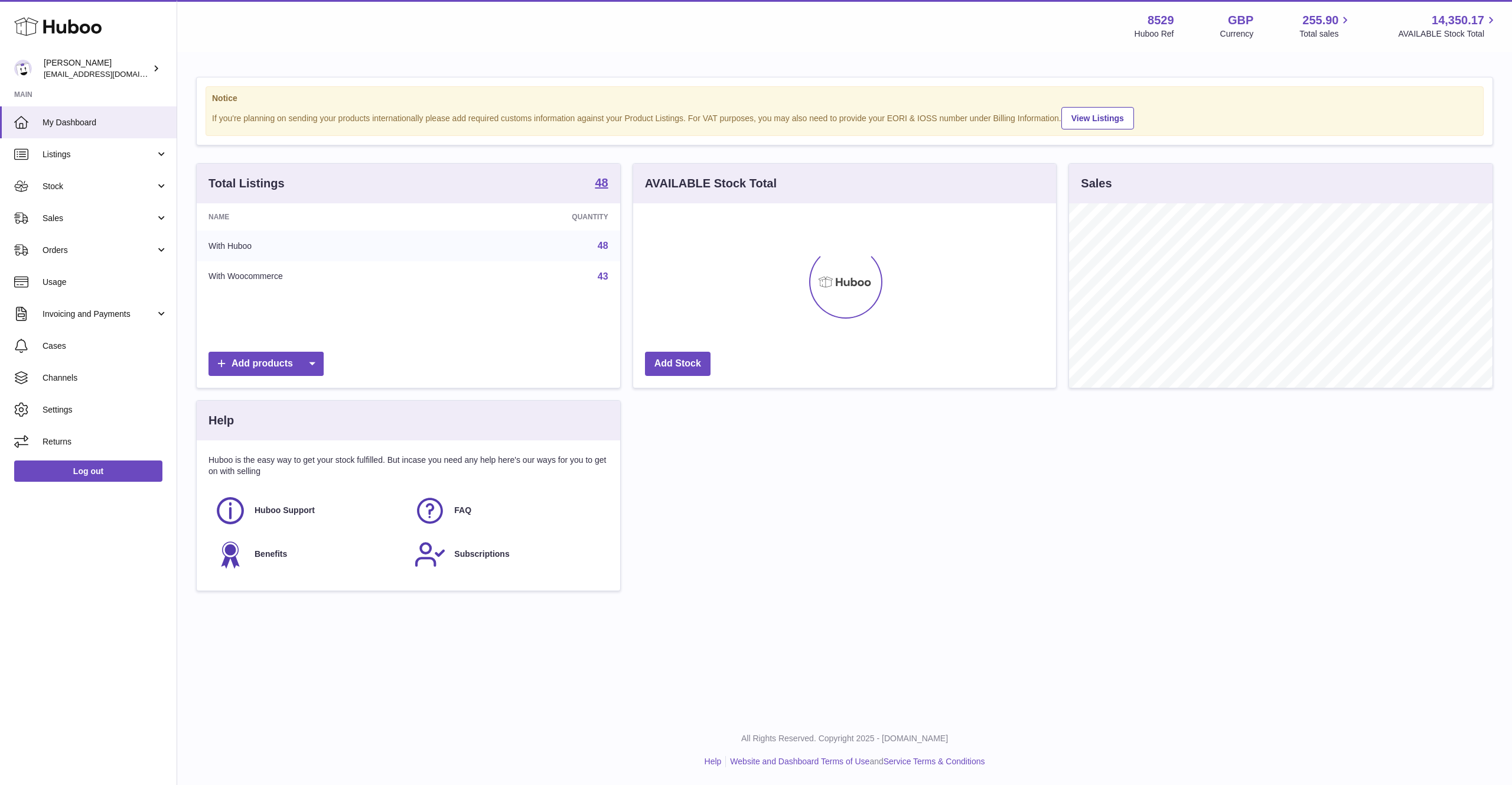
scroll to position [184, 424]
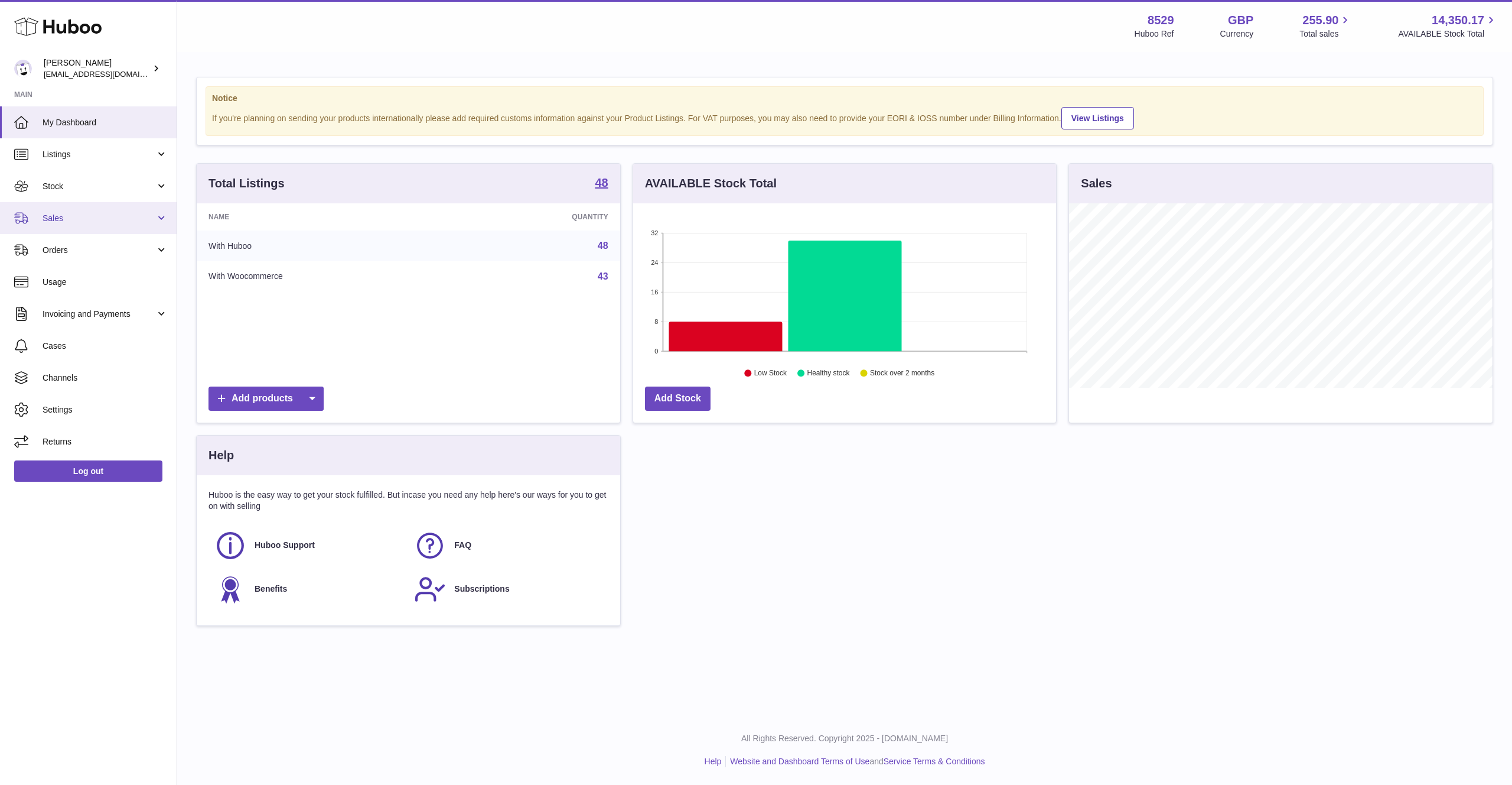
click at [42, 213] on link "Sales" at bounding box center [88, 218] width 177 height 32
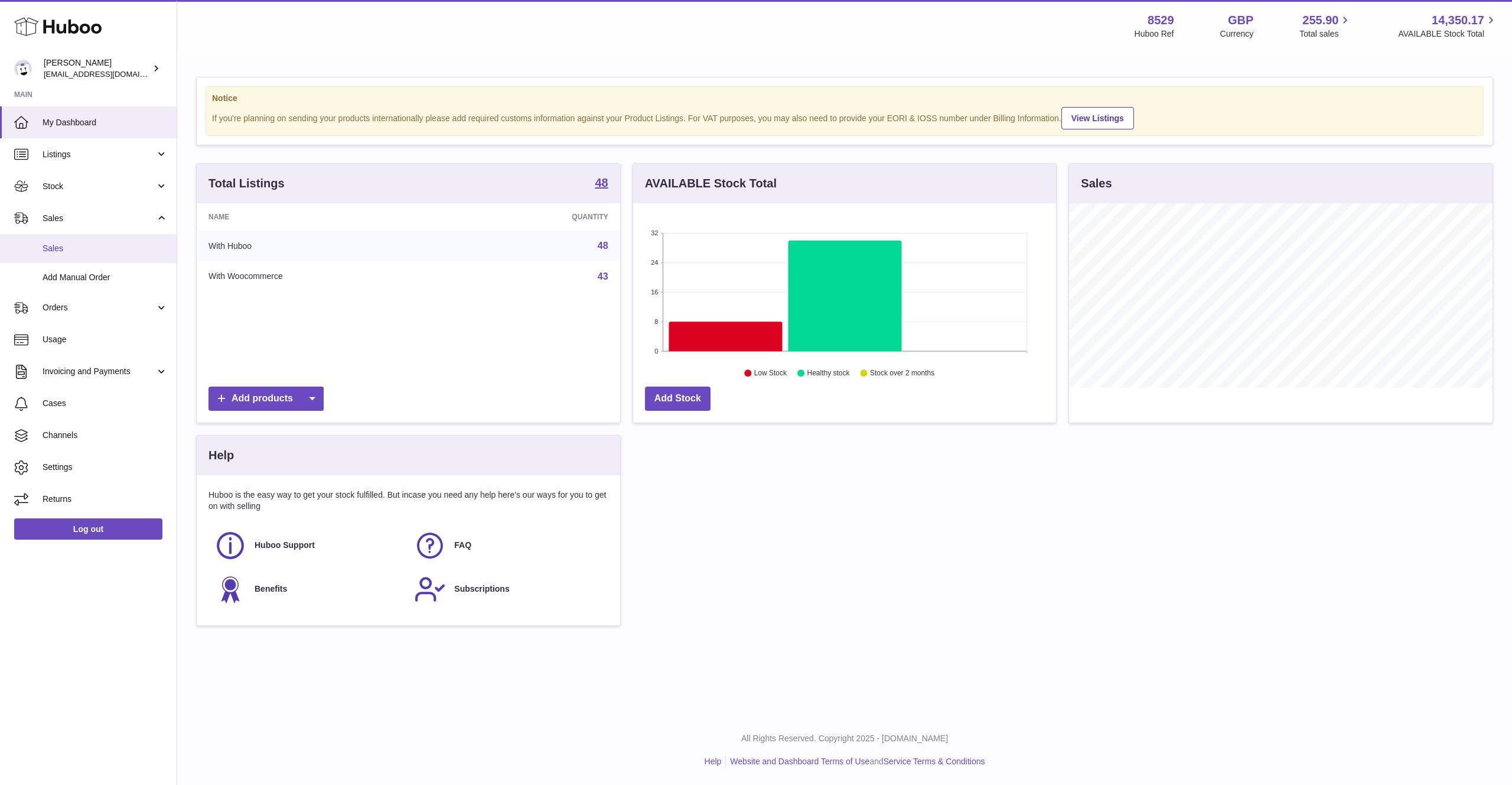
click at [79, 243] on span "Sales" at bounding box center [105, 248] width 125 height 11
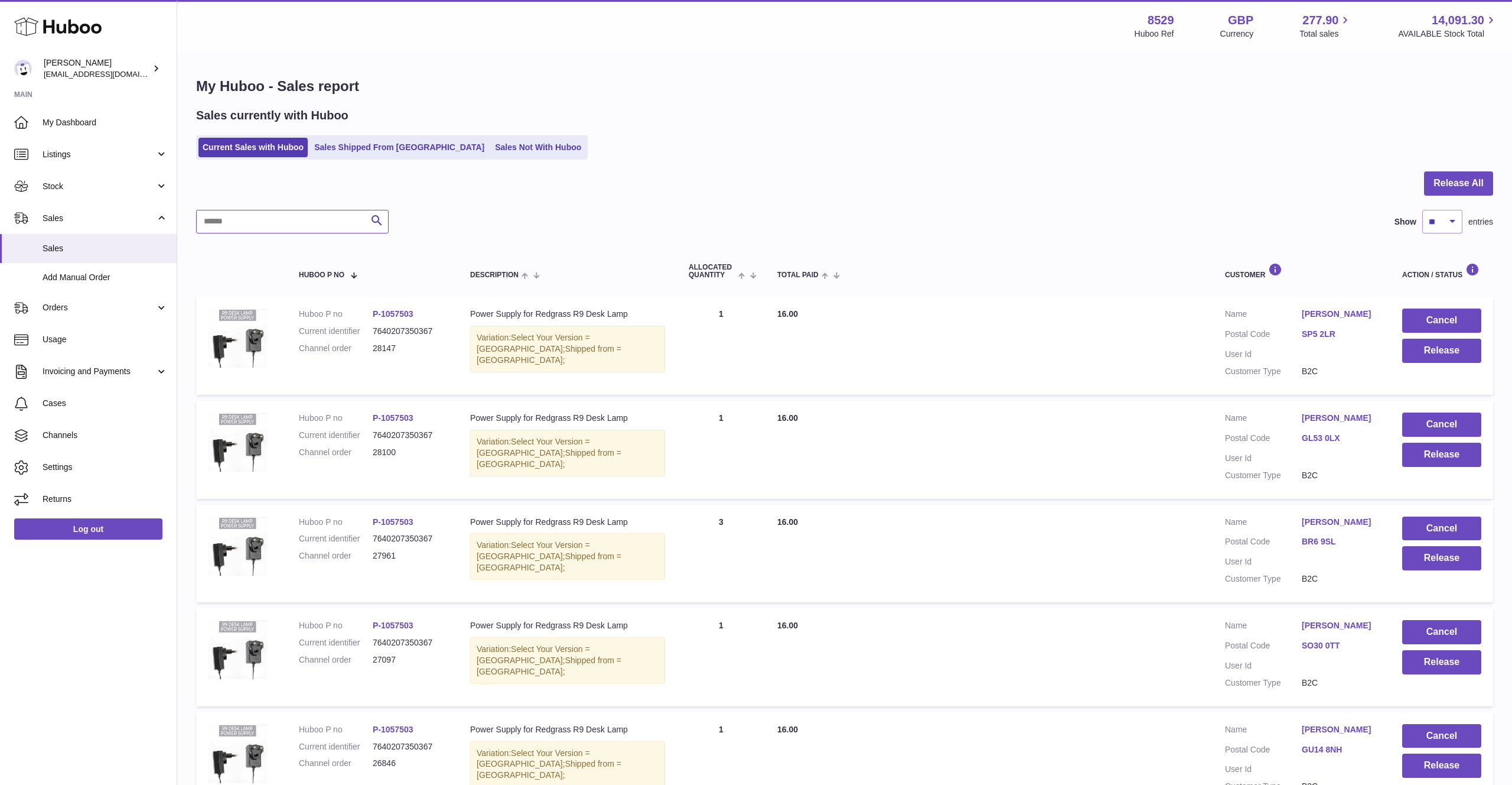
click at [343, 231] on input "text" at bounding box center [292, 221] width 193 height 23
paste input "*****"
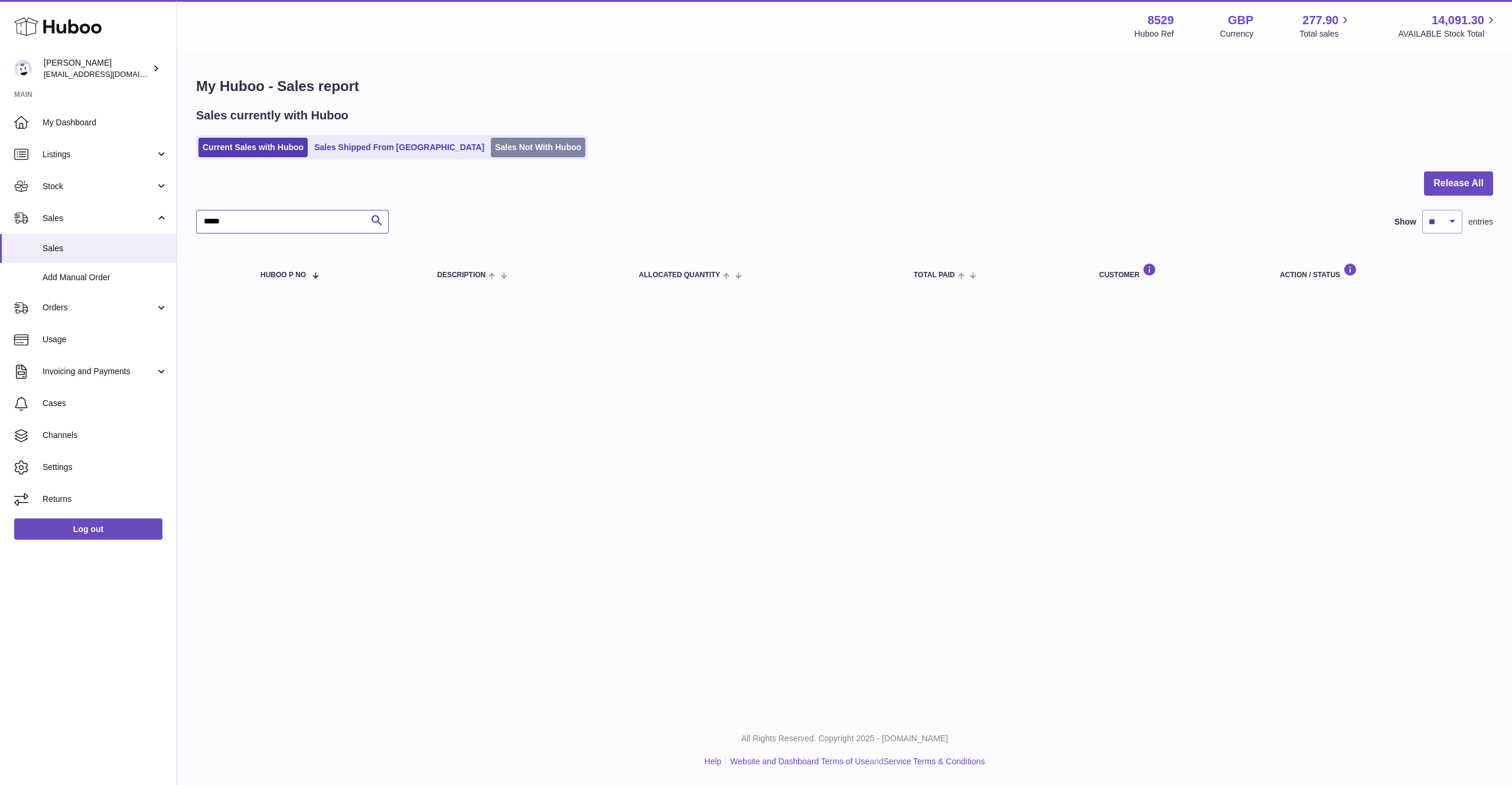
type input "*****"
click at [491, 150] on link "Sales Not With Huboo" at bounding box center [538, 147] width 94 height 20
click at [491, 144] on link "Sales Not With Huboo" at bounding box center [538, 147] width 94 height 20
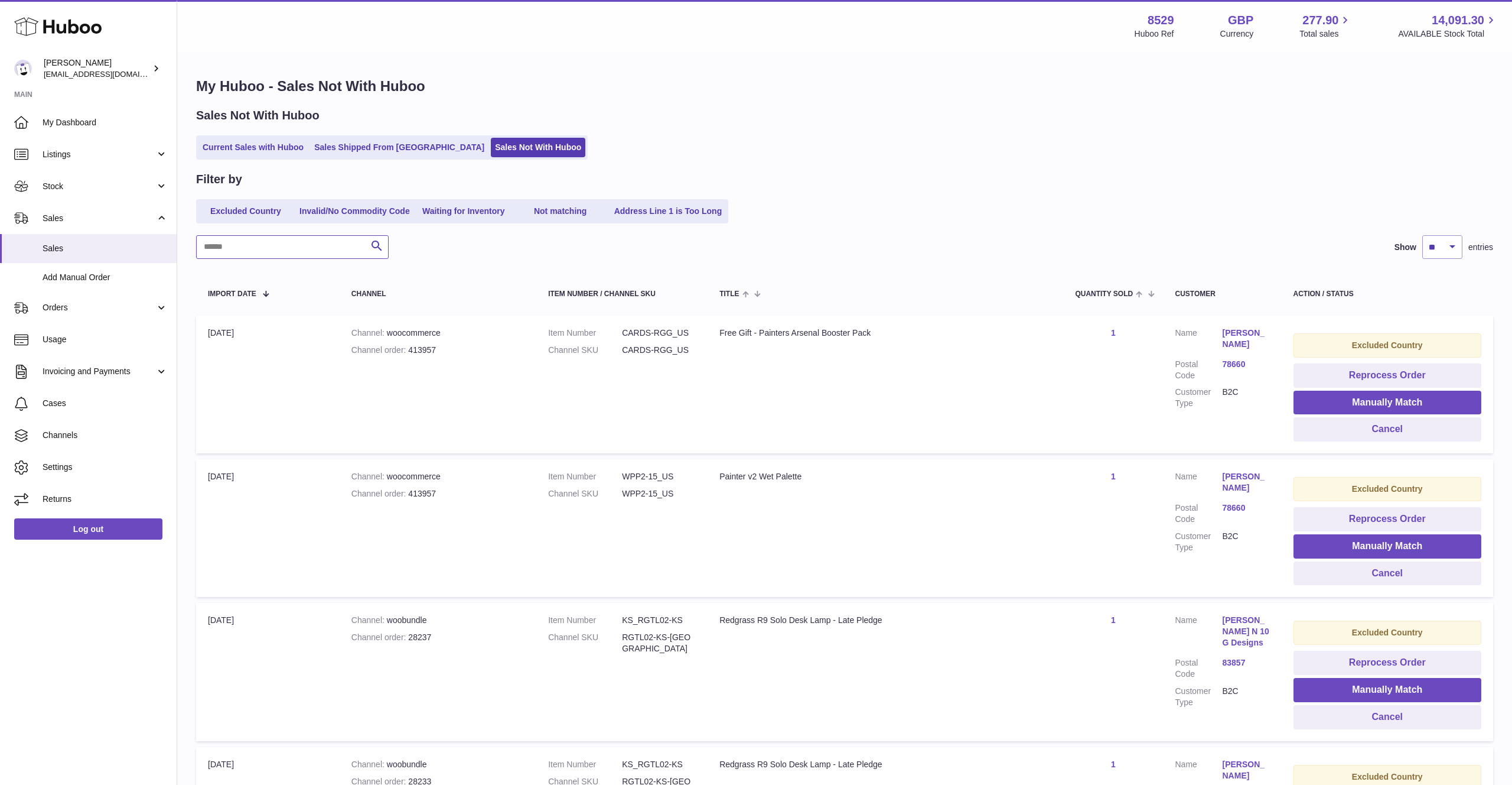
click at [262, 243] on input "text" at bounding box center [292, 247] width 193 height 23
paste input "*****"
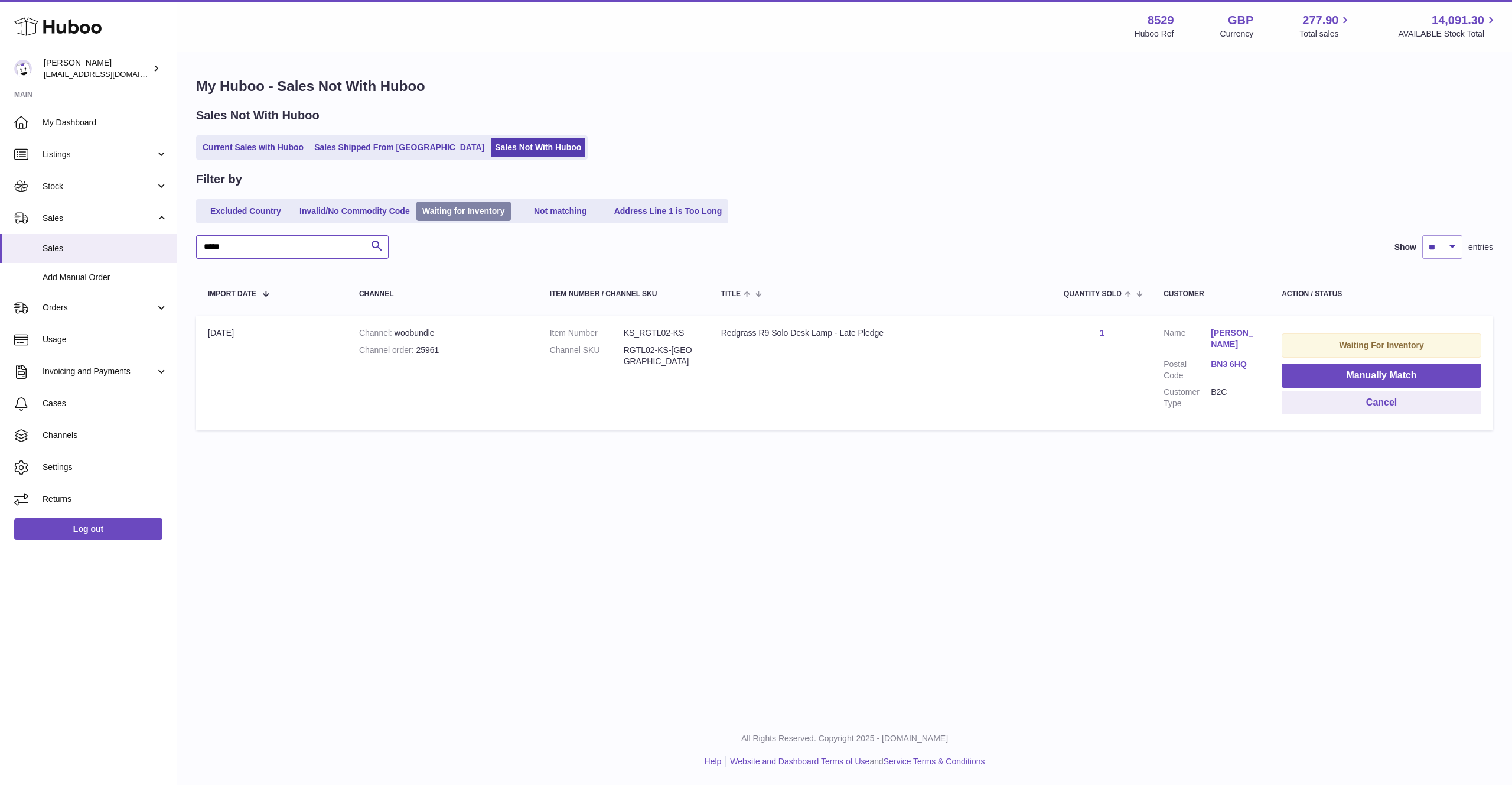
type input "*****"
click at [477, 206] on link "Waiting for Inventory" at bounding box center [463, 211] width 94 height 20
click at [351, 251] on input "*****" at bounding box center [292, 247] width 193 height 23
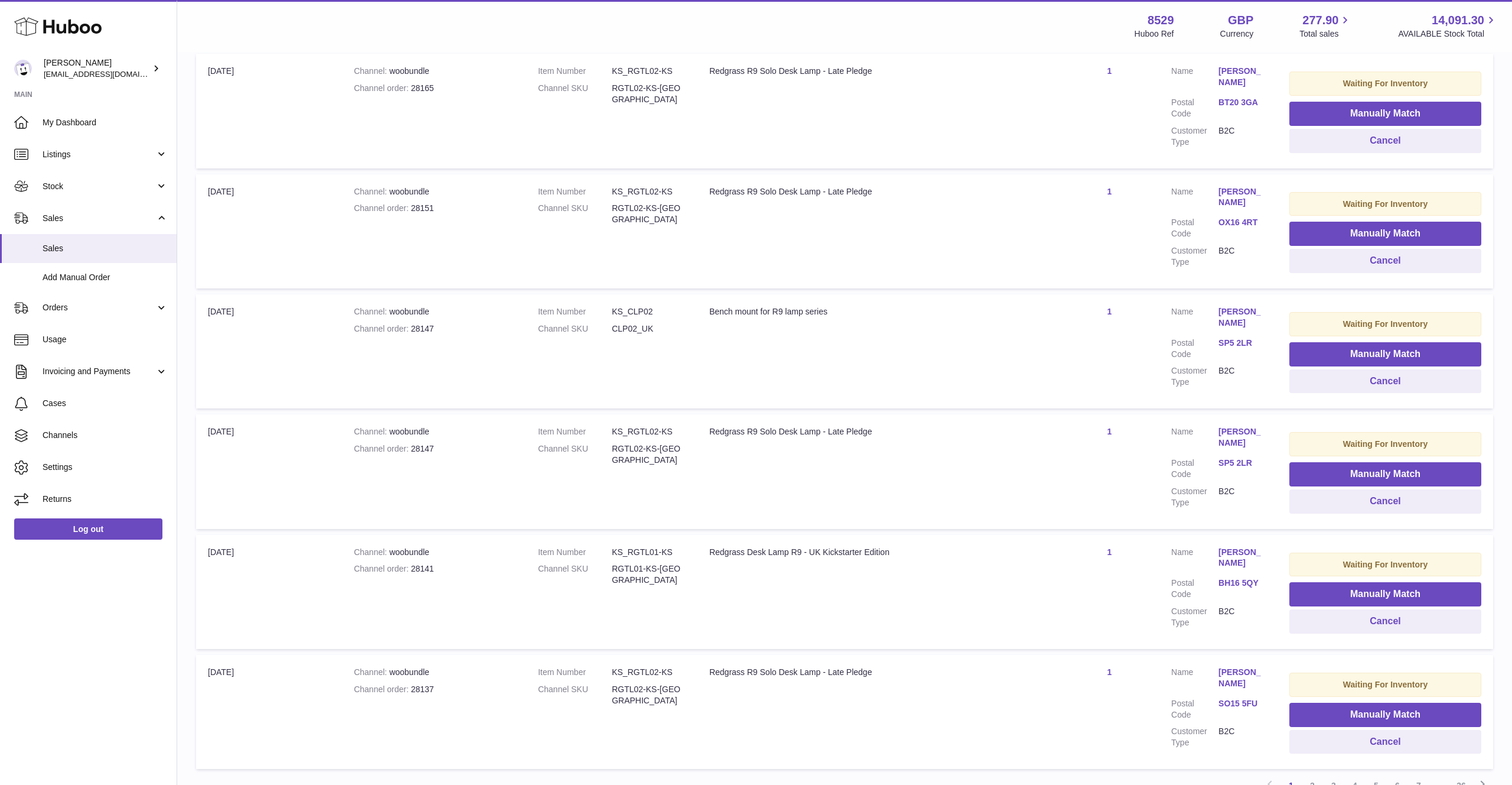
scroll to position [845, 0]
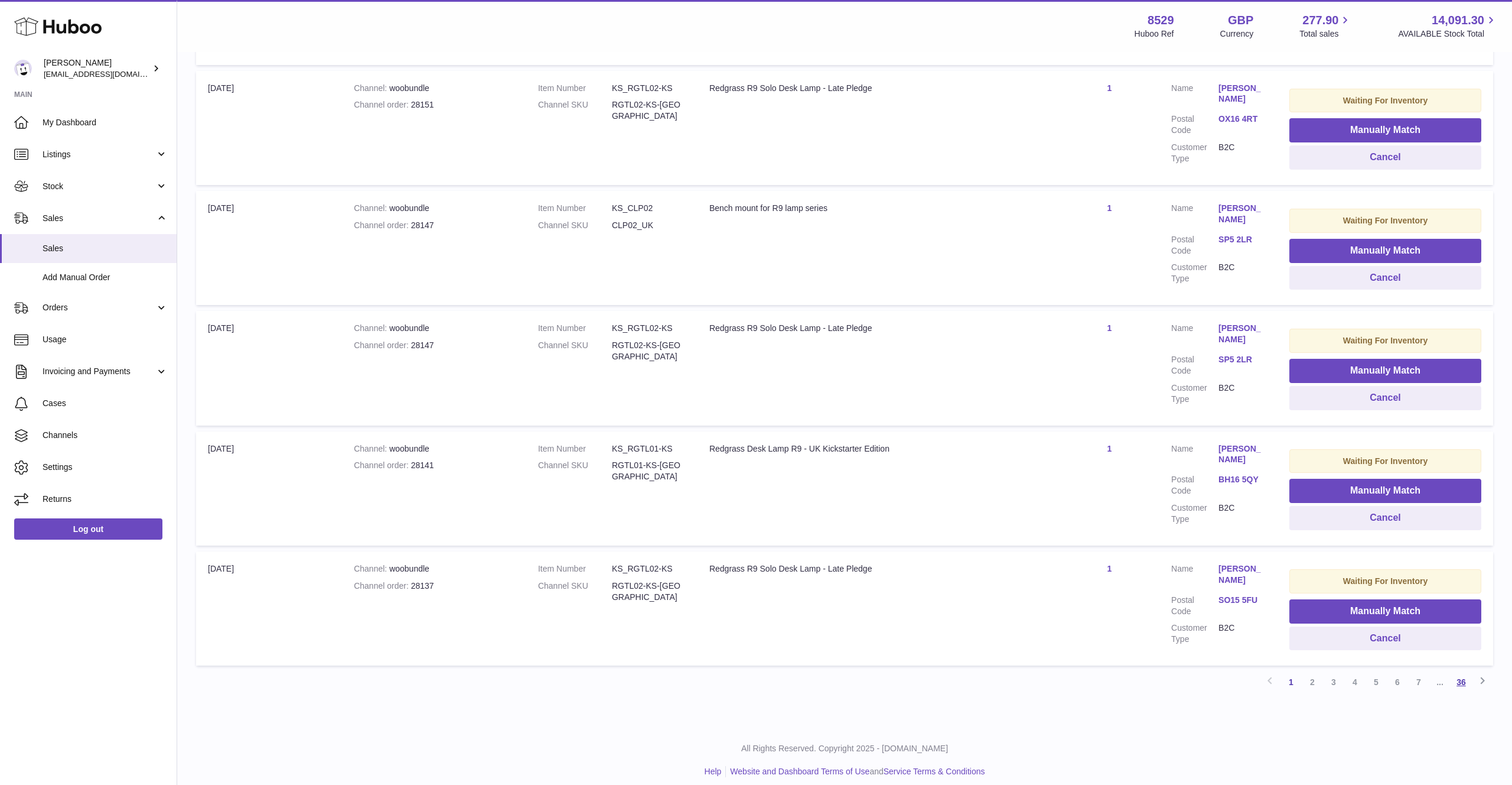
click at [1458, 678] on link "36" at bounding box center [1461, 681] width 22 height 22
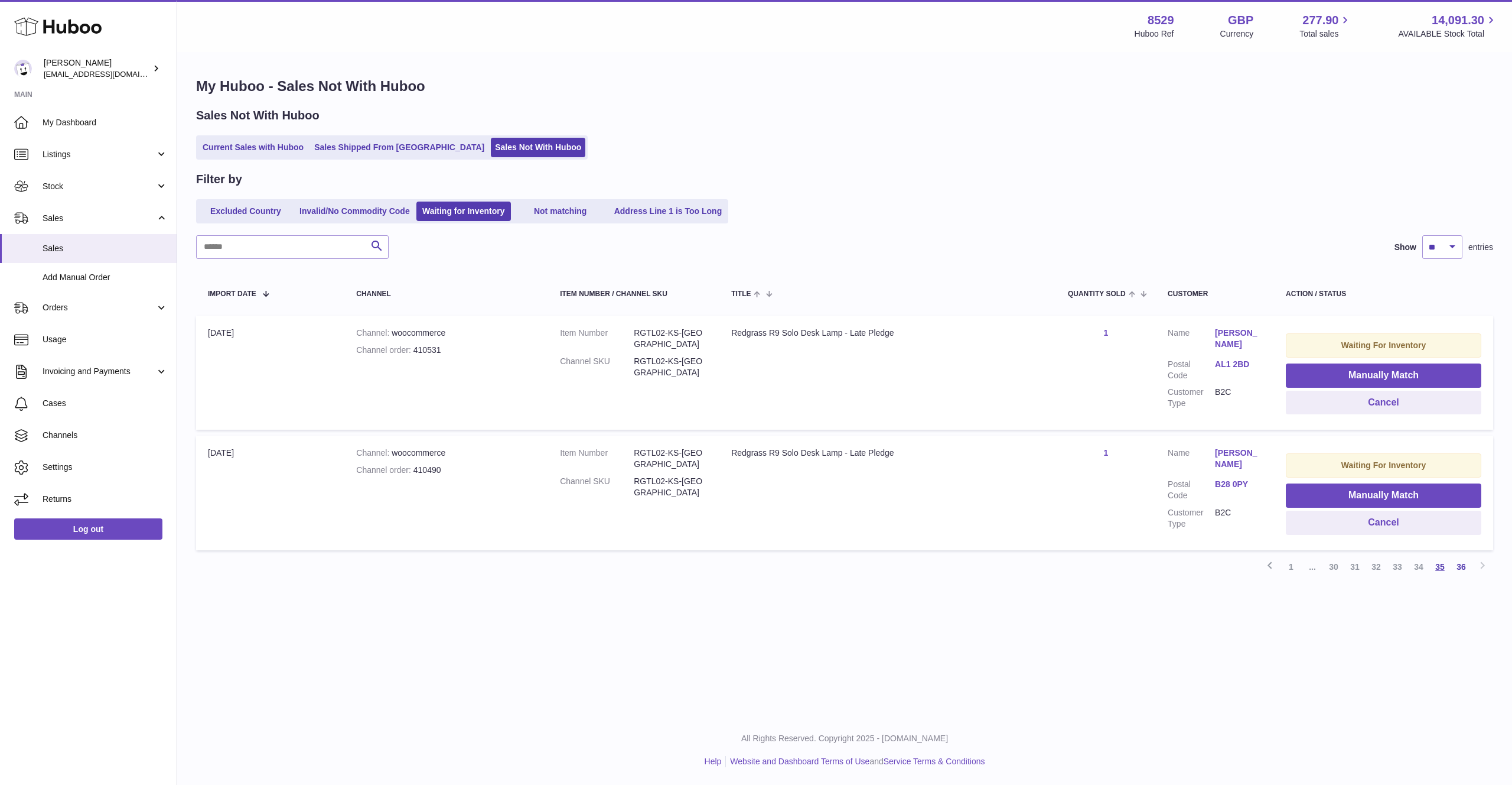
click at [1439, 566] on link "35" at bounding box center [1440, 566] width 22 height 22
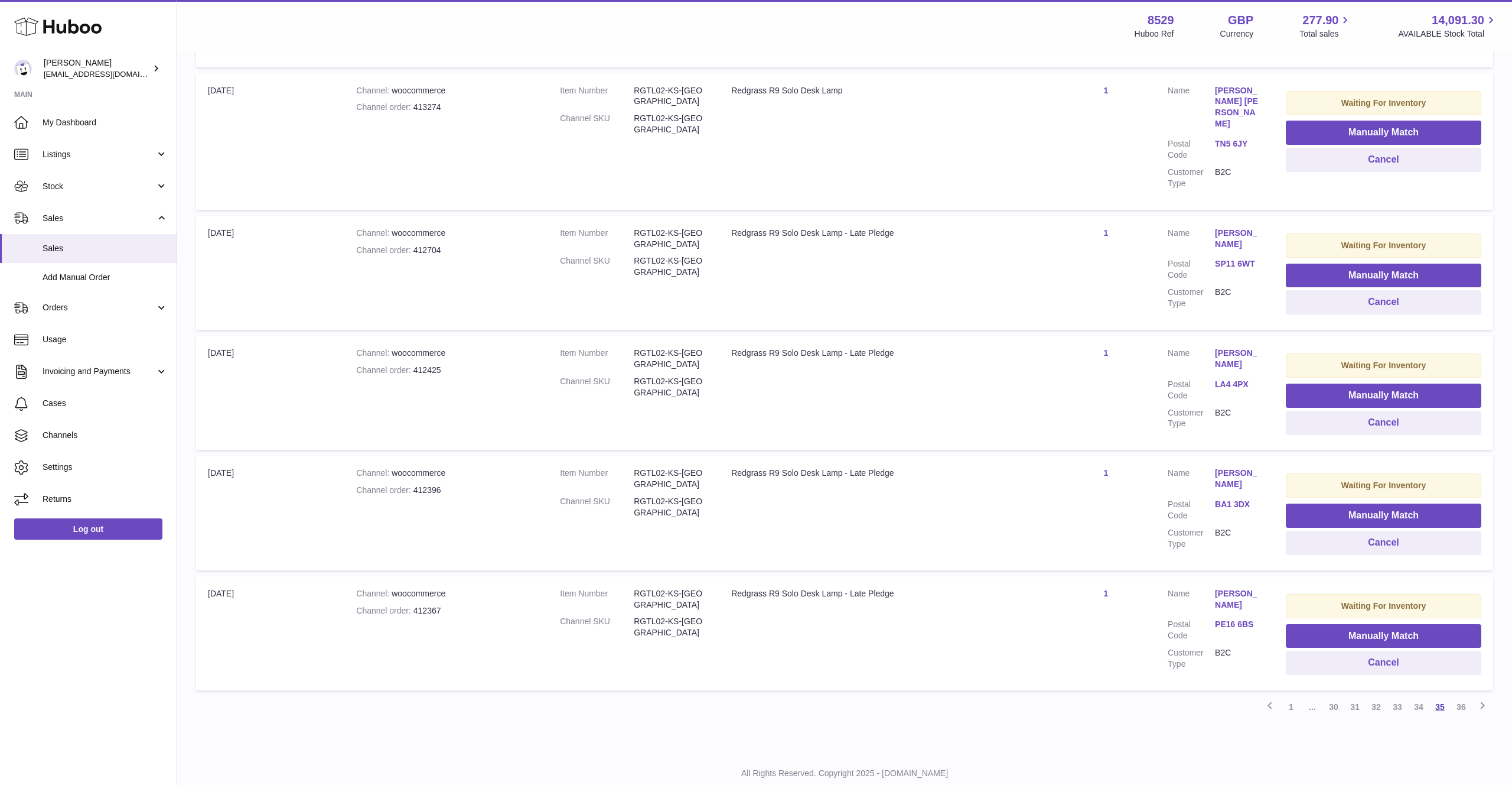
scroll to position [856, 0]
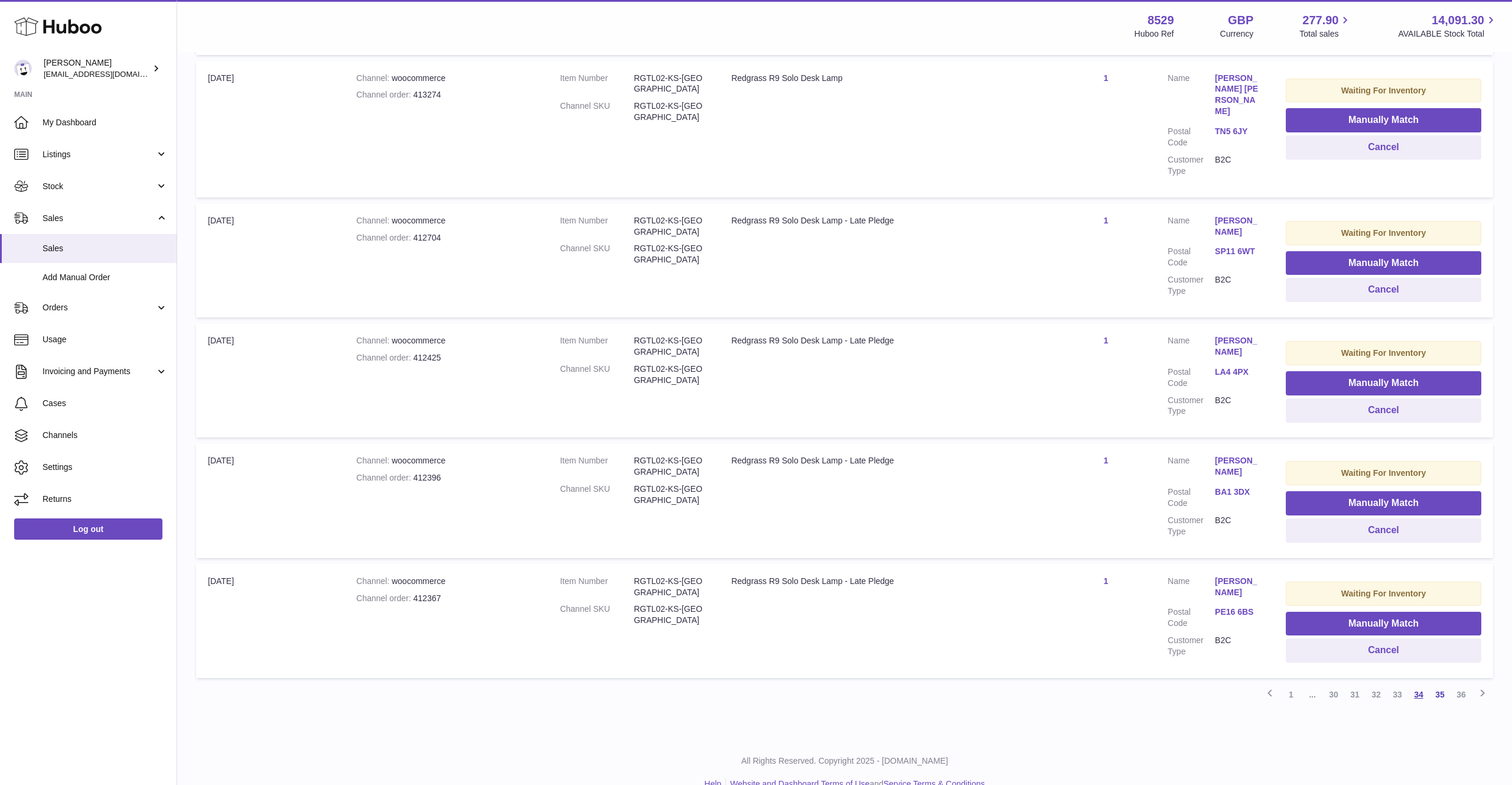
click at [1417, 684] on link "34" at bounding box center [1418, 694] width 22 height 22
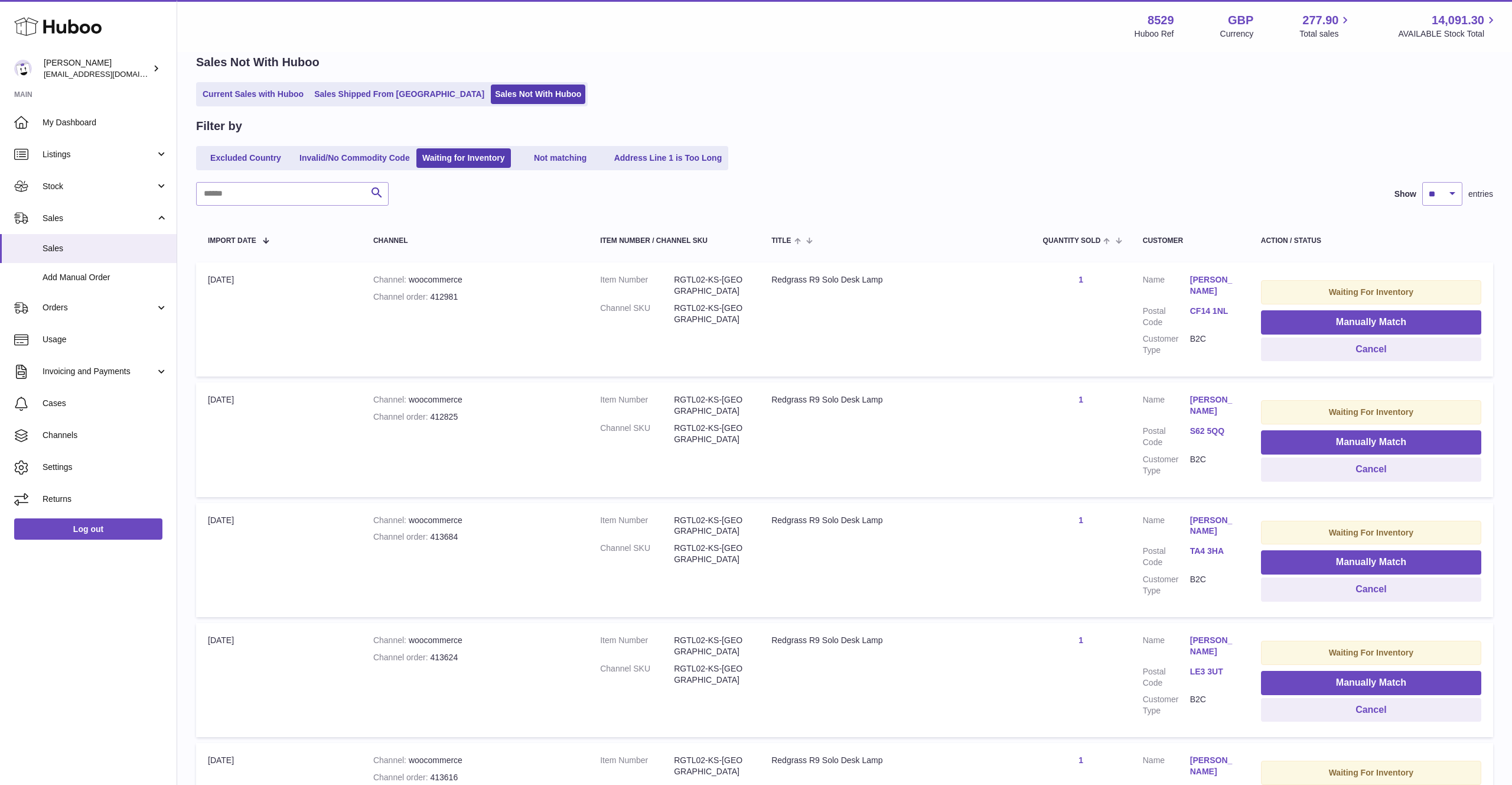
scroll to position [852, 0]
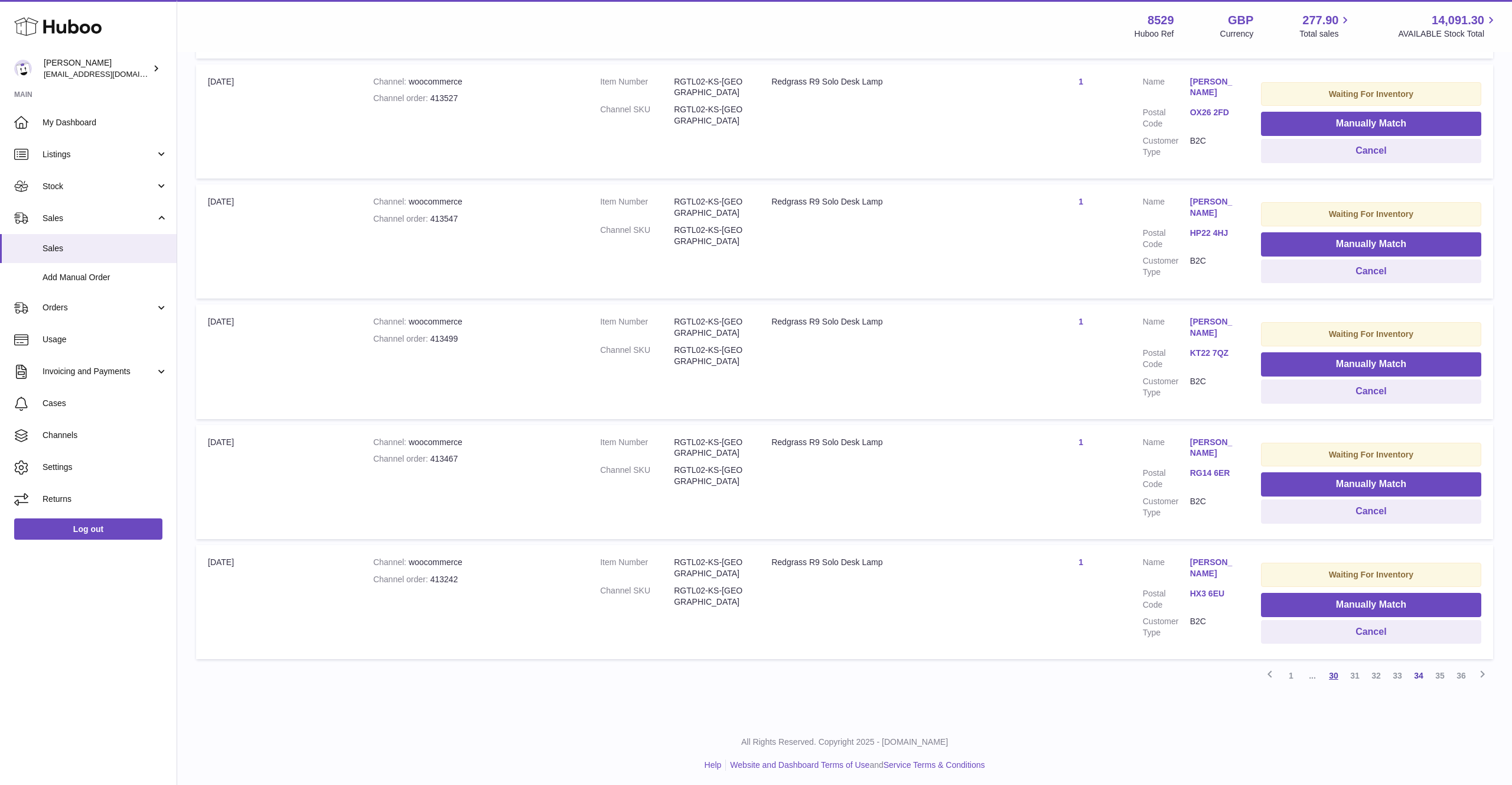
click at [1330, 675] on link "30" at bounding box center [1333, 675] width 22 height 22
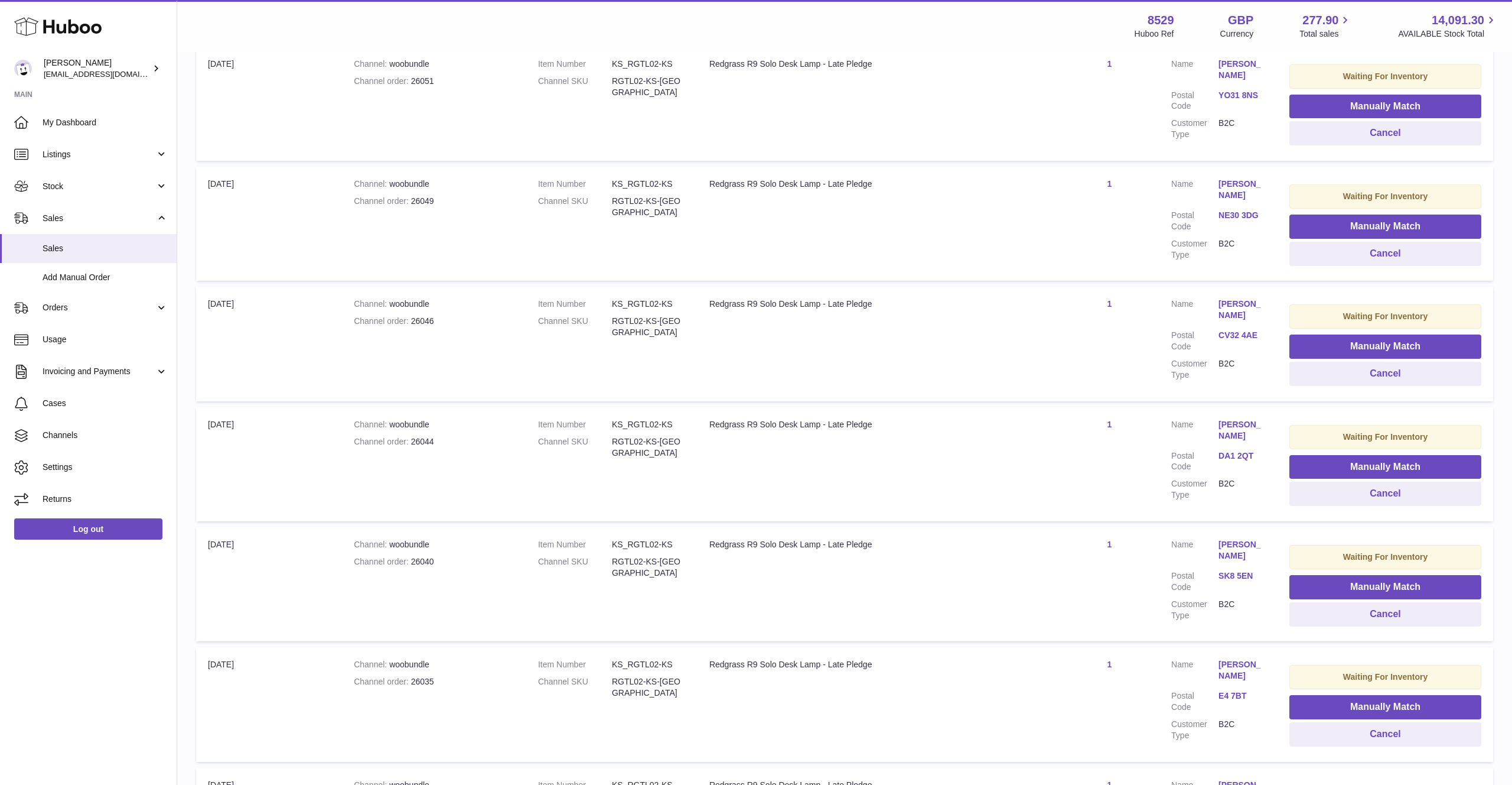
scroll to position [864, 0]
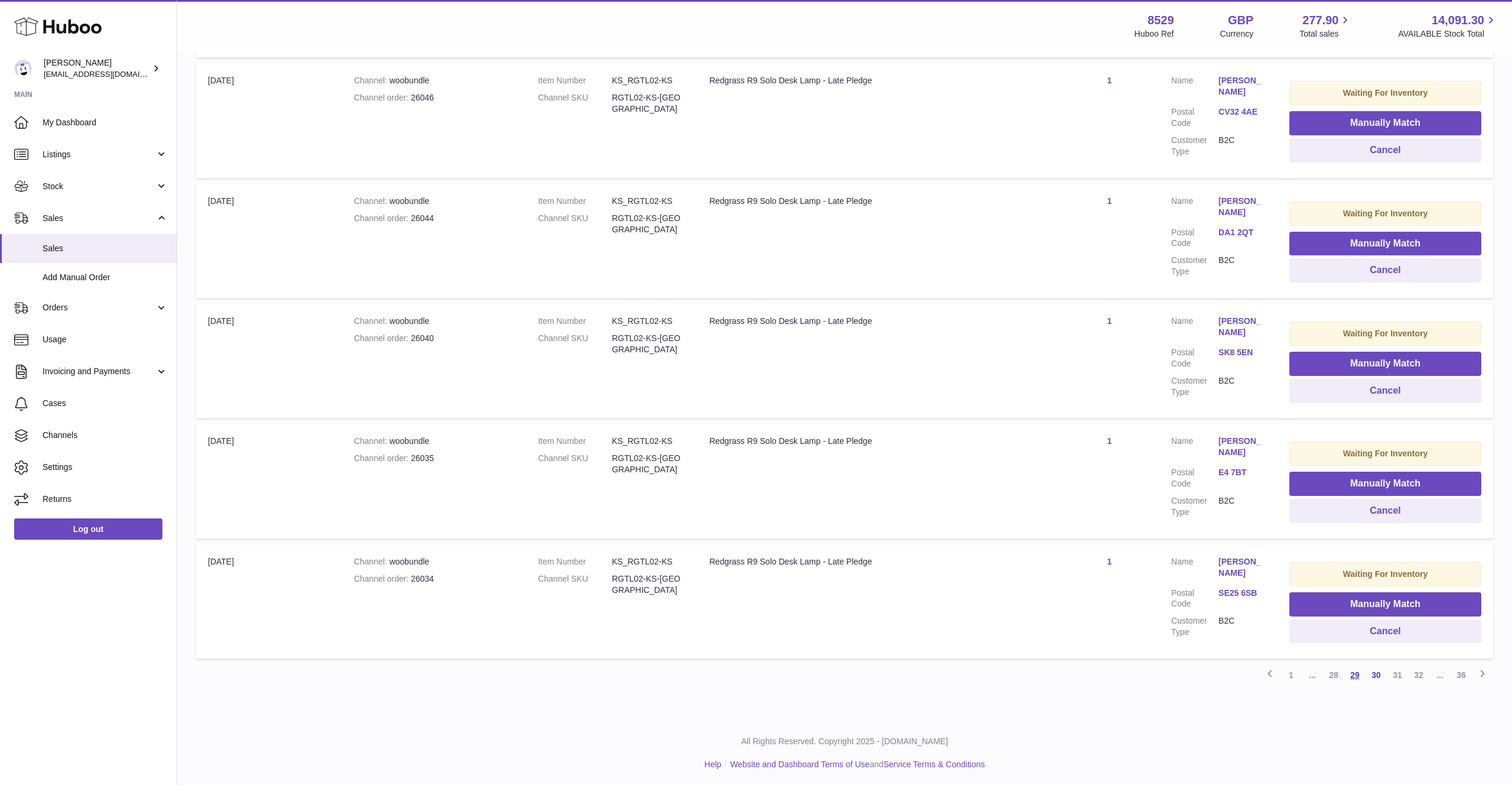
click at [1351, 672] on link "29" at bounding box center [1355, 675] width 22 height 22
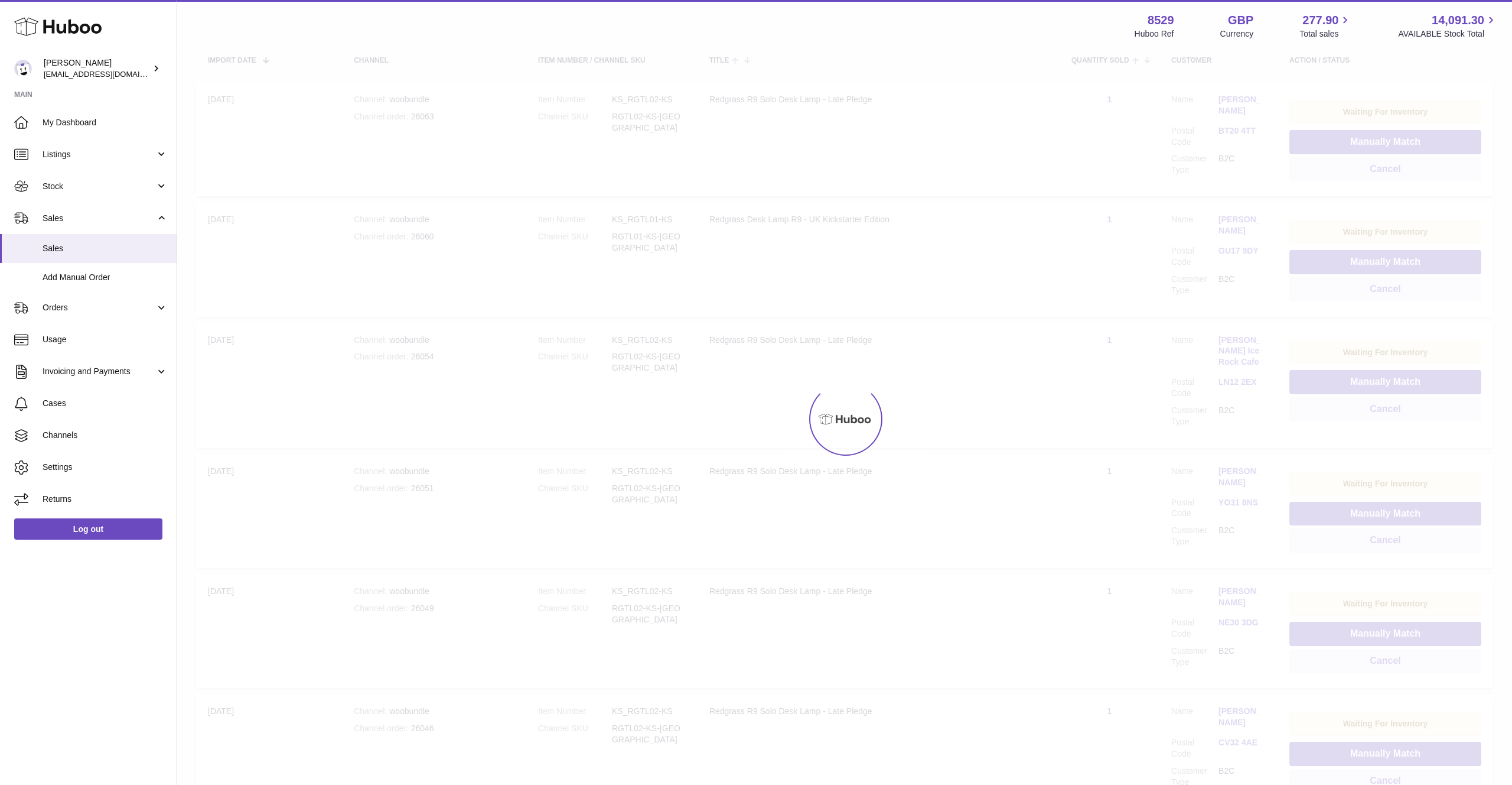
scroll to position [53, 0]
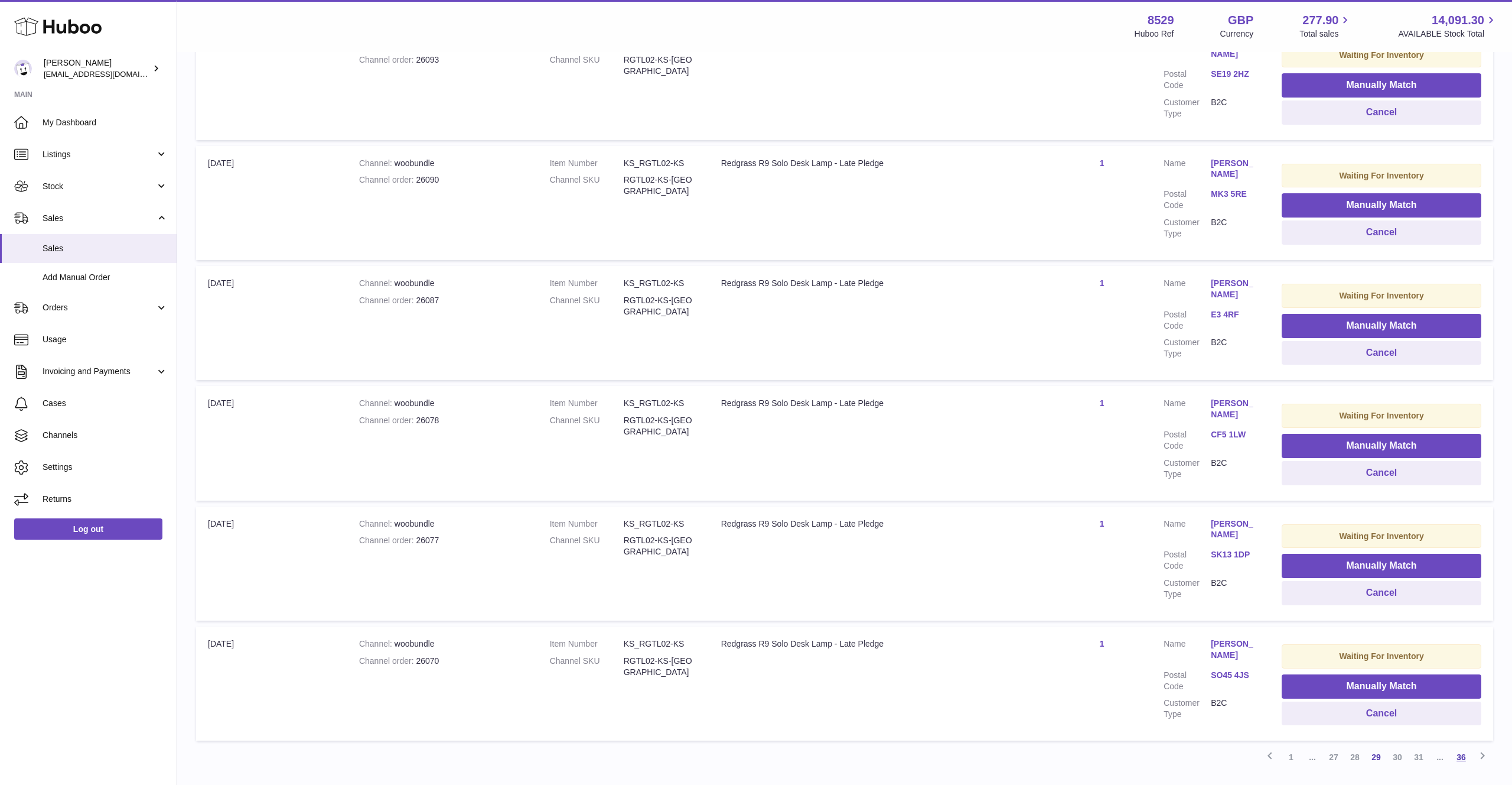
click at [1454, 746] on link "36" at bounding box center [1461, 757] width 22 height 22
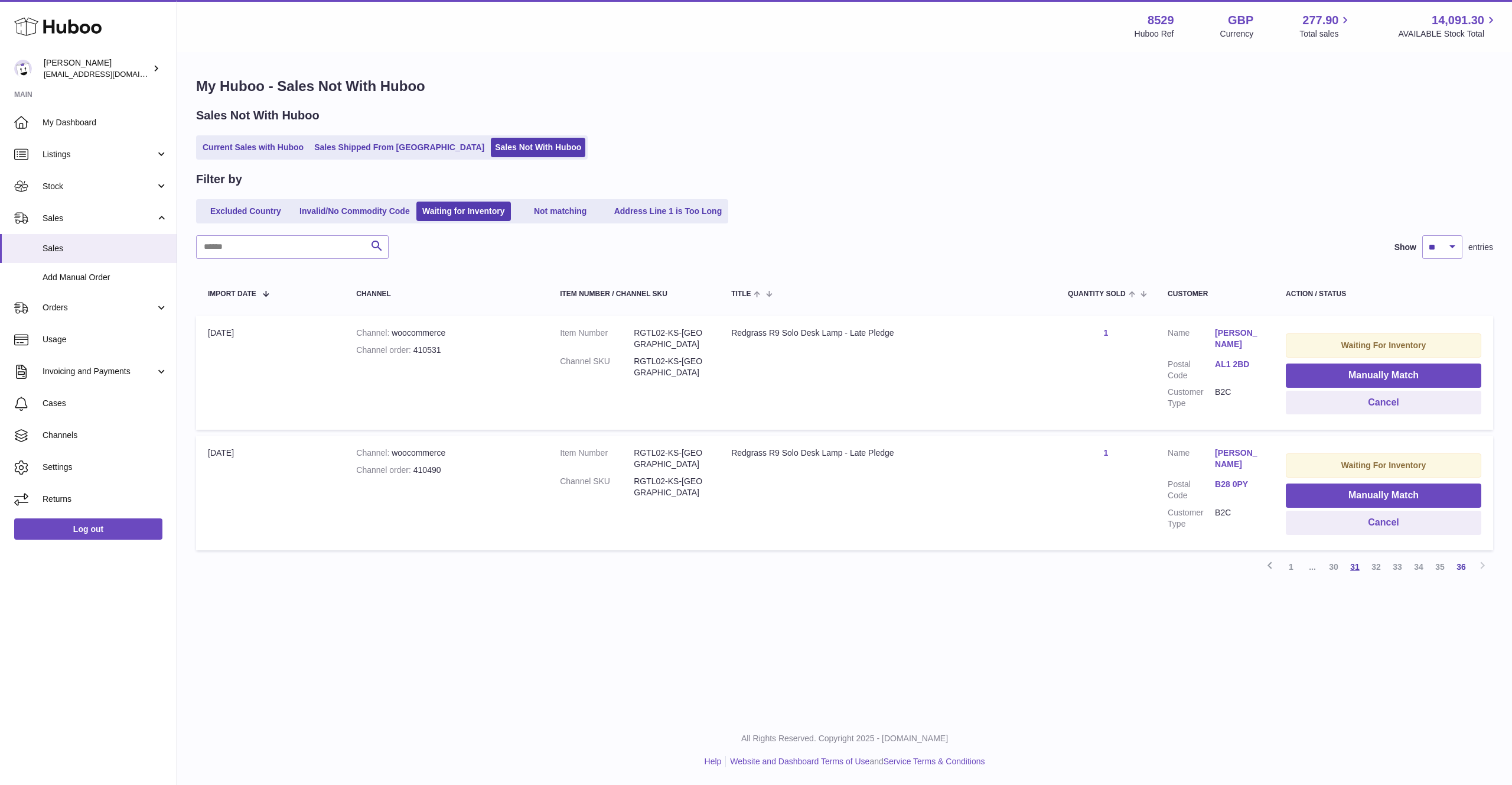
click at [1349, 564] on link "31" at bounding box center [1355, 566] width 22 height 22
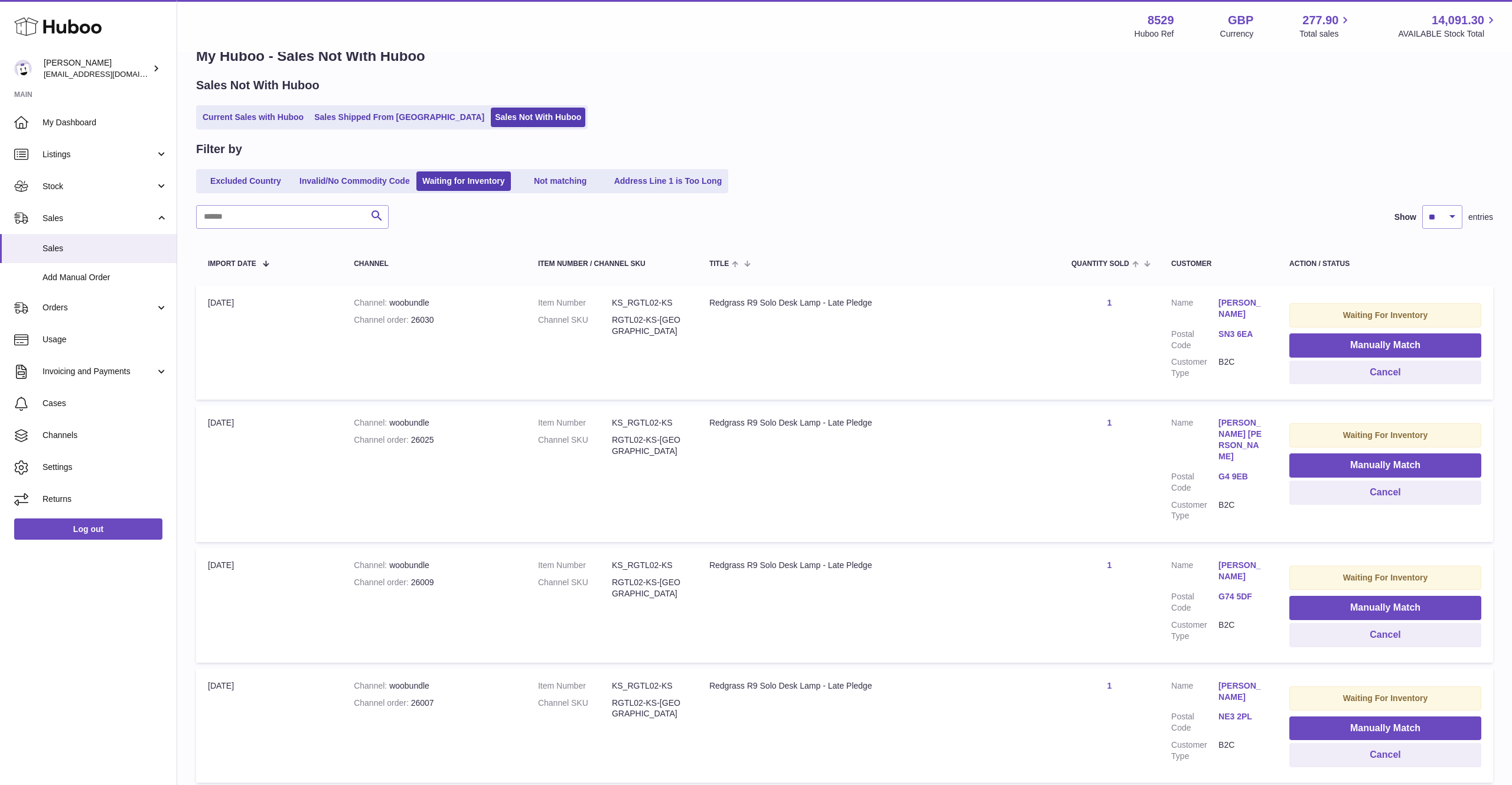
scroll to position [31, 0]
click at [1229, 420] on link "William Stephen Brown" at bounding box center [1242, 438] width 47 height 45
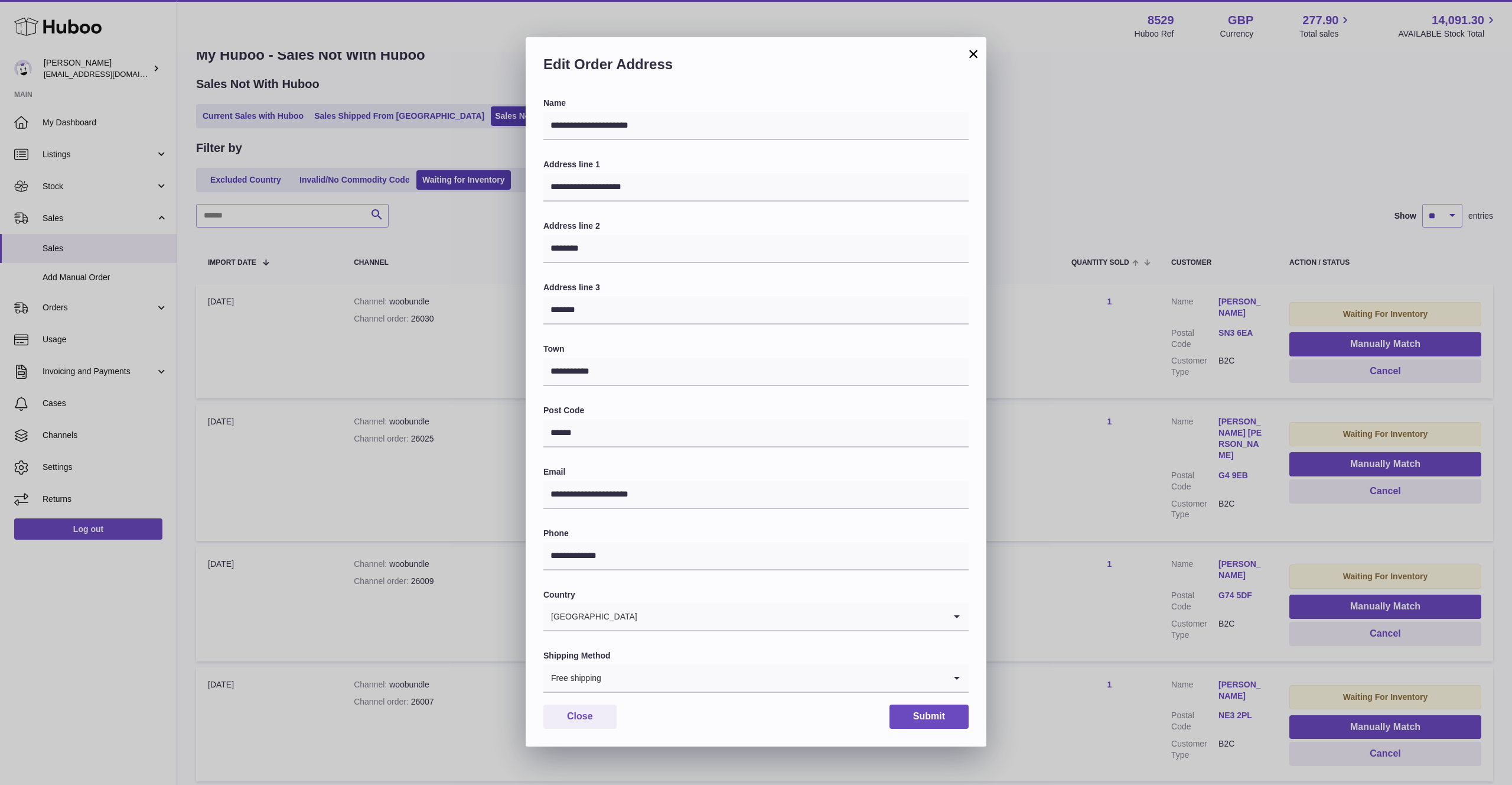
click at [971, 61] on button "×" at bounding box center [973, 54] width 14 height 14
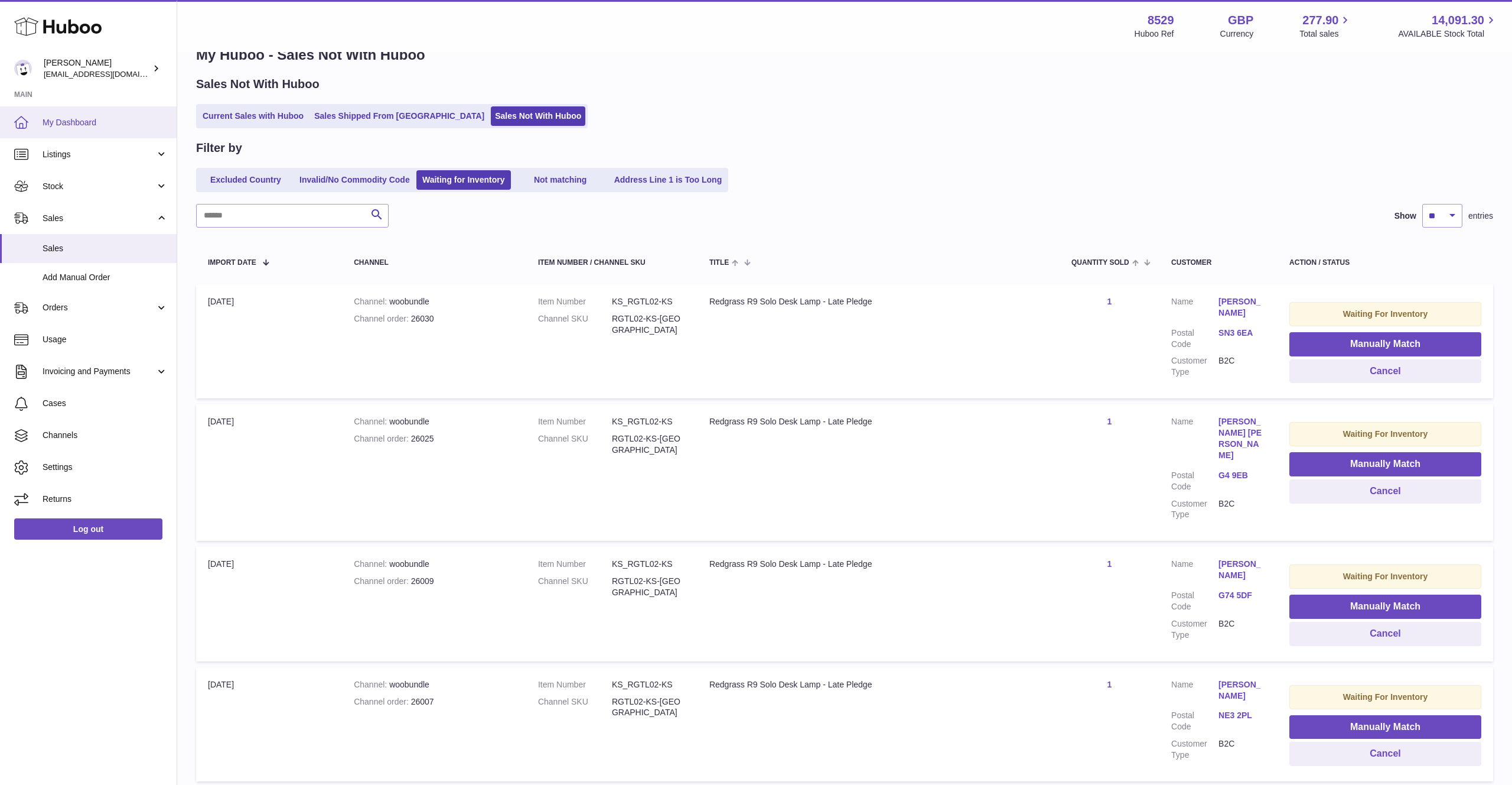
click at [93, 123] on span "My Dashboard" at bounding box center [105, 123] width 125 height 11
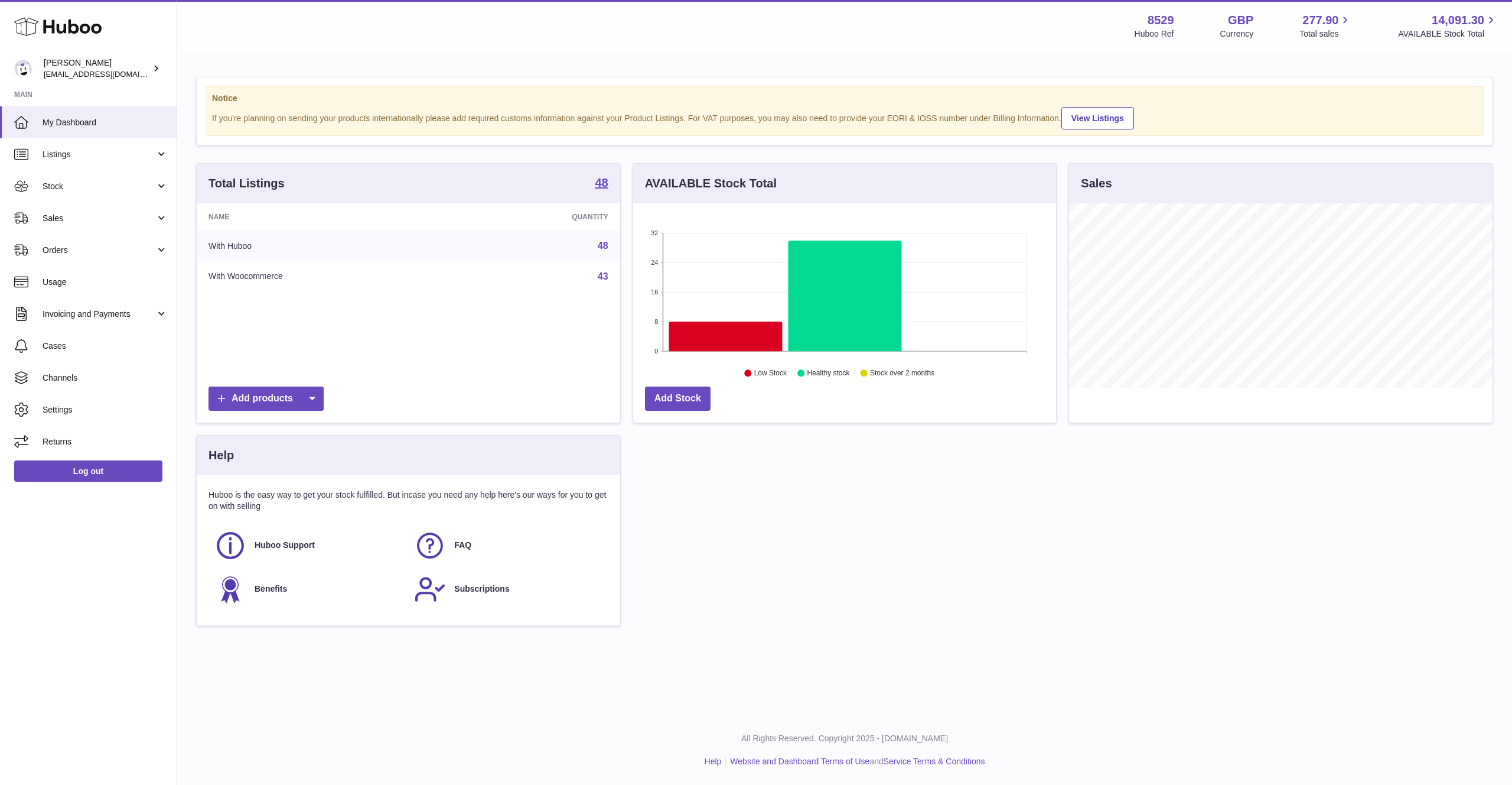
scroll to position [184, 424]
click at [68, 216] on span "Sales" at bounding box center [99, 218] width 113 height 11
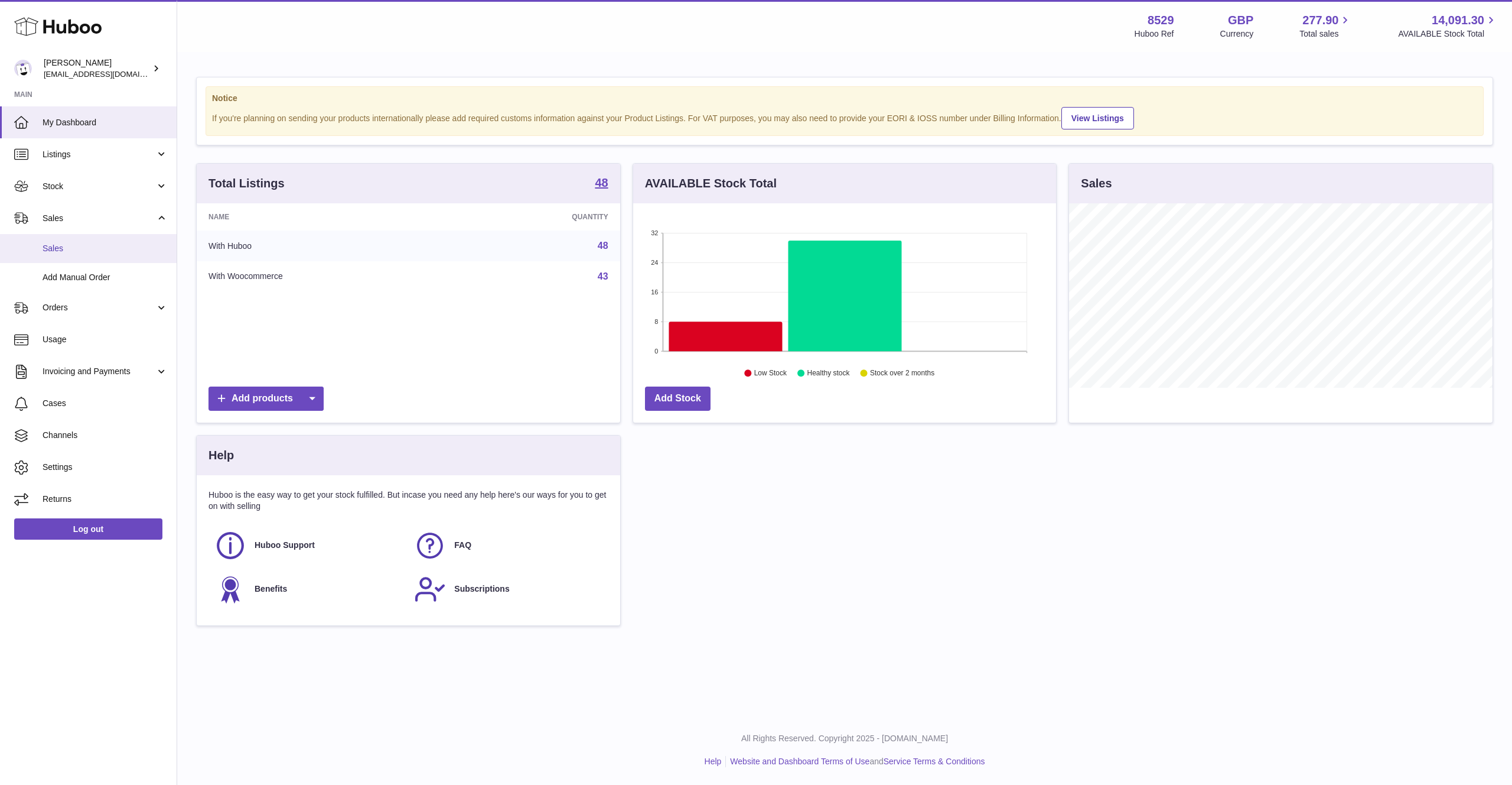
click at [92, 248] on span "Sales" at bounding box center [105, 248] width 125 height 11
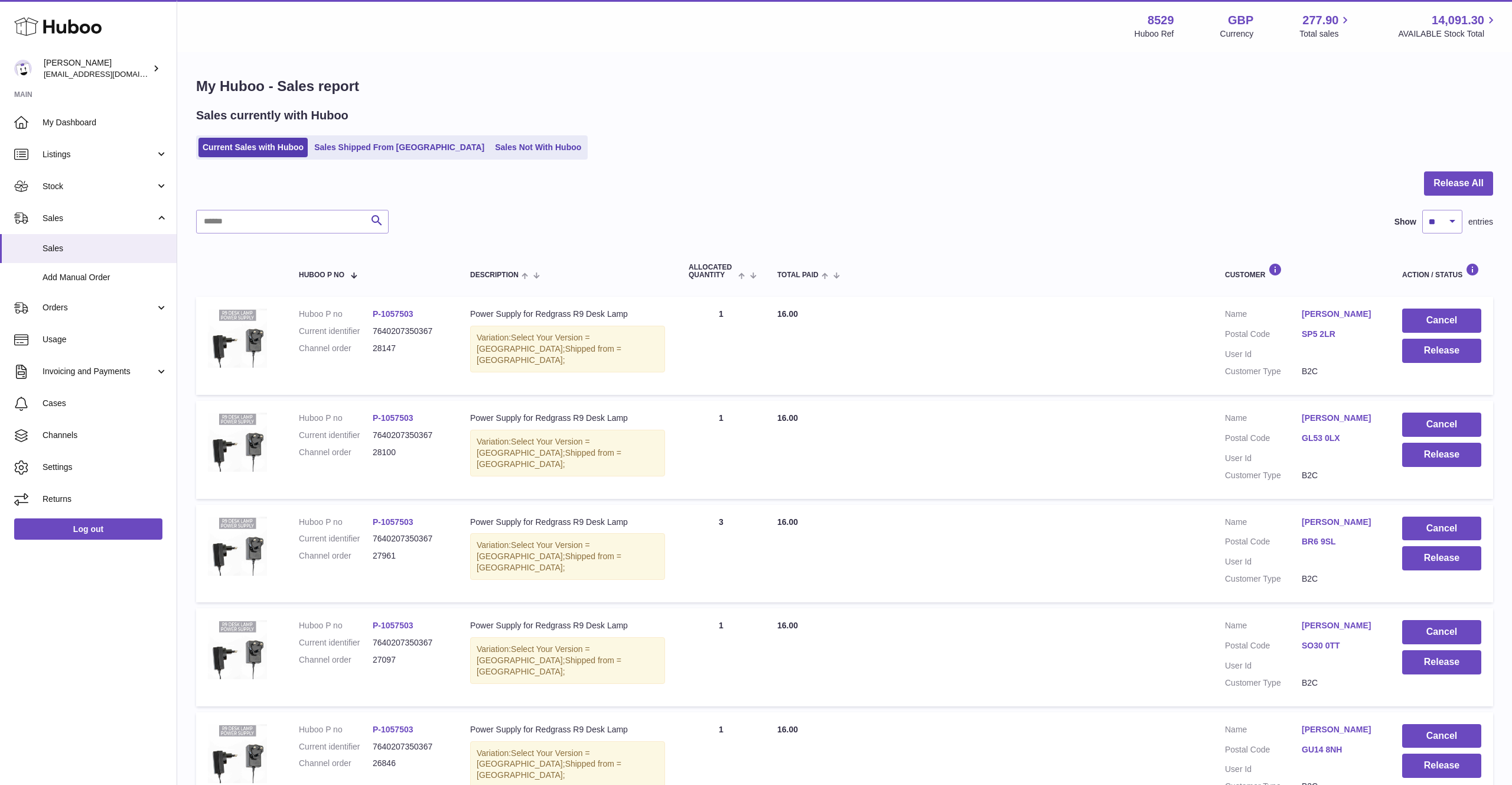
click at [400, 158] on ul "Current Sales with Huboo Sales Shipped From [GEOGRAPHIC_DATA] Sales Not With Hu…" at bounding box center [392, 147] width 392 height 24
click at [397, 148] on link "Sales Shipped From [GEOGRAPHIC_DATA]" at bounding box center [400, 147] width 179 height 20
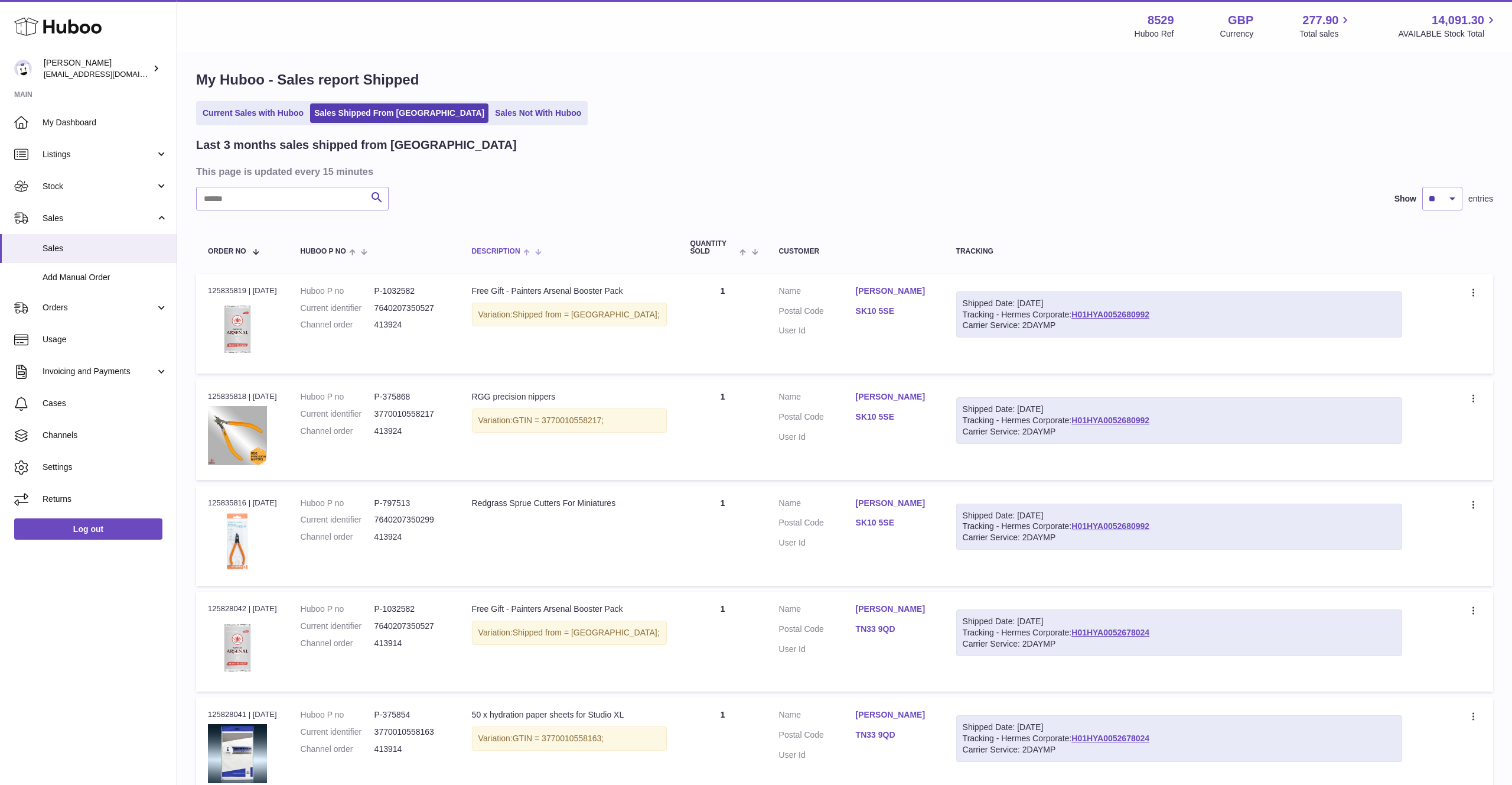
scroll to position [8, 0]
click at [491, 116] on link "Sales Not With Huboo" at bounding box center [538, 112] width 94 height 20
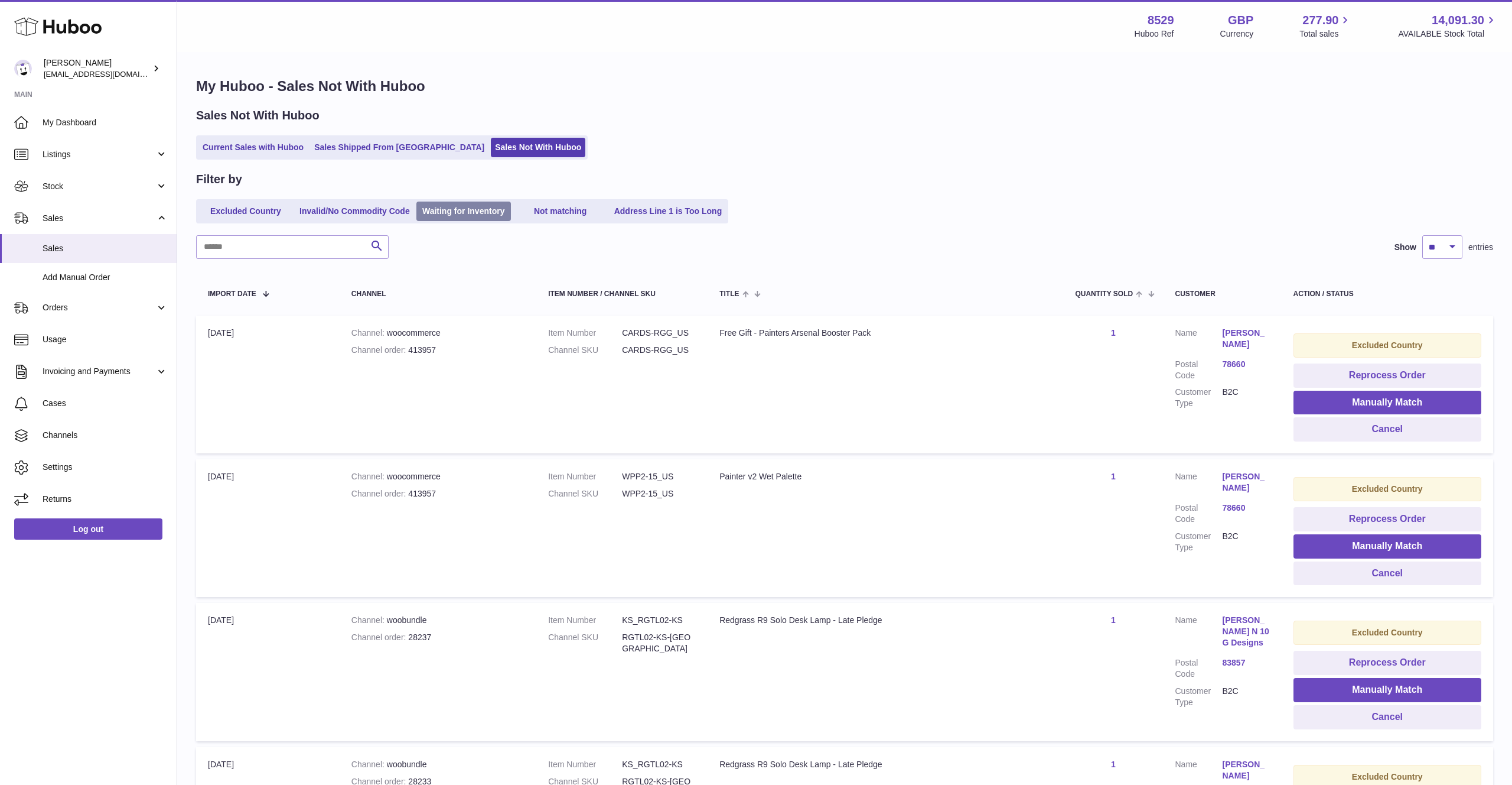
click at [475, 206] on link "Waiting for Inventory" at bounding box center [463, 211] width 94 height 20
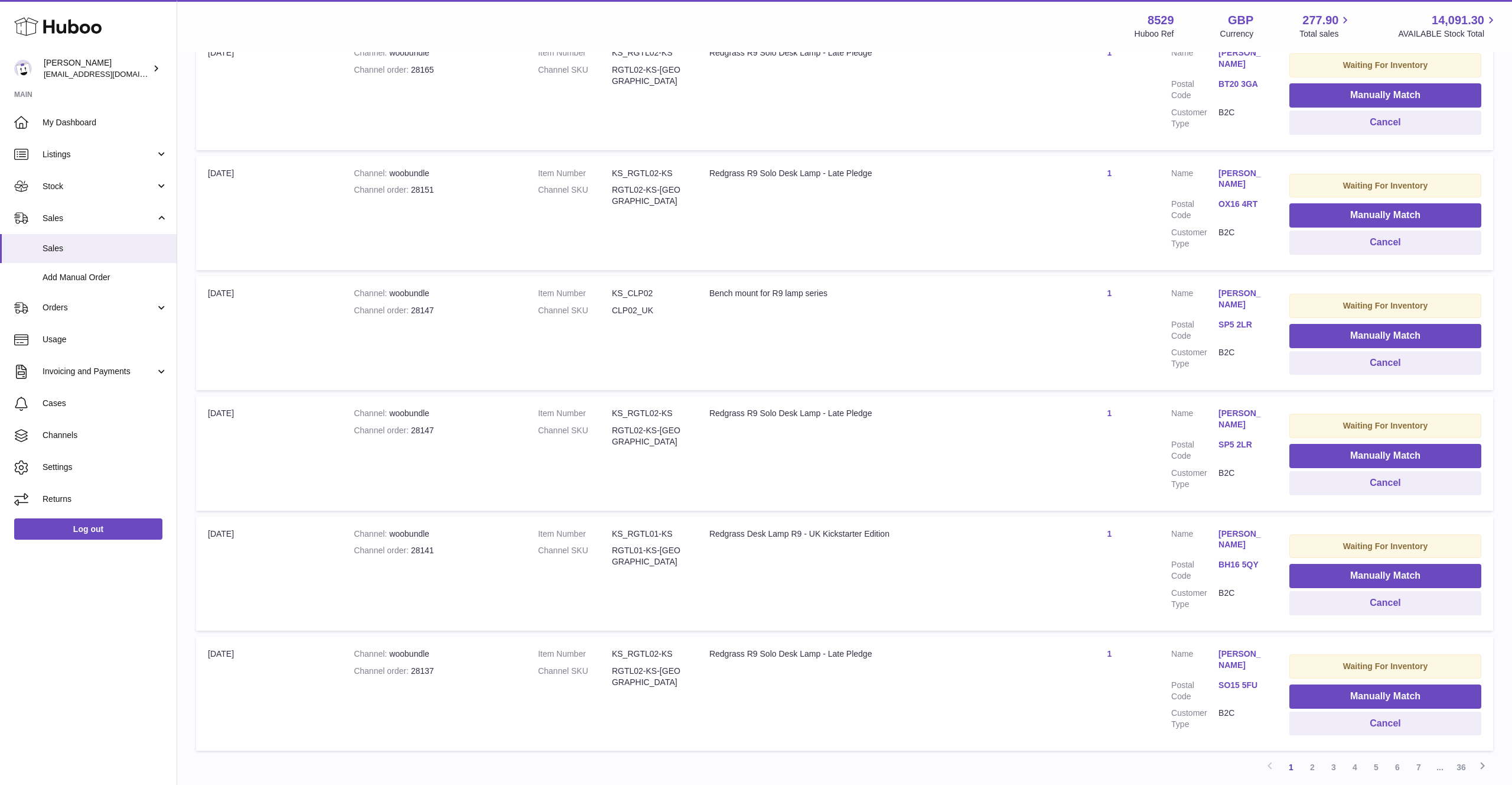
scroll to position [845, 0]
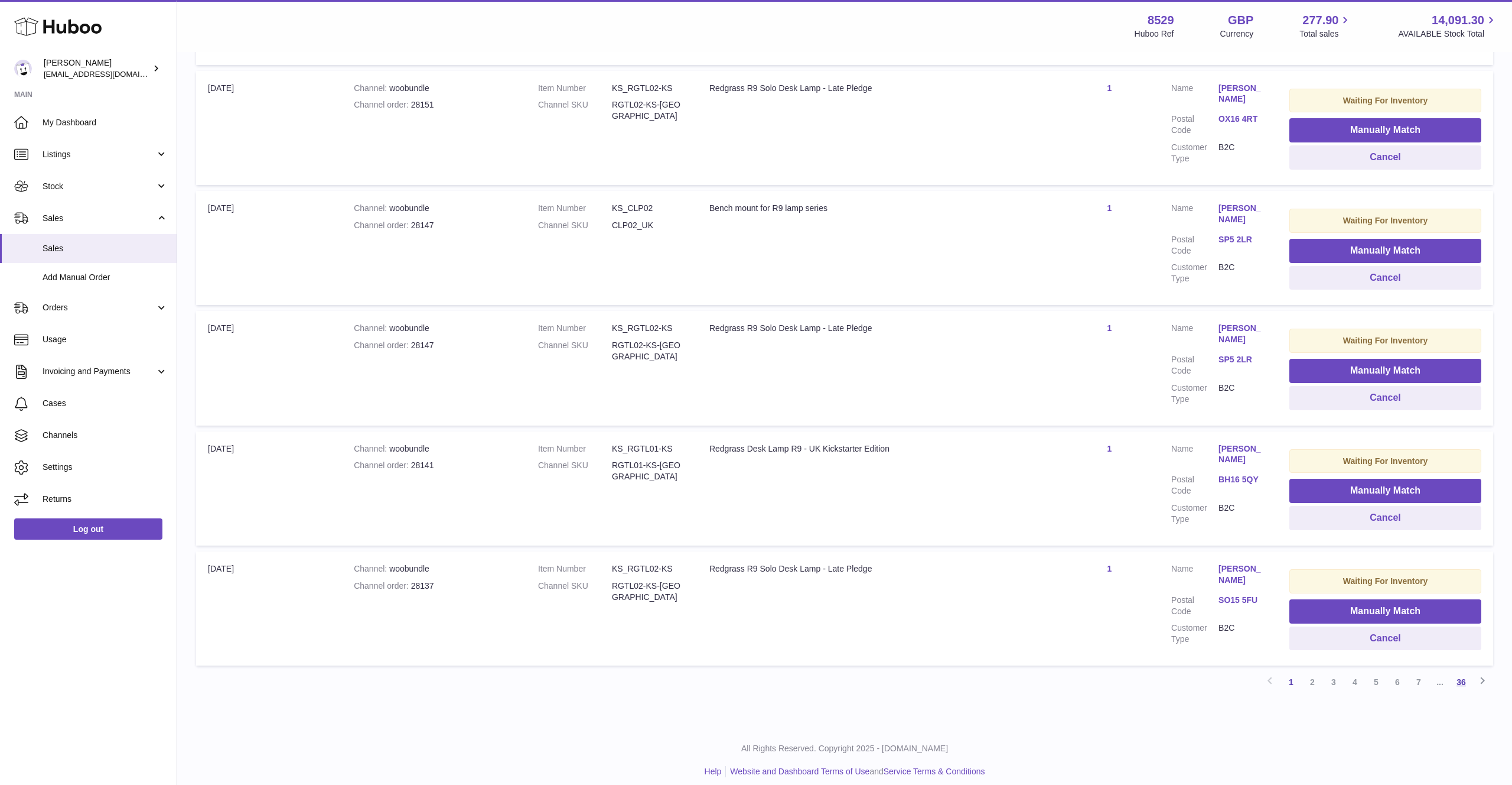
click at [1463, 671] on link "36" at bounding box center [1461, 681] width 22 height 22
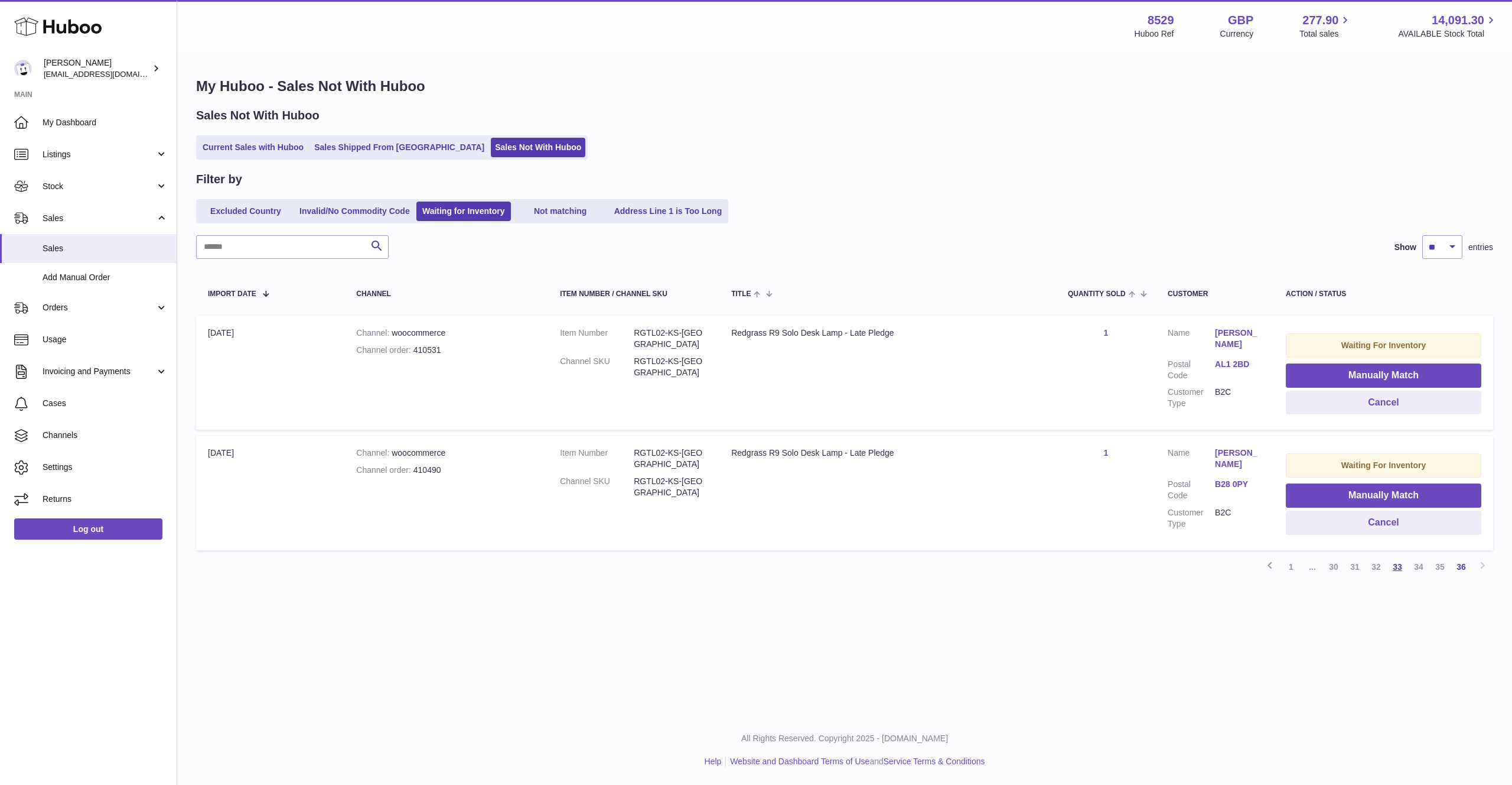
click at [1402, 566] on link "33" at bounding box center [1397, 566] width 22 height 22
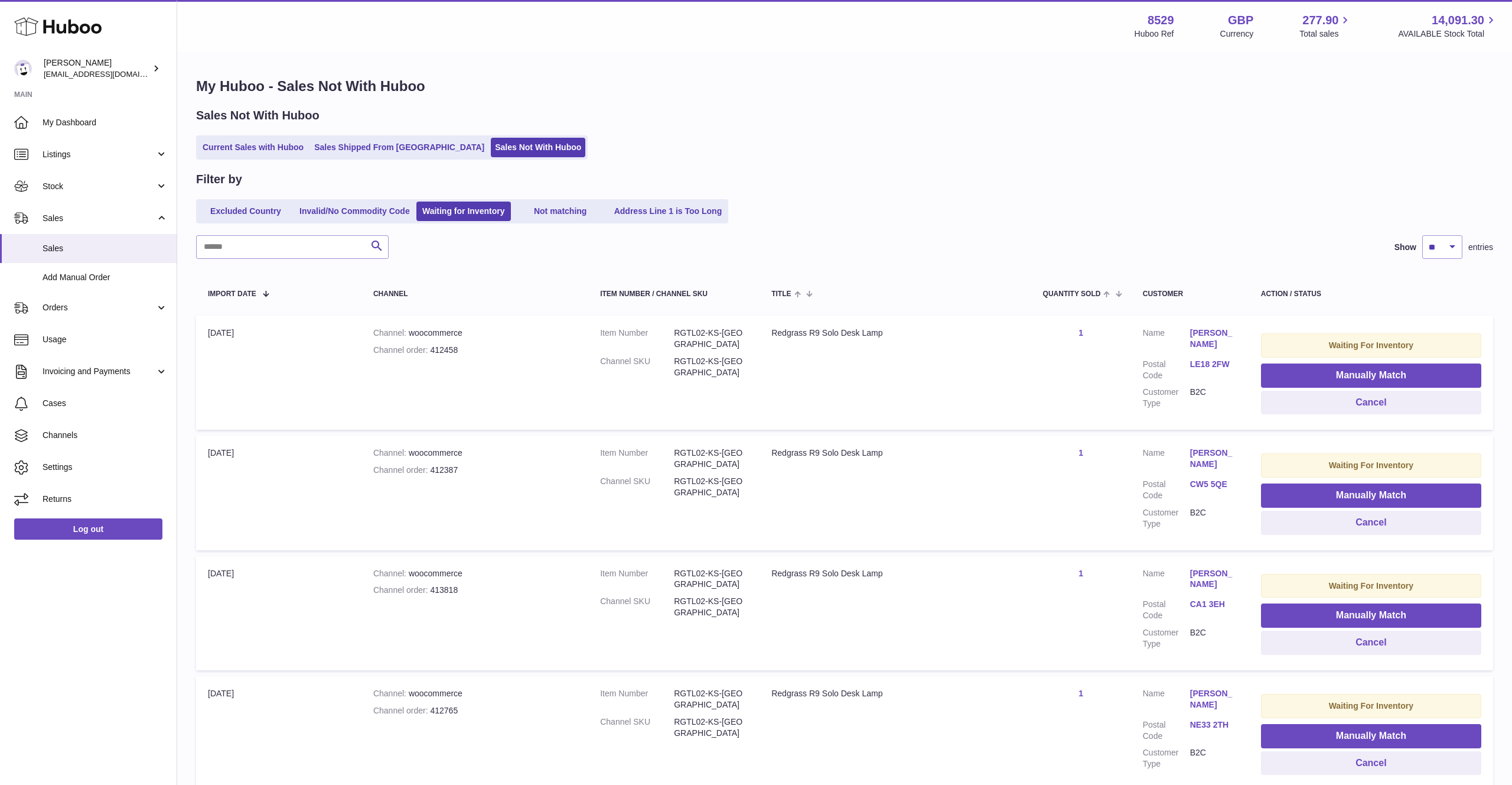
click at [712, 455] on dd "RGTL02-KS-UK" at bounding box center [711, 458] width 74 height 22
click at [712, 455] on dd "RGTL02-KS-[GEOGRAPHIC_DATA]" at bounding box center [711, 458] width 74 height 22
copy dl "RGTL02-KS-[GEOGRAPHIC_DATA]"
click at [106, 141] on link "Listings" at bounding box center [88, 154] width 177 height 32
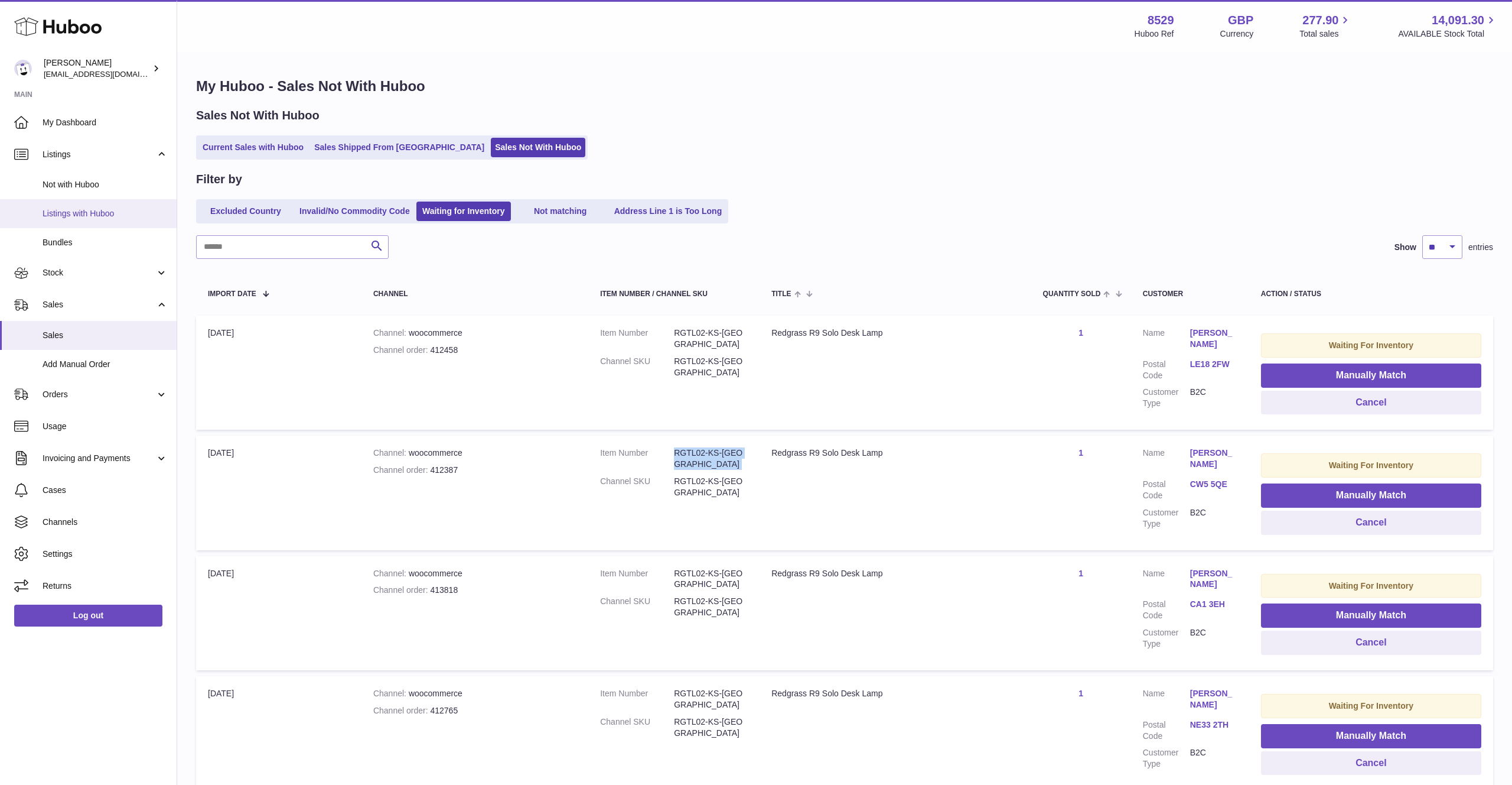
click at [102, 206] on link "Listings with Huboo" at bounding box center [88, 213] width 177 height 29
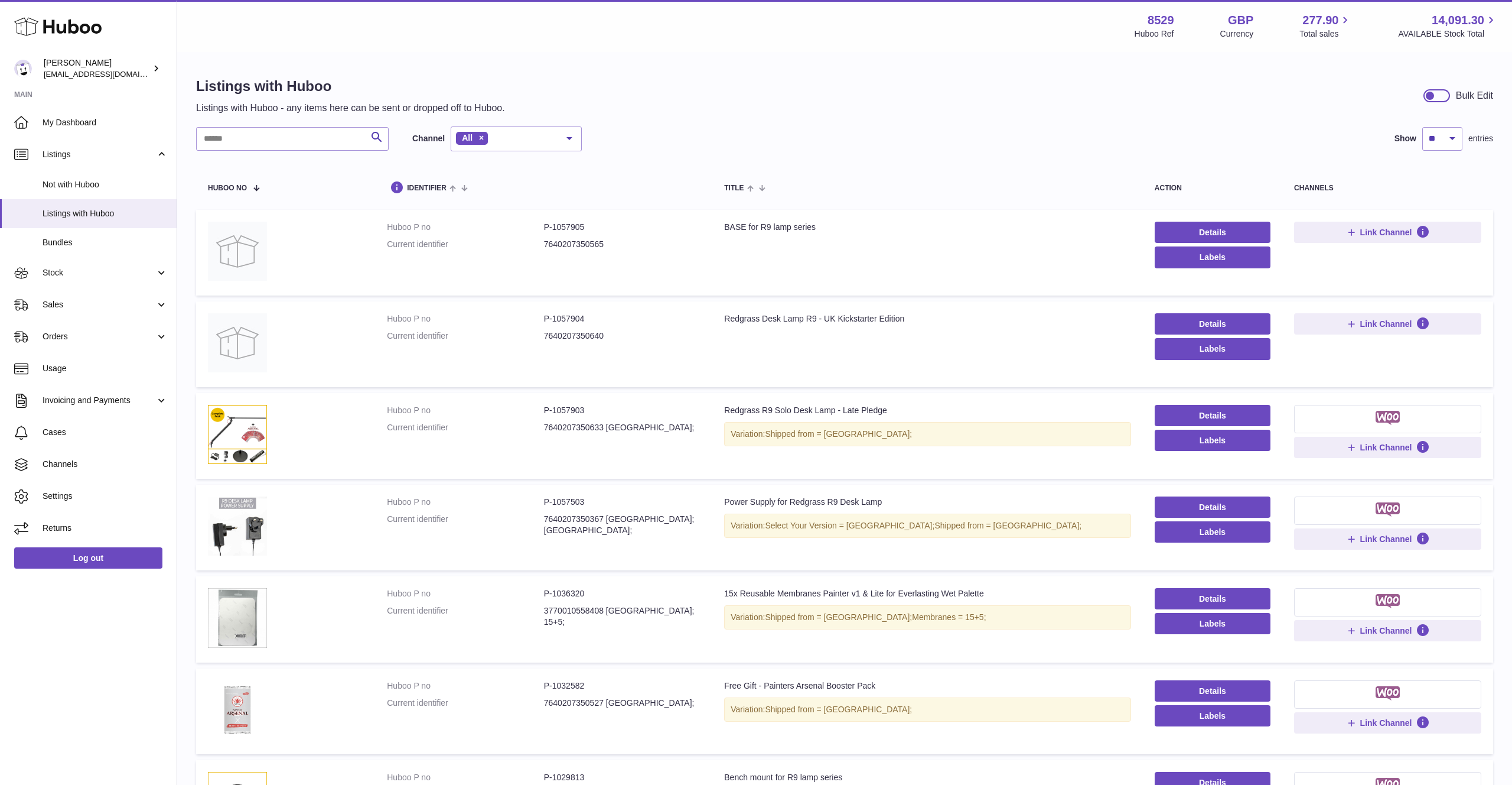
click at [286, 124] on div "Listings with Huboo Listings with Huboo - any items here can be sent or dropped…" at bounding box center [844, 616] width 1335 height 1126
click at [288, 137] on input "text" at bounding box center [292, 139] width 193 height 23
paste input "**********"
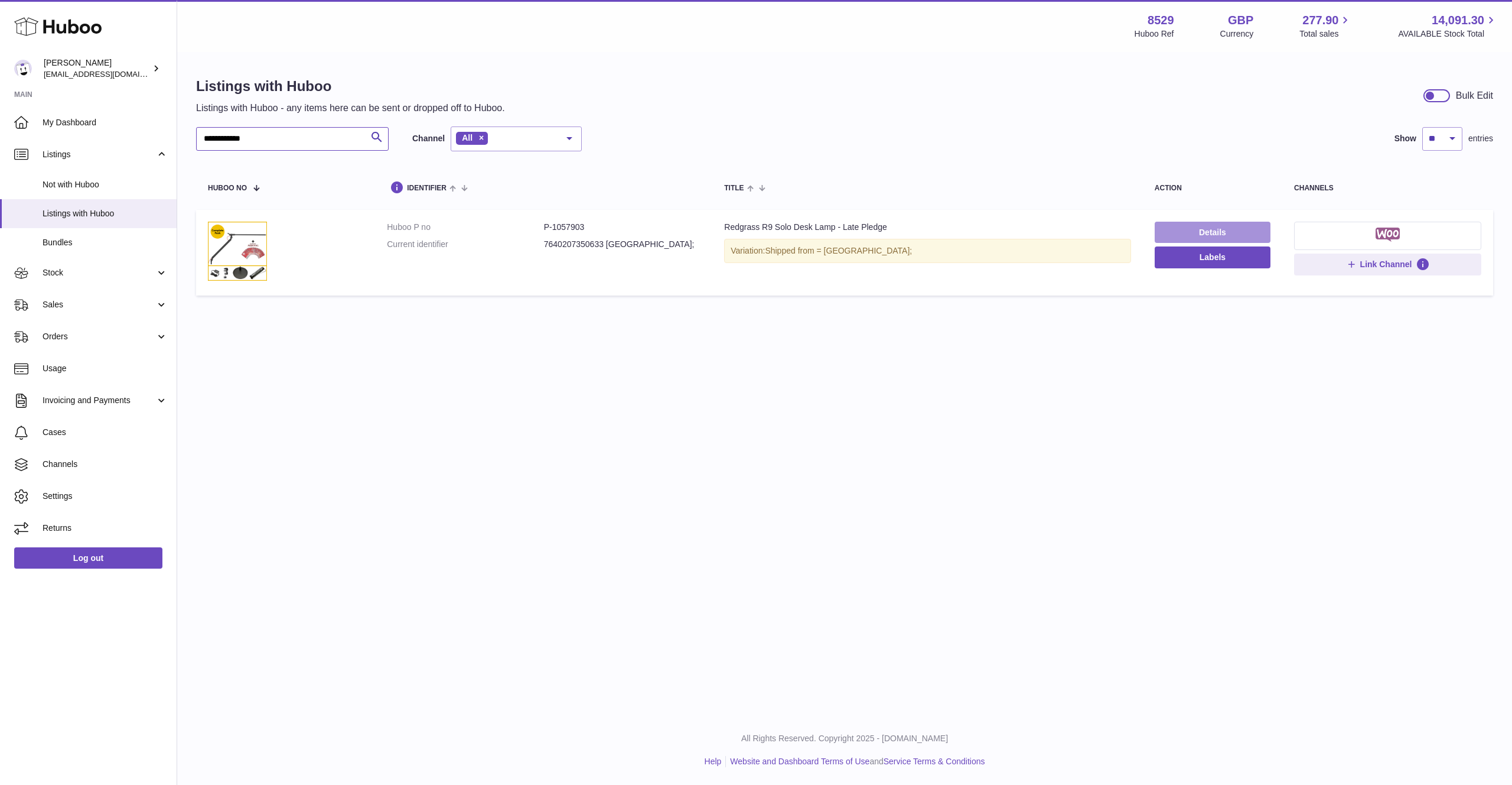
type input "**********"
click at [1192, 231] on link "Details" at bounding box center [1213, 232] width 116 height 22
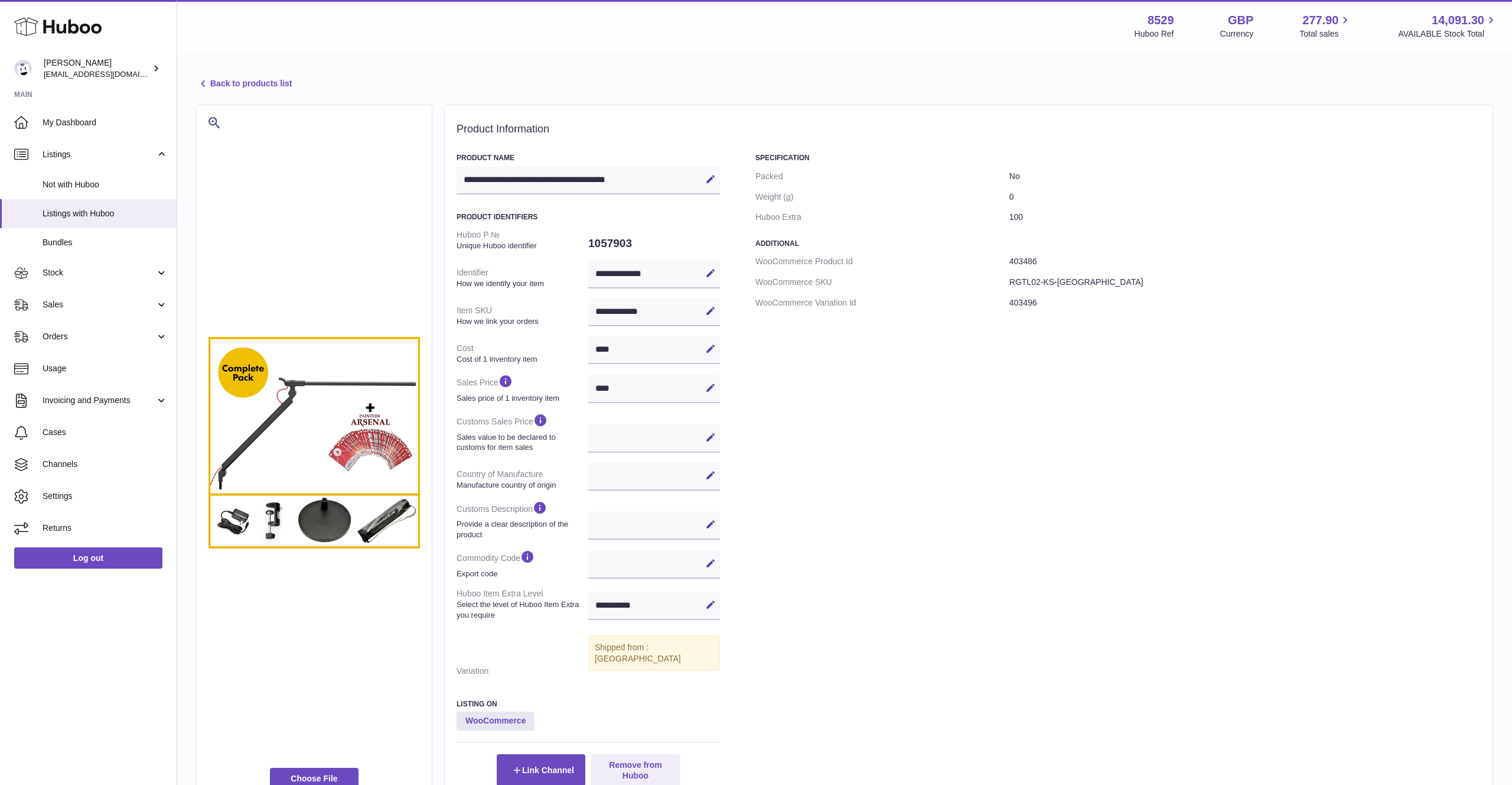
select select
select select "***"
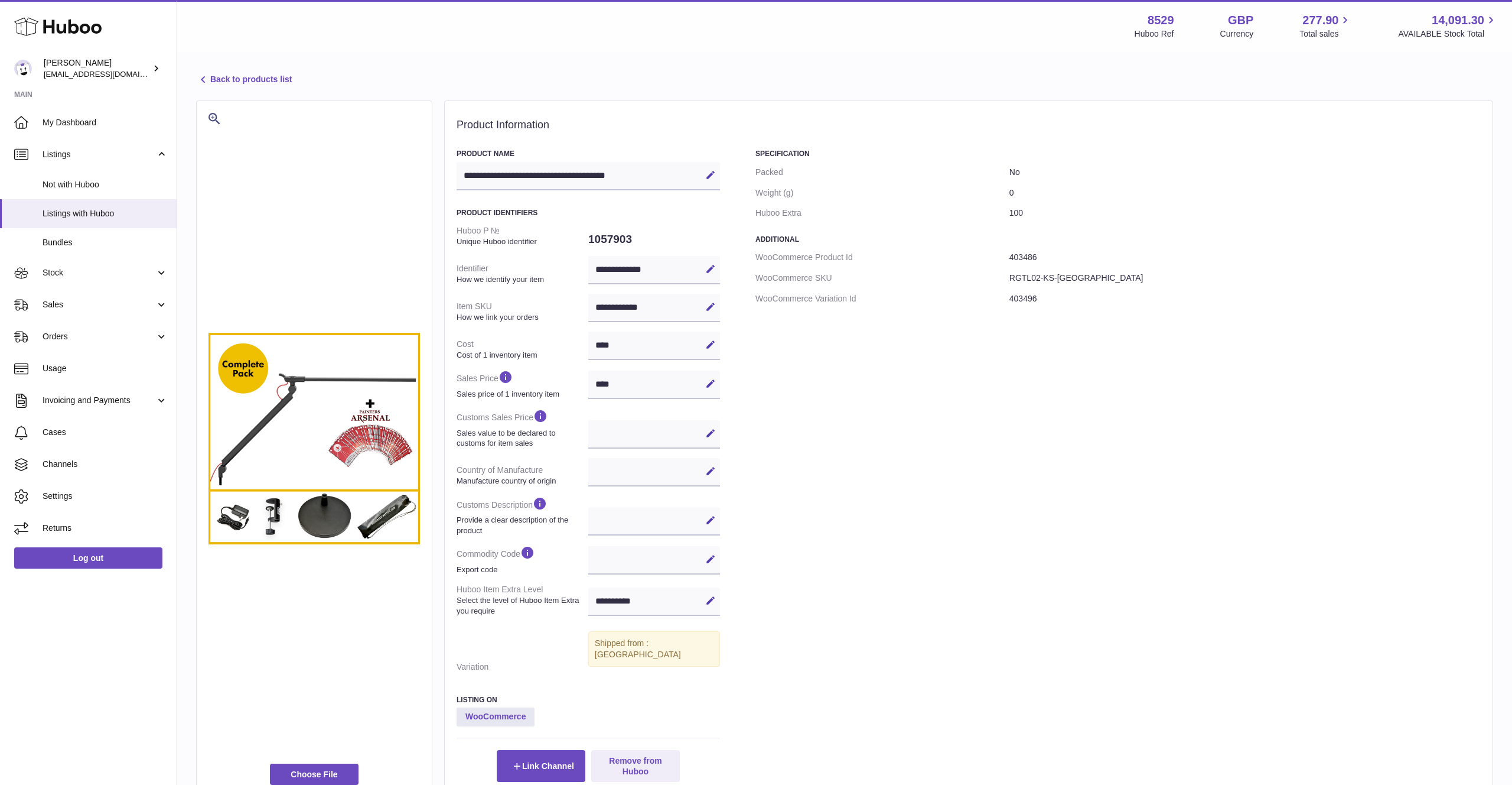
scroll to position [7, 0]
